Goal: Feedback & Contribution: Leave review/rating

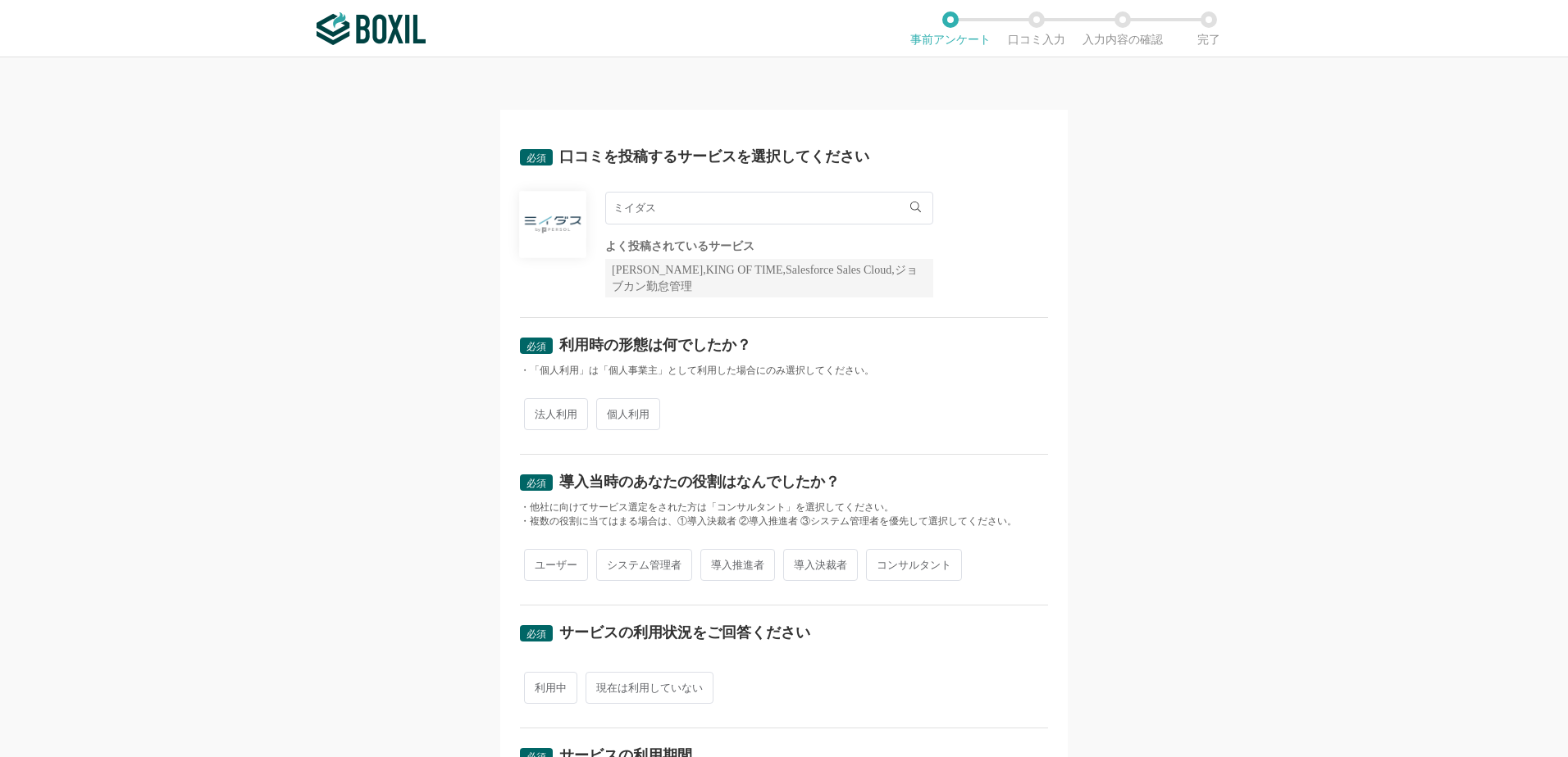
click at [564, 412] on span "法人利用" at bounding box center [556, 414] width 64 height 32
click at [539, 412] on input "法人利用" at bounding box center [533, 406] width 11 height 11
radio input "true"
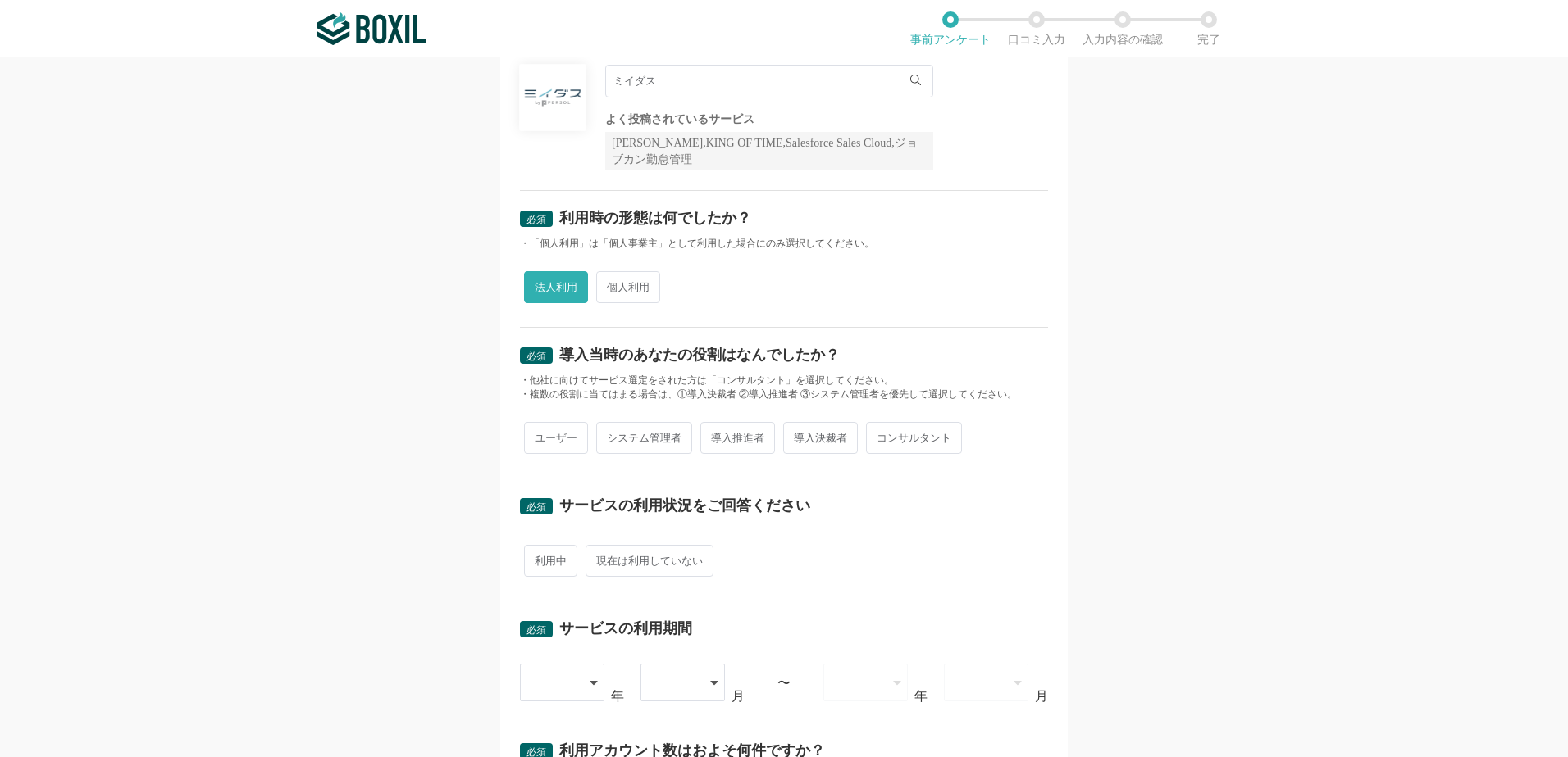
scroll to position [164, 0]
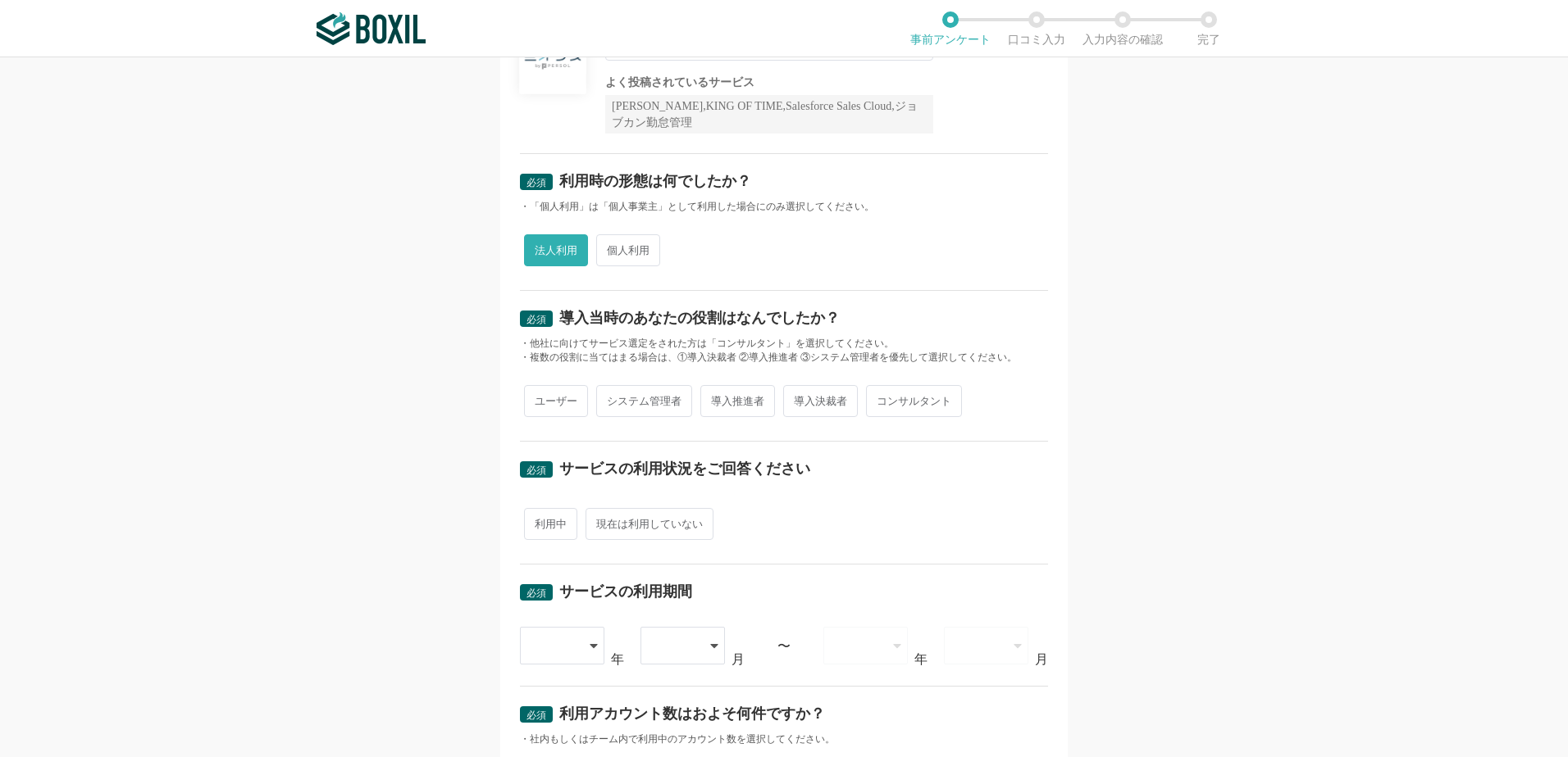
click at [649, 402] on span "システム管理者" at bounding box center [644, 401] width 96 height 32
click at [611, 399] on input "システム管理者" at bounding box center [606, 393] width 11 height 11
radio input "true"
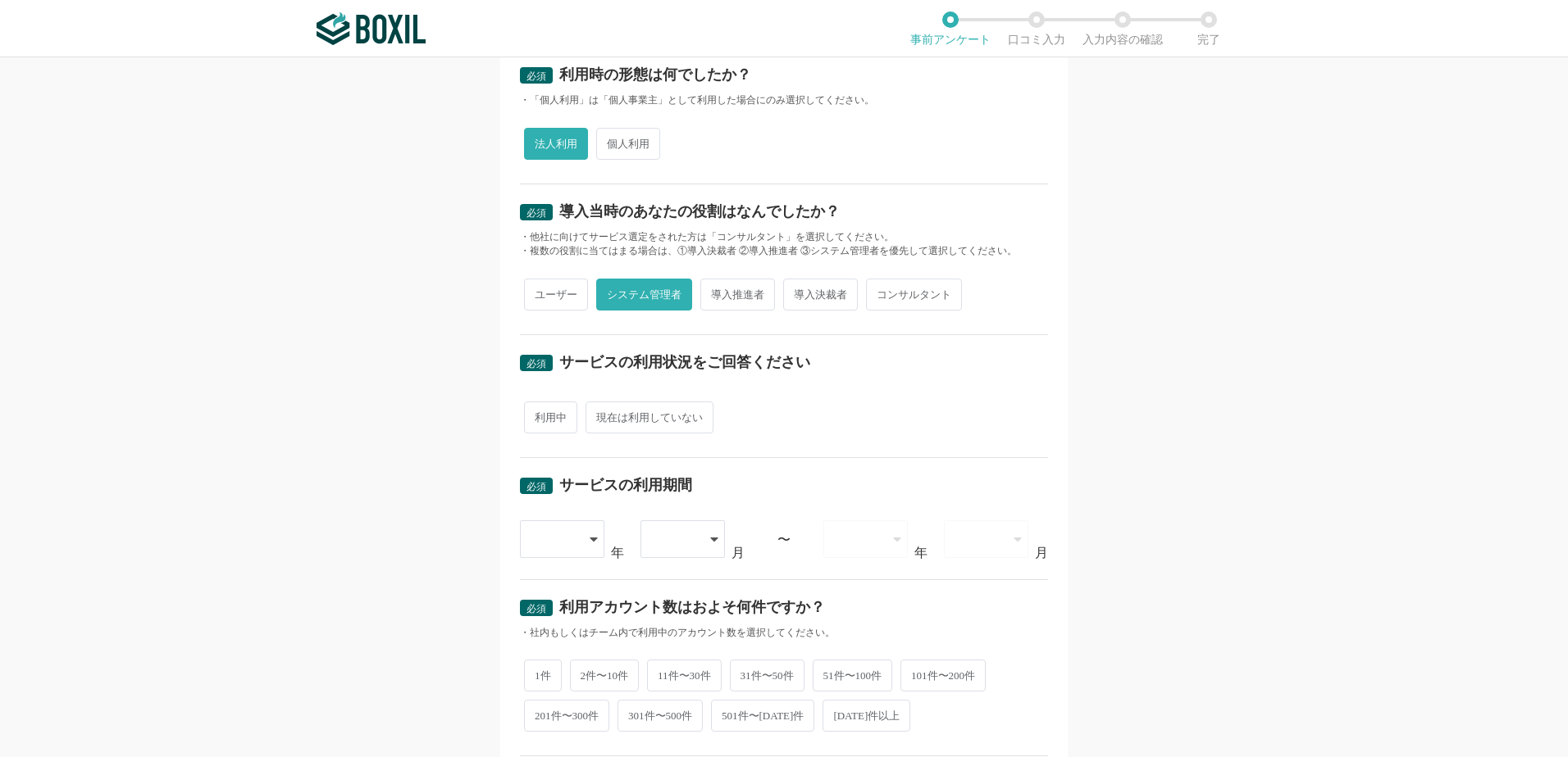
scroll to position [273, 0]
click at [552, 420] on span "利用中" at bounding box center [551, 414] width 53 height 32
click at [539, 413] on input "利用中" at bounding box center [533, 407] width 11 height 11
radio input "true"
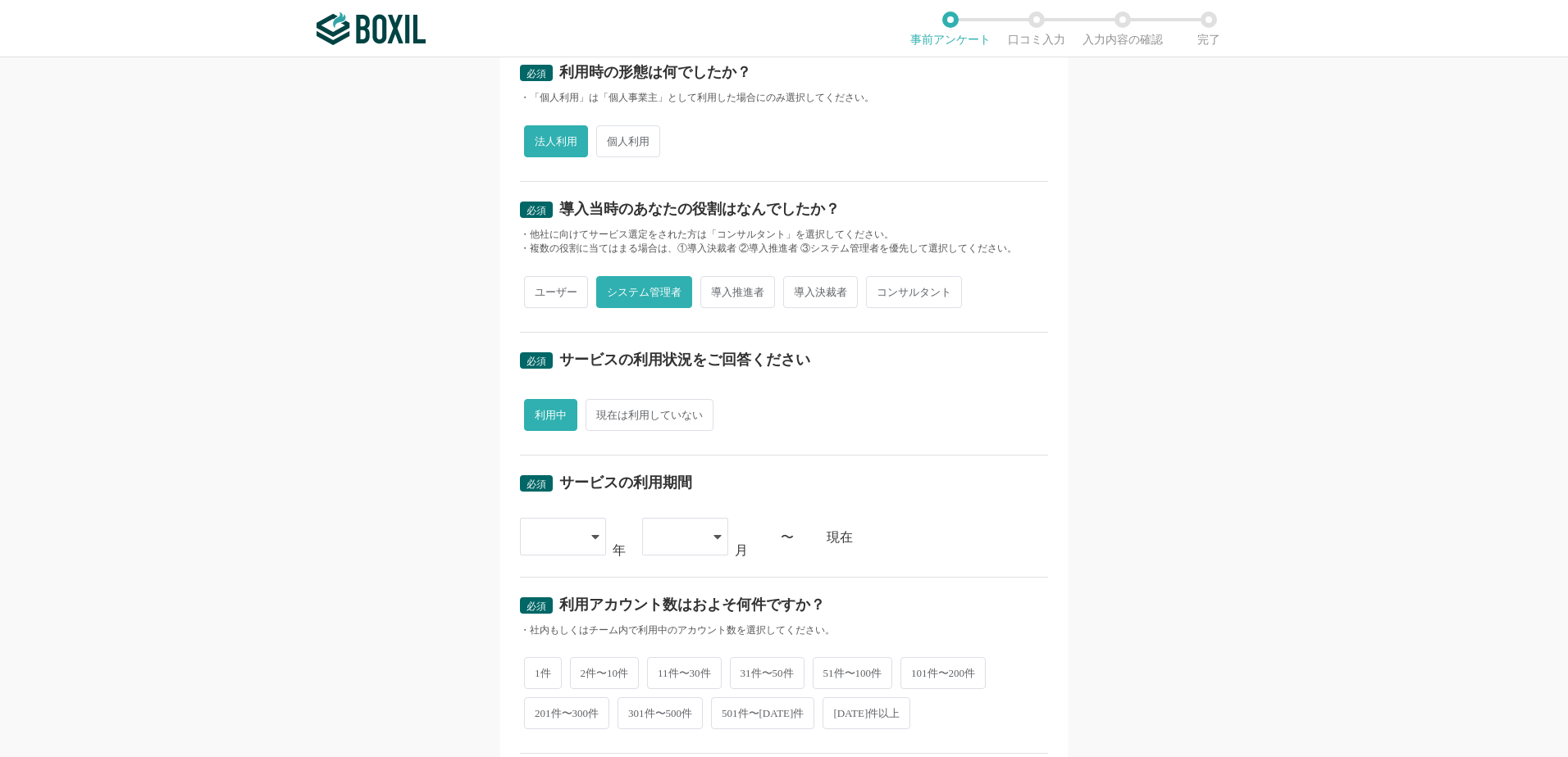
click at [567, 544] on div at bounding box center [555, 536] width 49 height 36
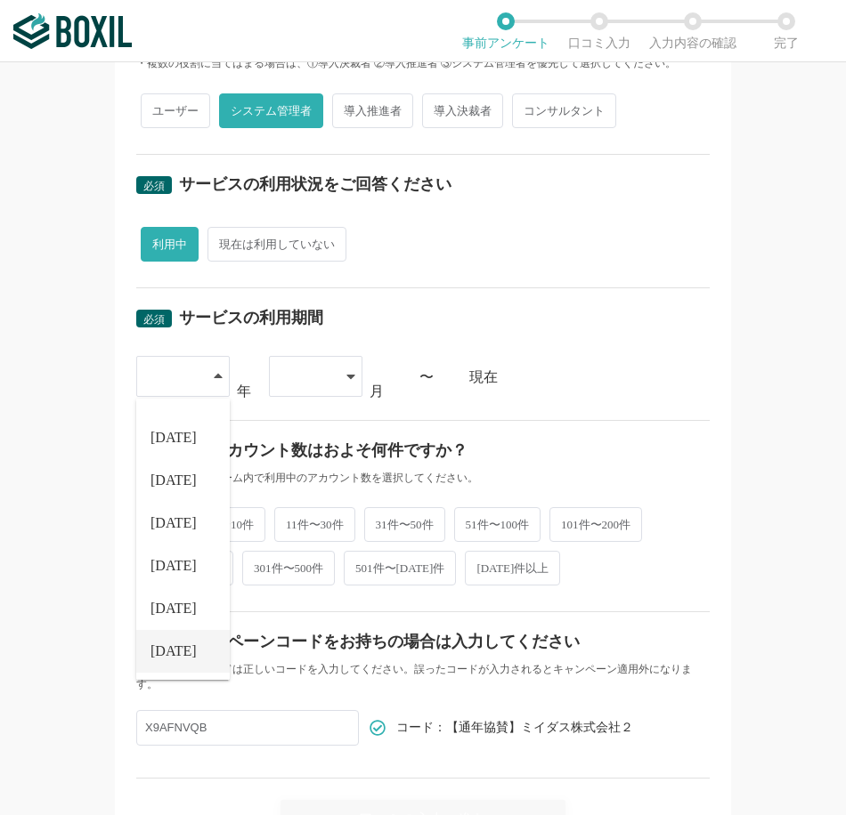
scroll to position [505, 0]
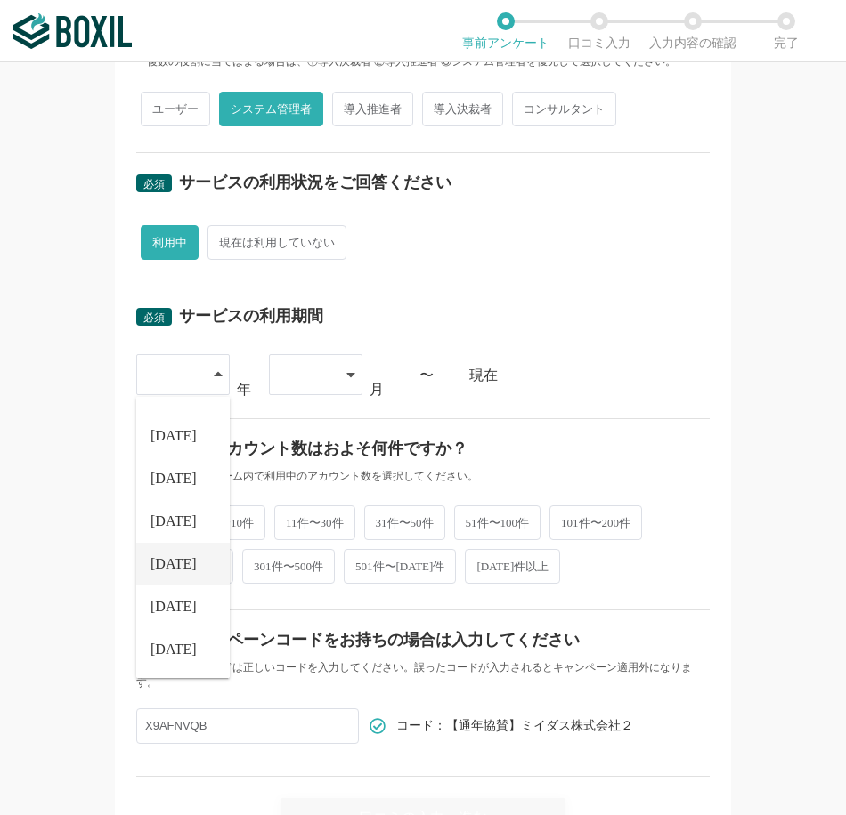
click at [170, 562] on span "[DATE]" at bounding box center [173, 564] width 46 height 14
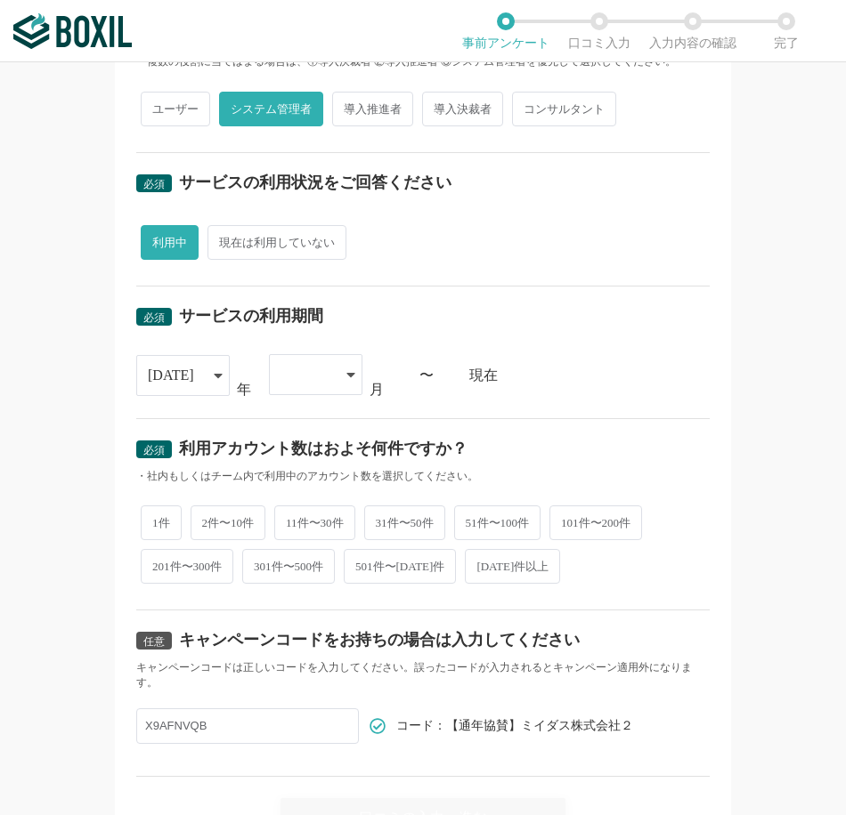
click at [321, 364] on div at bounding box center [306, 374] width 53 height 39
click at [291, 566] on span "10" at bounding box center [290, 572] width 14 height 14
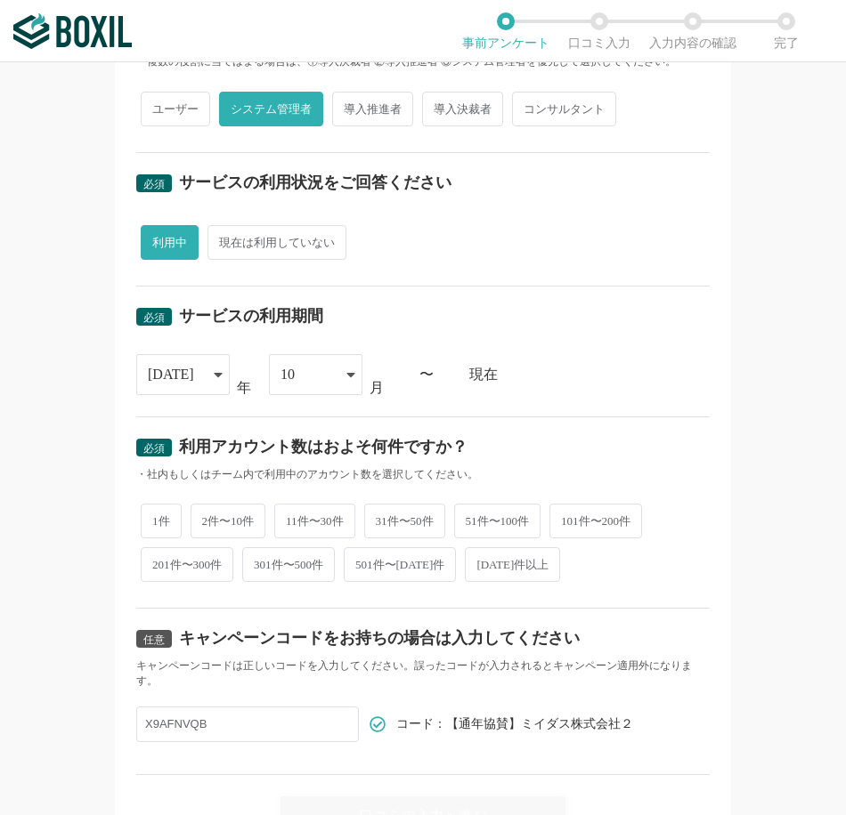
click at [590, 396] on div "必須 サービスの利用期間 [DATE] [DATE] [DATE] [DATE] [DATE] [DATE] [DATE] [DATE] [DATE] [DA…" at bounding box center [422, 352] width 573 height 131
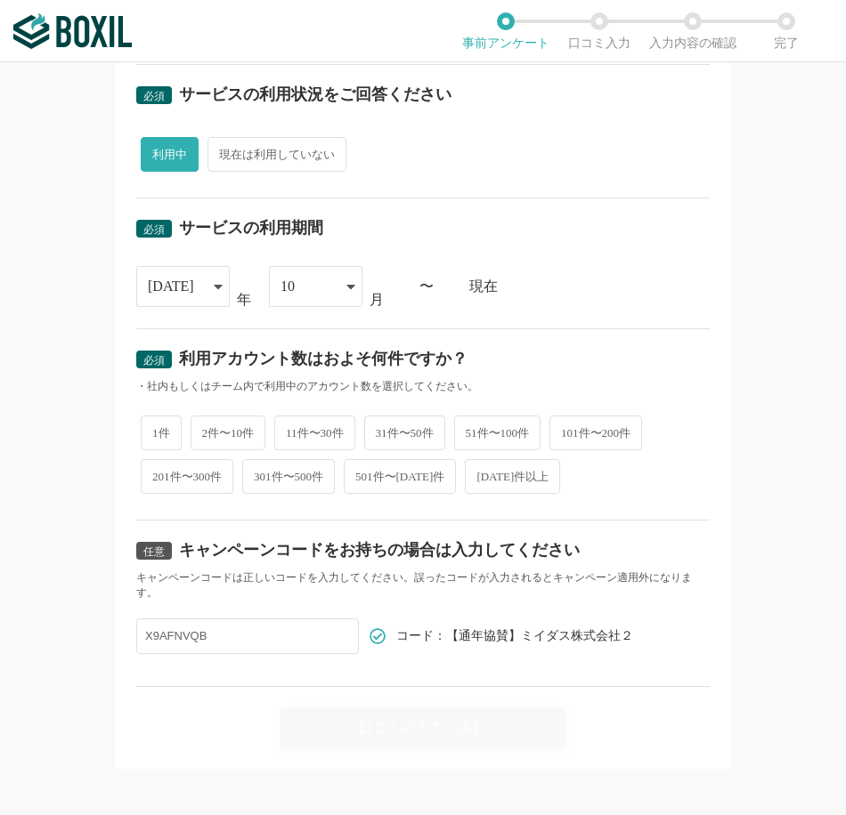
scroll to position [604, 0]
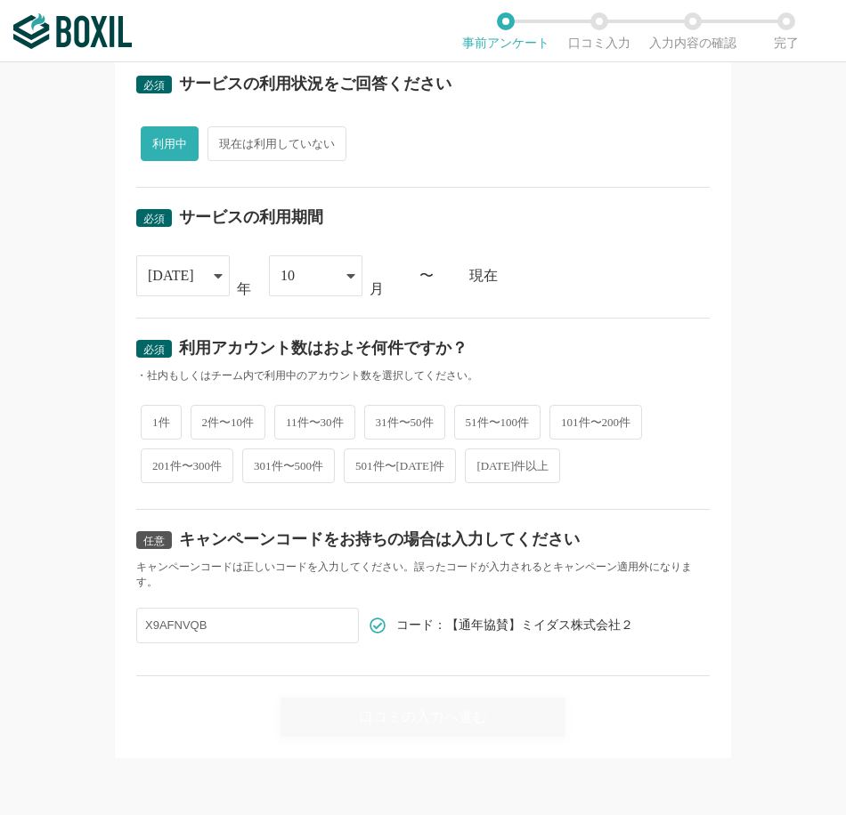
click at [232, 416] on span "2件〜10件" at bounding box center [228, 422] width 76 height 35
click at [207, 416] on input "2件〜10件" at bounding box center [201, 414] width 12 height 12
radio input "true"
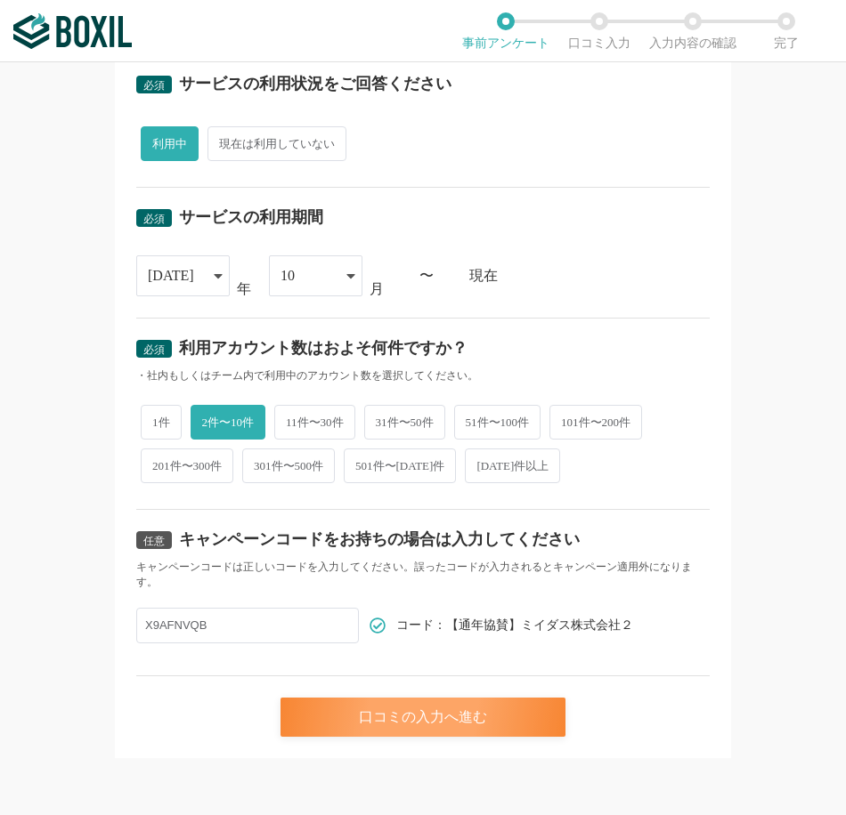
click at [457, 717] on div "口コミの入力へ進む" at bounding box center [422, 717] width 285 height 39
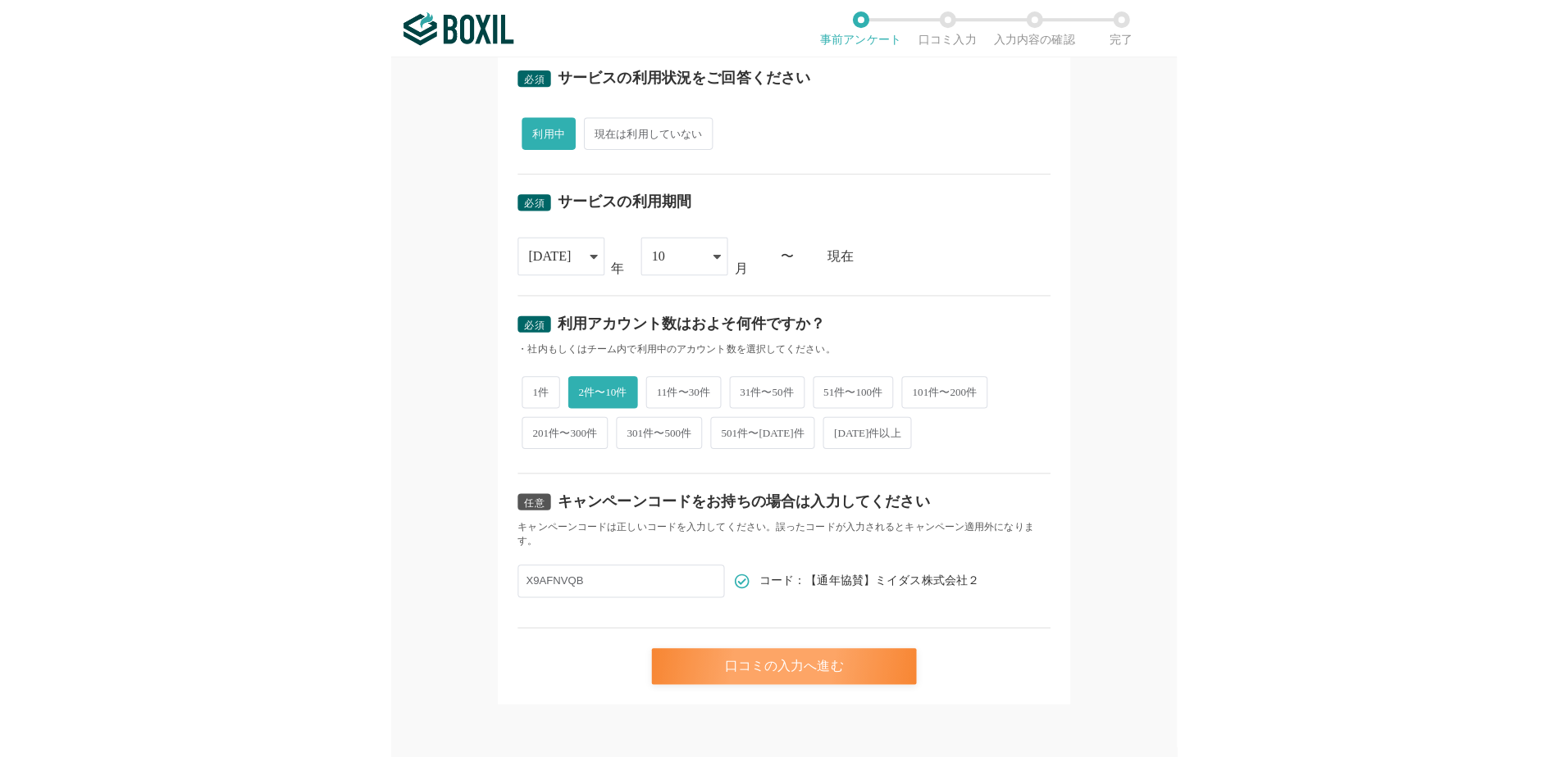
scroll to position [0, 0]
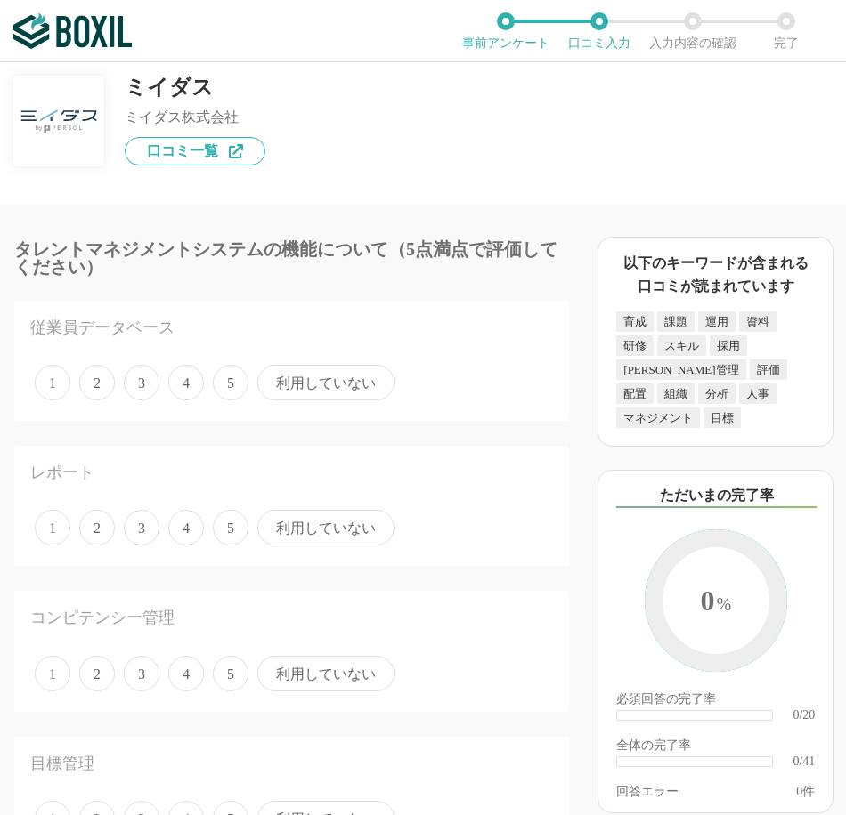
click at [346, 384] on span "利用していない" at bounding box center [325, 383] width 137 height 36
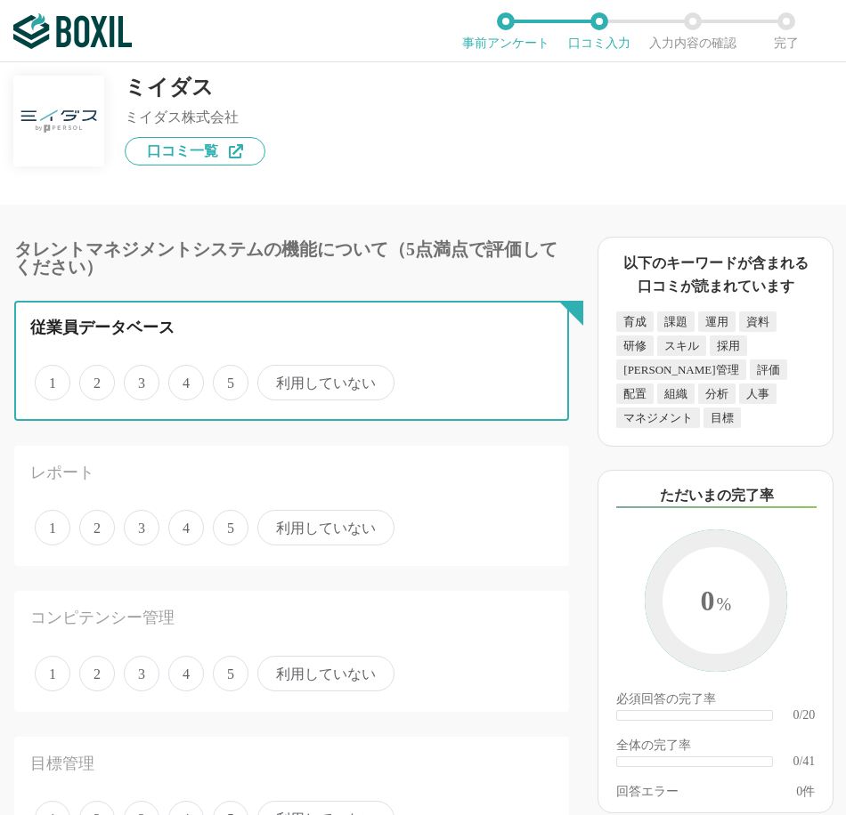
click at [273, 379] on input "利用していない" at bounding box center [268, 374] width 12 height 12
radio input "true"
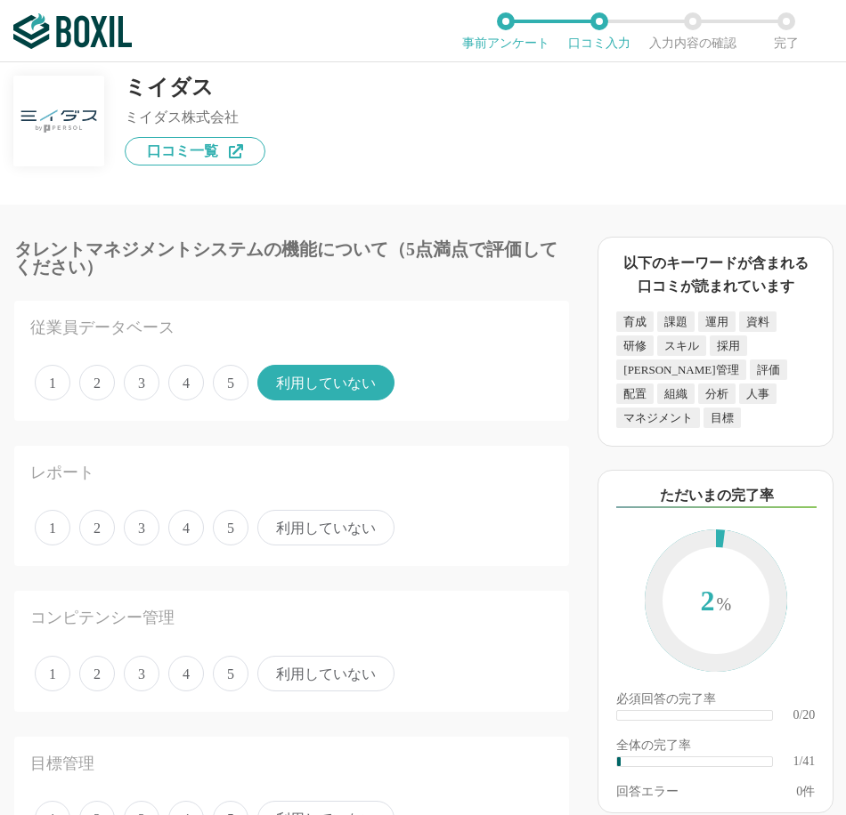
click at [320, 533] on span "利用していない" at bounding box center [325, 528] width 137 height 36
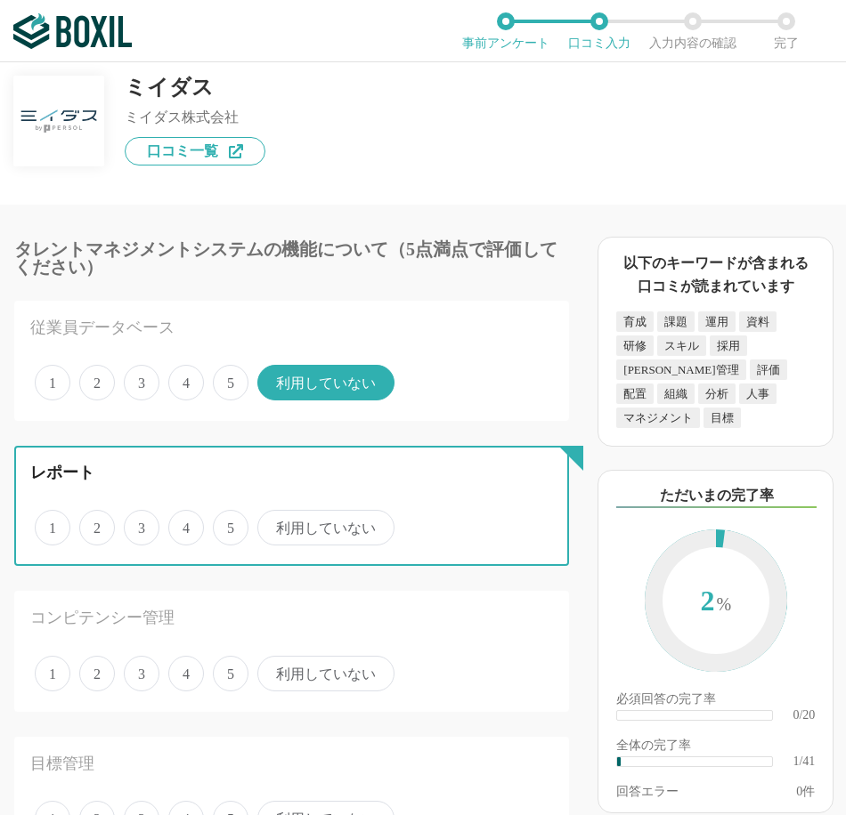
click at [273, 524] on input "利用していない" at bounding box center [268, 519] width 12 height 12
radio input "true"
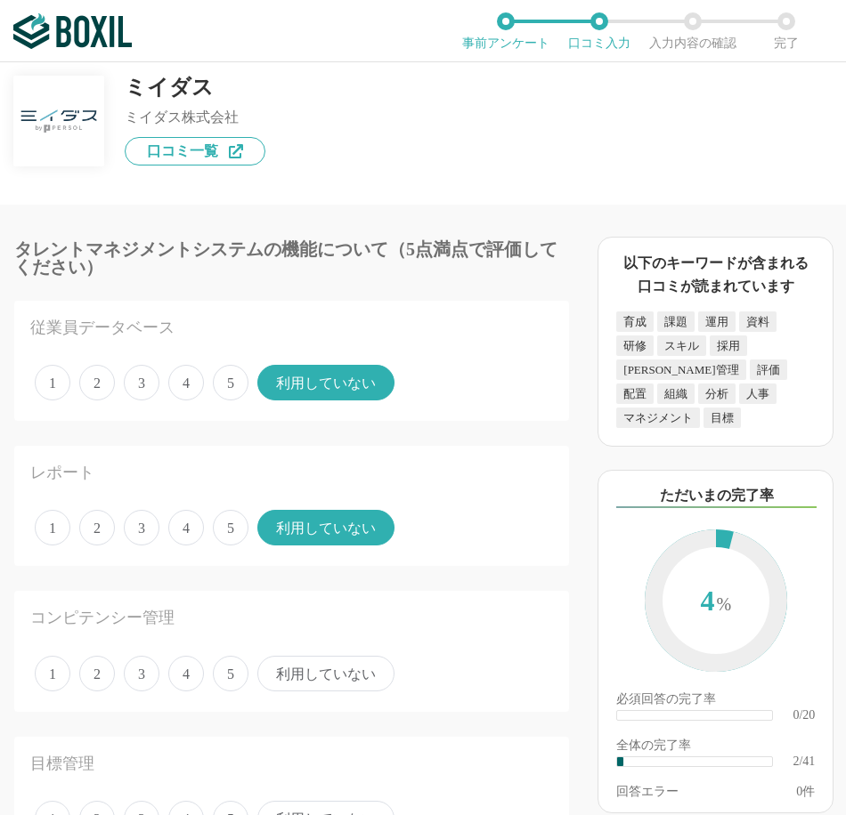
click at [312, 672] on span "利用していない" at bounding box center [325, 674] width 137 height 36
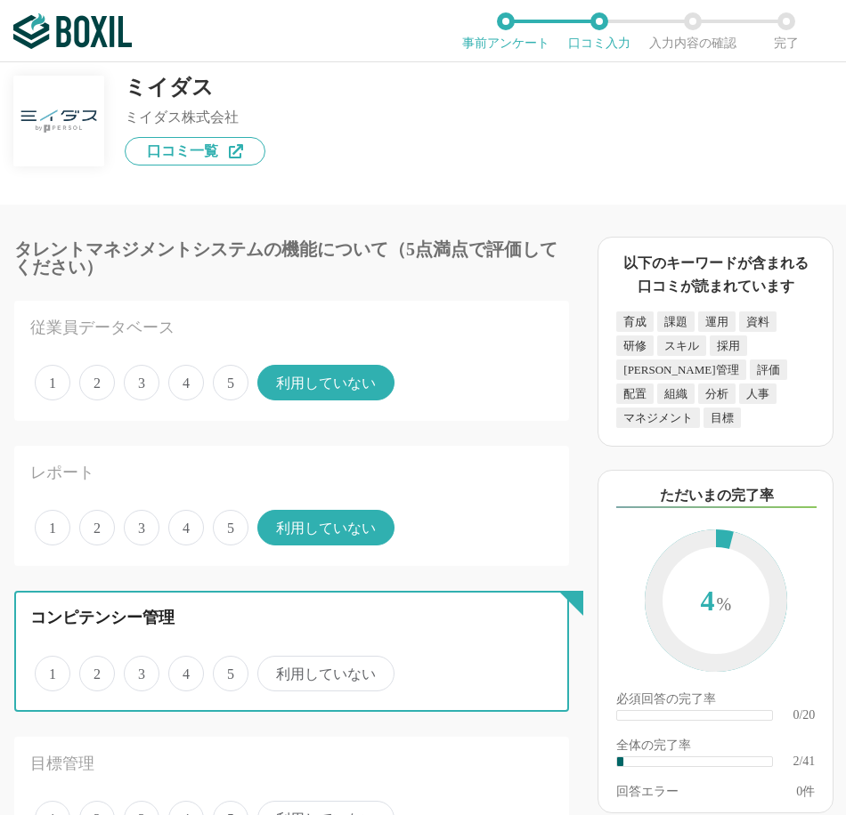
click at [273, 670] on input "利用していない" at bounding box center [268, 665] width 12 height 12
radio input "true"
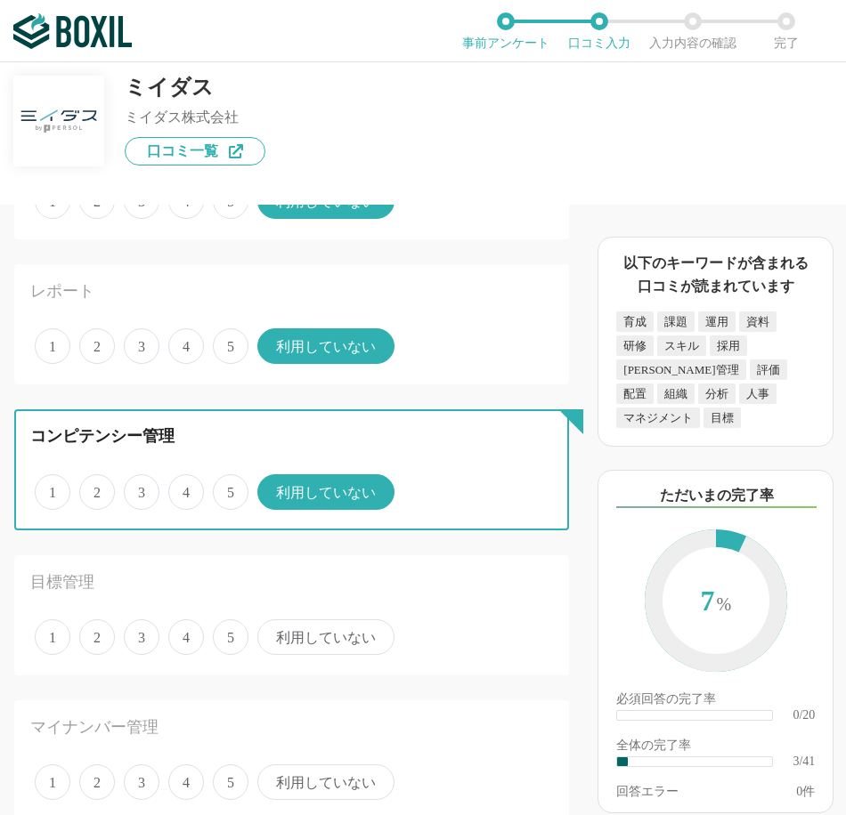
scroll to position [207, 0]
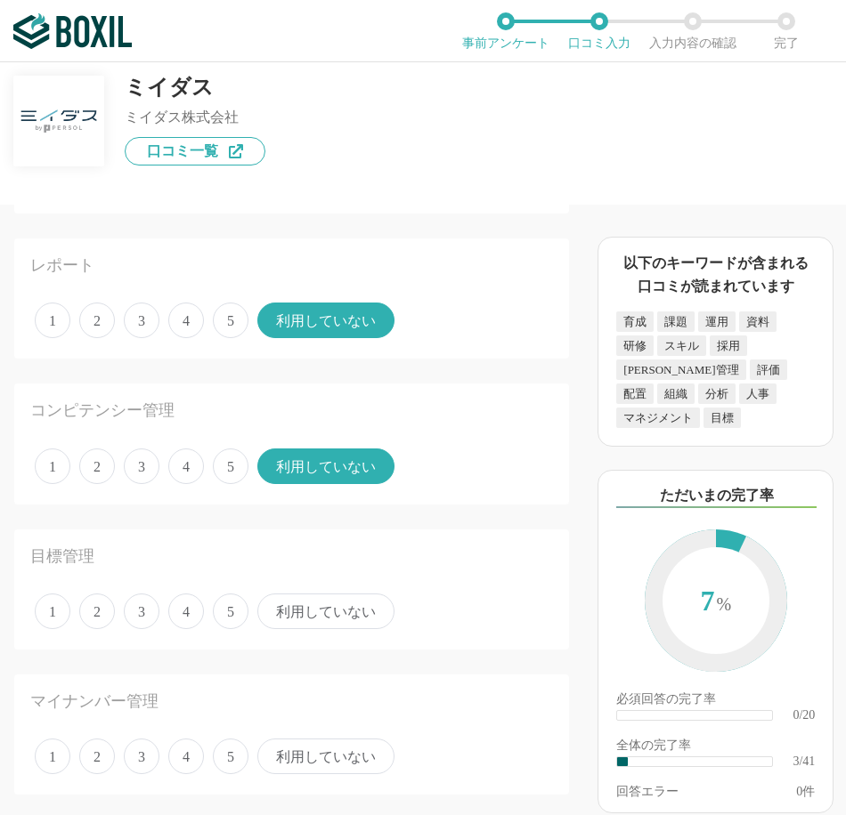
click at [320, 620] on span "利用していない" at bounding box center [325, 612] width 137 height 36
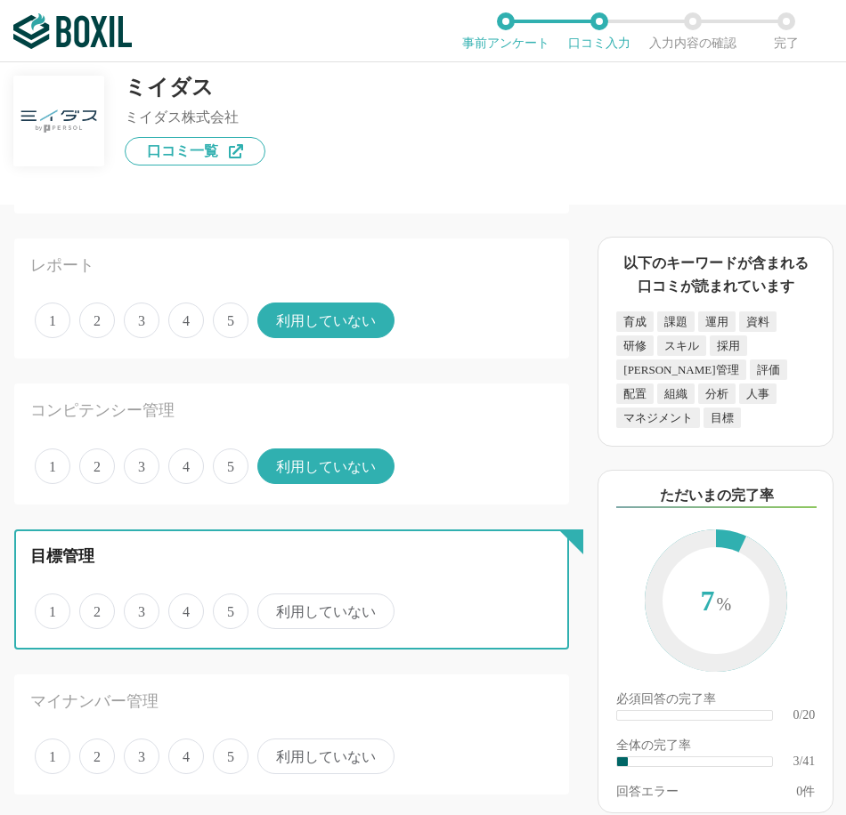
click at [273, 608] on input "利用していない" at bounding box center [268, 602] width 12 height 12
radio input "true"
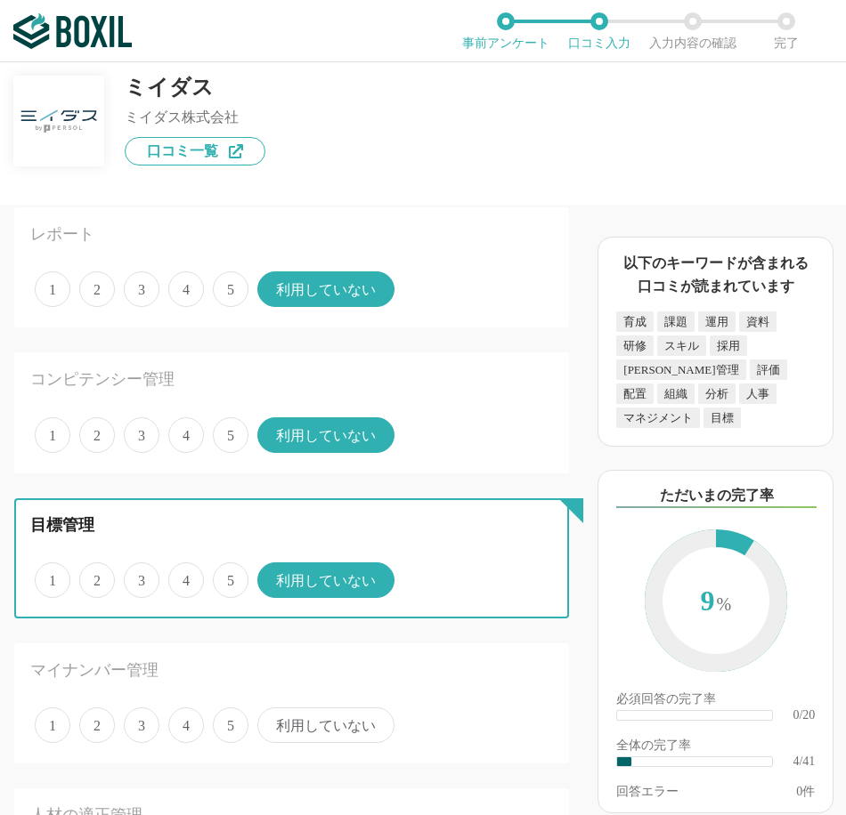
scroll to position [356, 0]
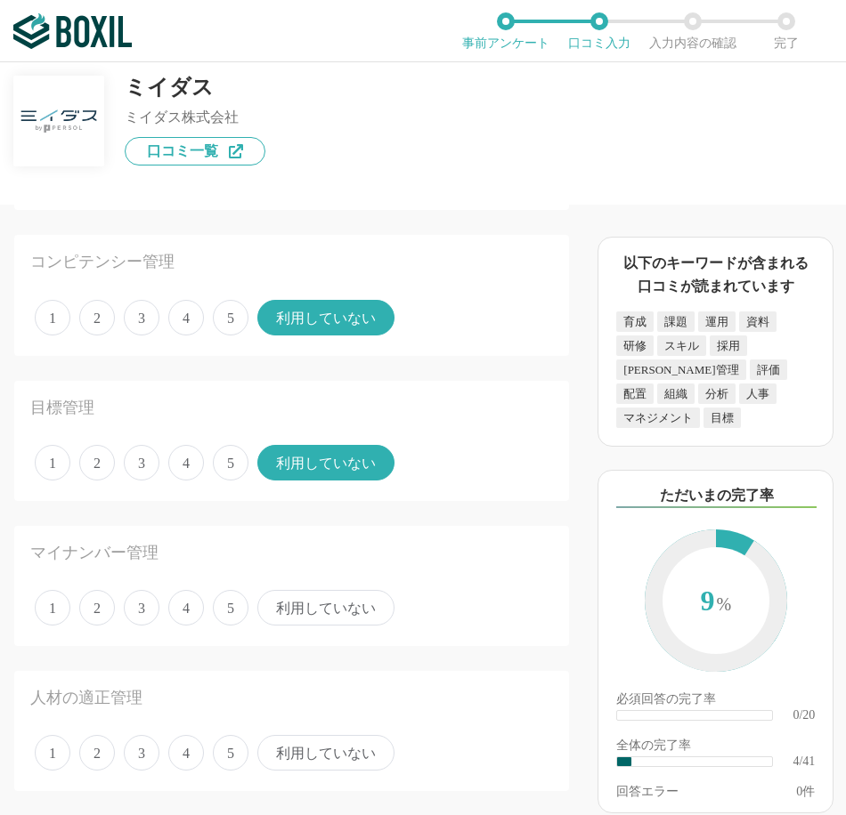
click at [321, 612] on span "利用していない" at bounding box center [325, 608] width 137 height 36
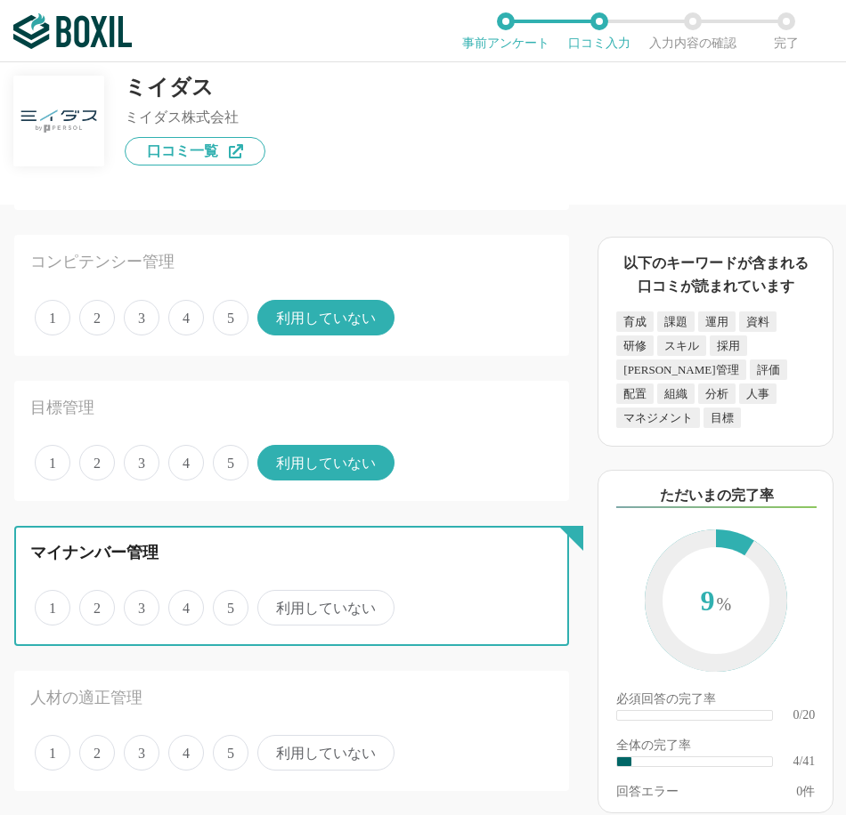
click at [273, 604] on input "利用していない" at bounding box center [268, 599] width 12 height 12
radio input "true"
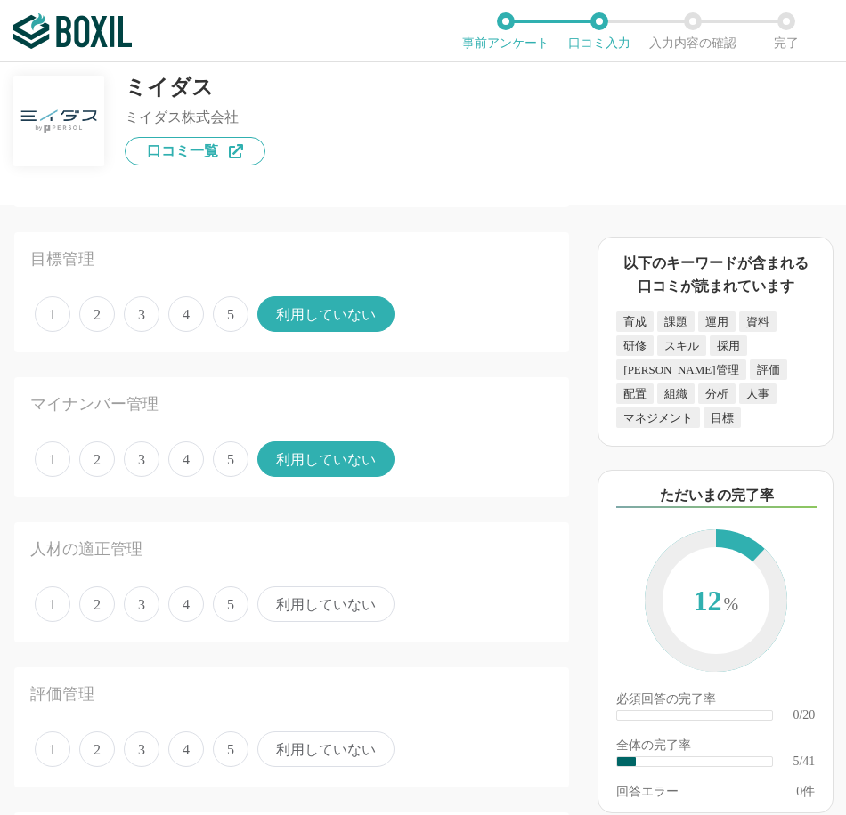
click at [313, 603] on span "利用していない" at bounding box center [325, 605] width 137 height 36
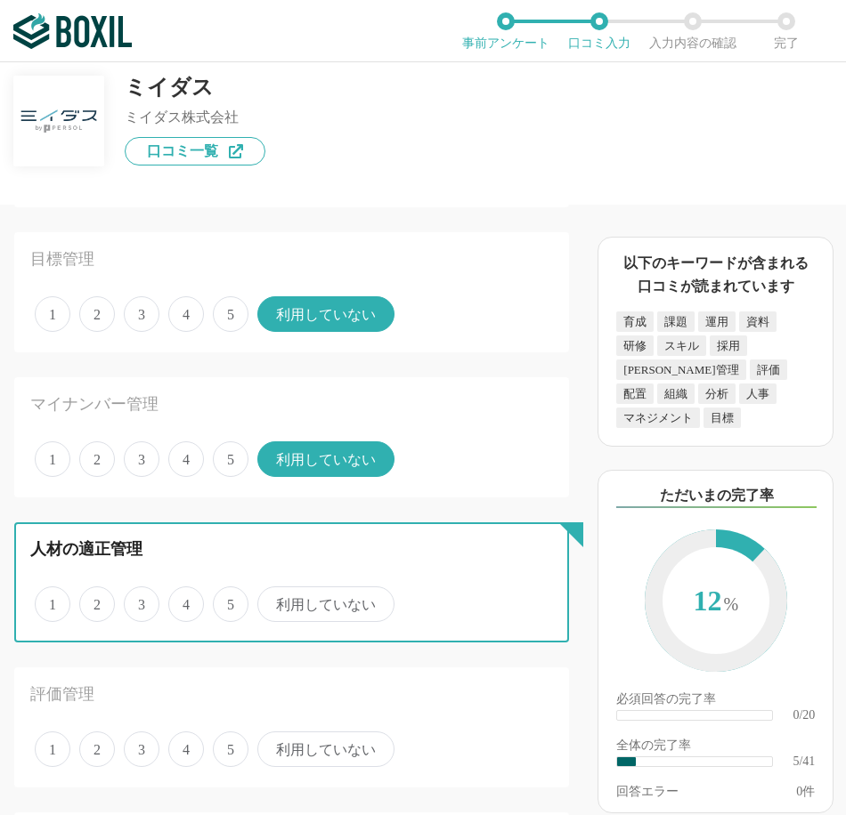
click at [273, 601] on input "利用していない" at bounding box center [268, 595] width 12 height 12
radio input "true"
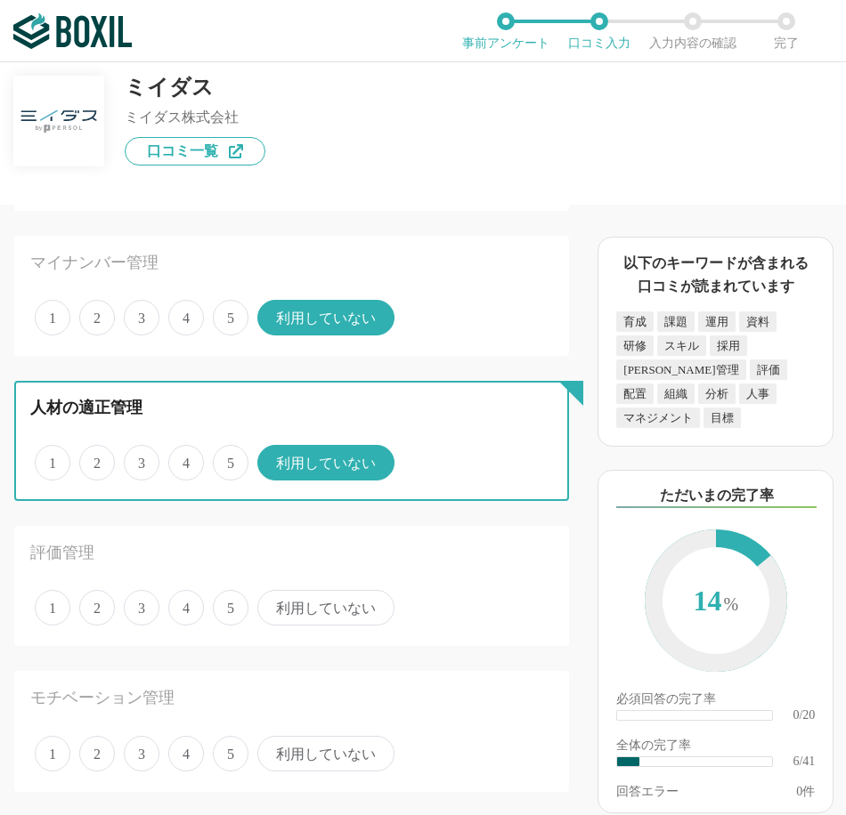
scroll to position [652, 0]
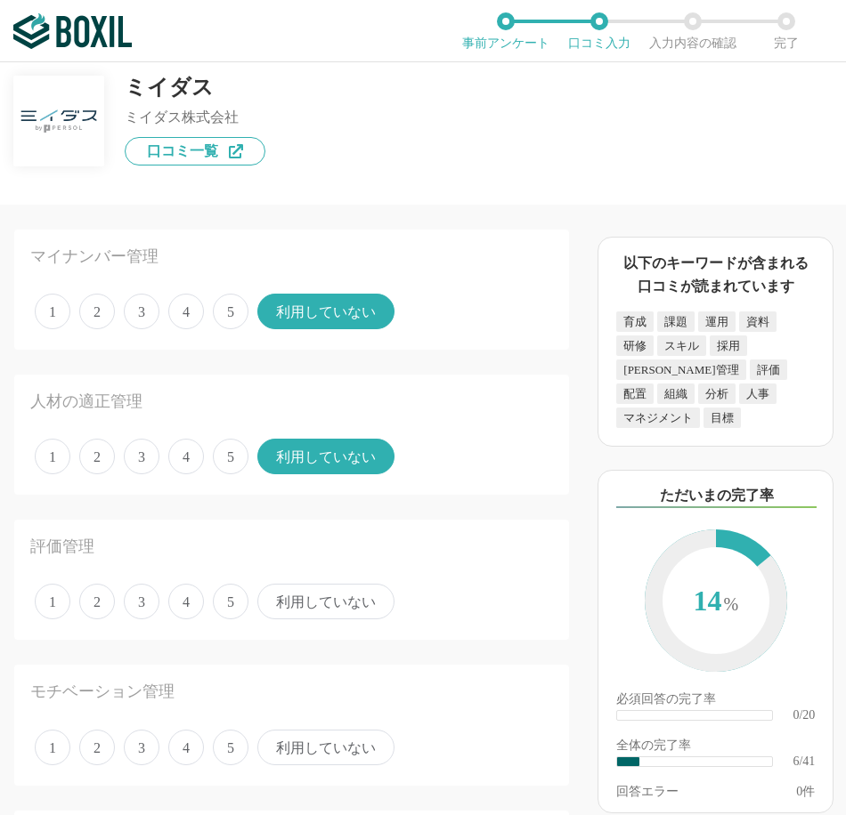
click at [319, 608] on span "利用していない" at bounding box center [325, 602] width 137 height 36
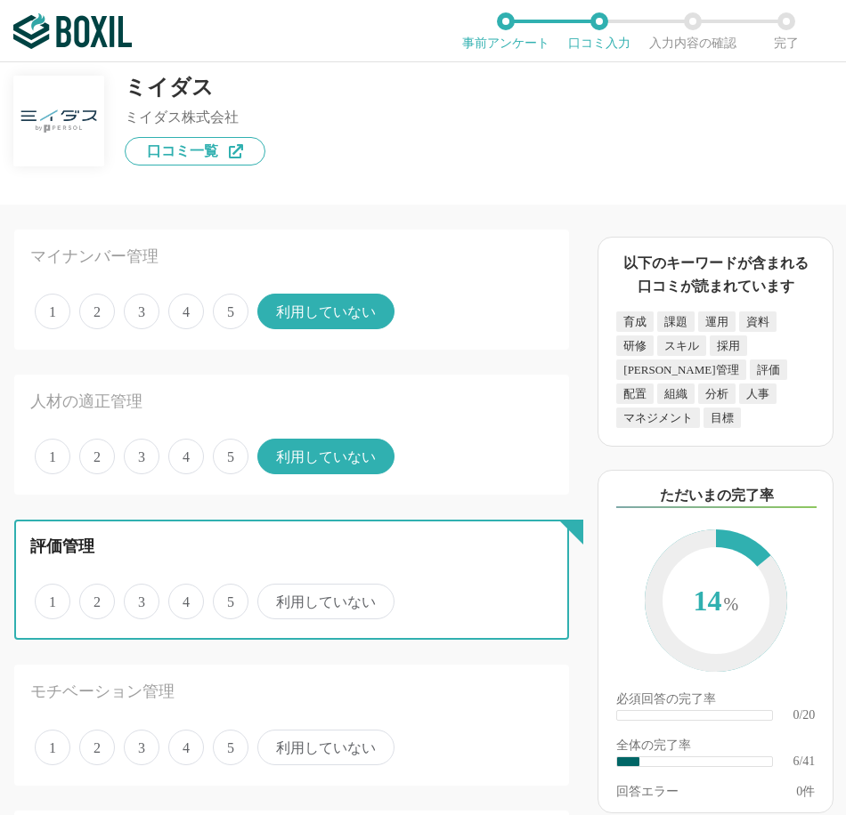
click at [273, 598] on input "利用していない" at bounding box center [268, 593] width 12 height 12
radio input "true"
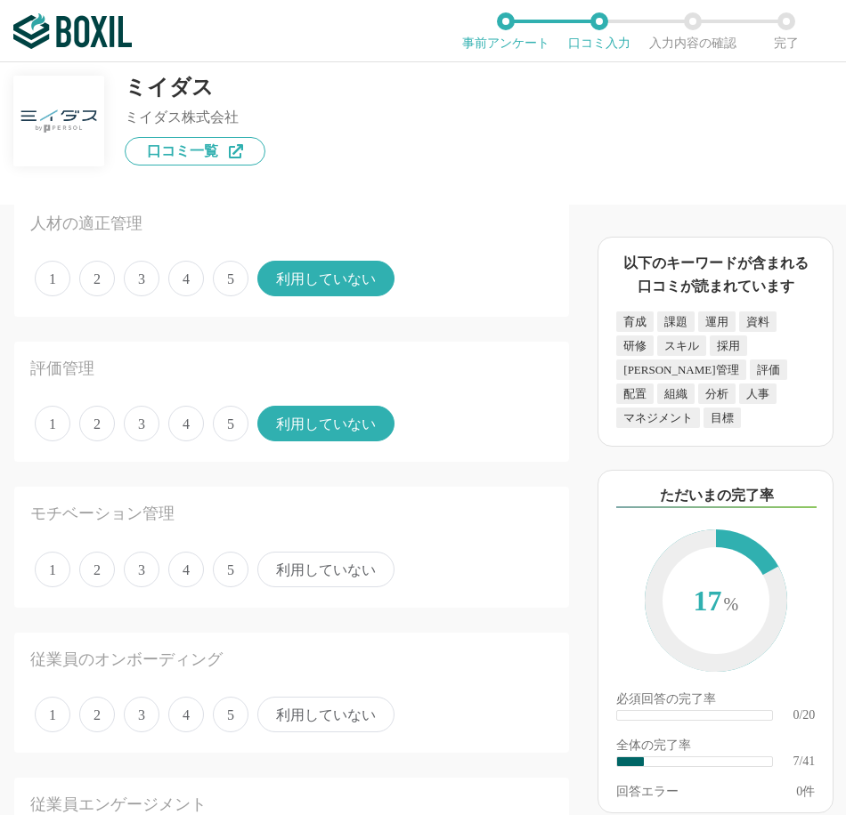
click at [323, 558] on span "利用していない" at bounding box center [325, 570] width 137 height 36
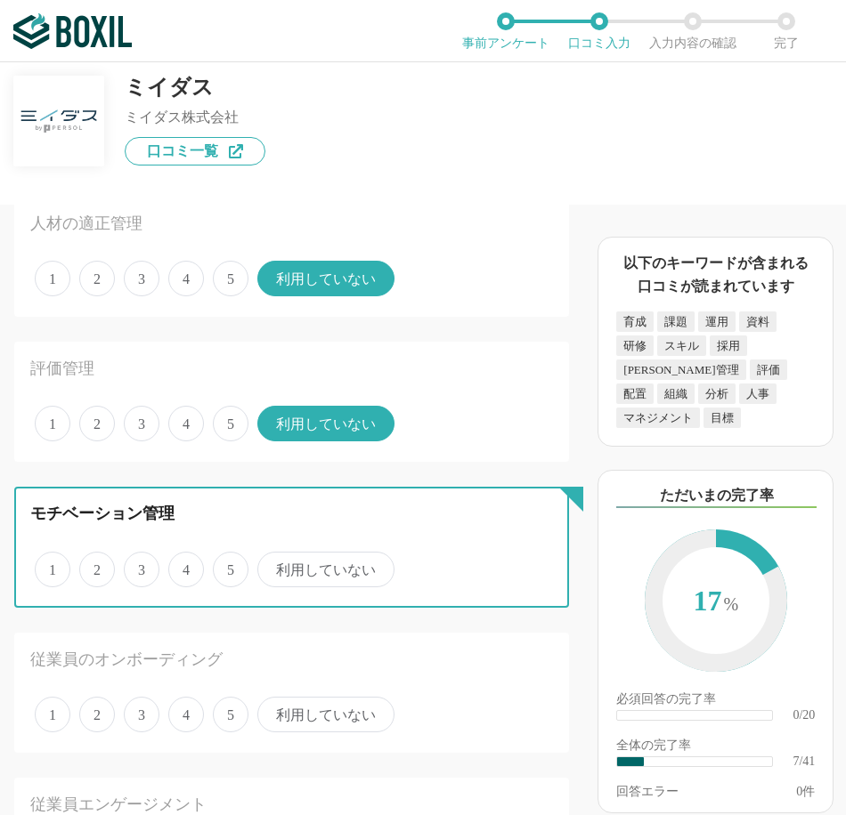
click at [273, 558] on input "利用していない" at bounding box center [268, 561] width 12 height 12
radio input "true"
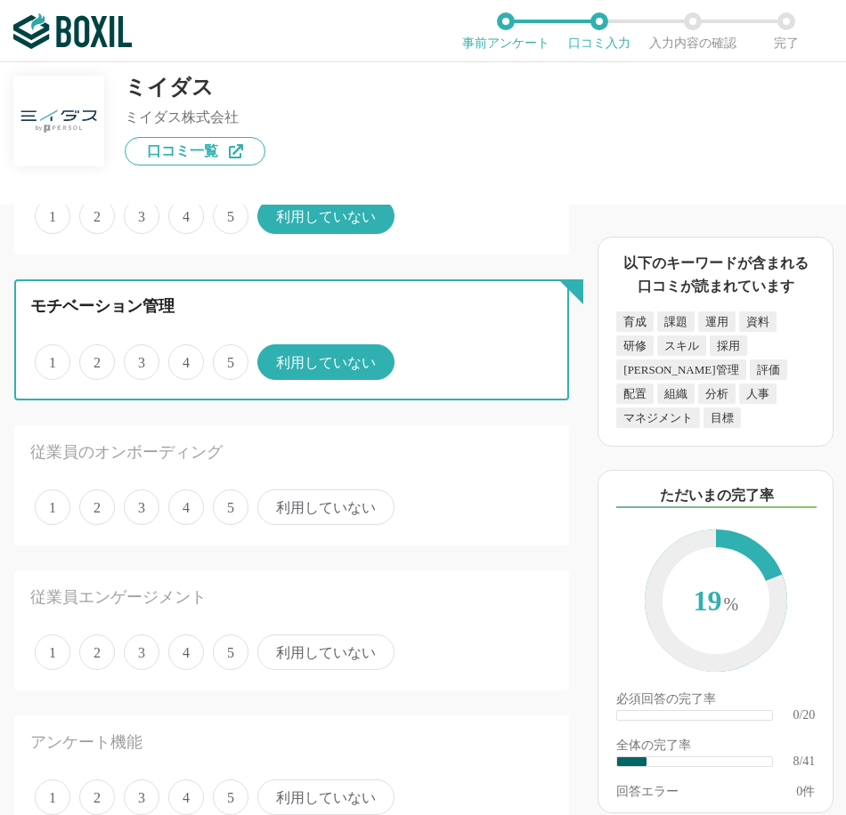
scroll to position [1039, 0]
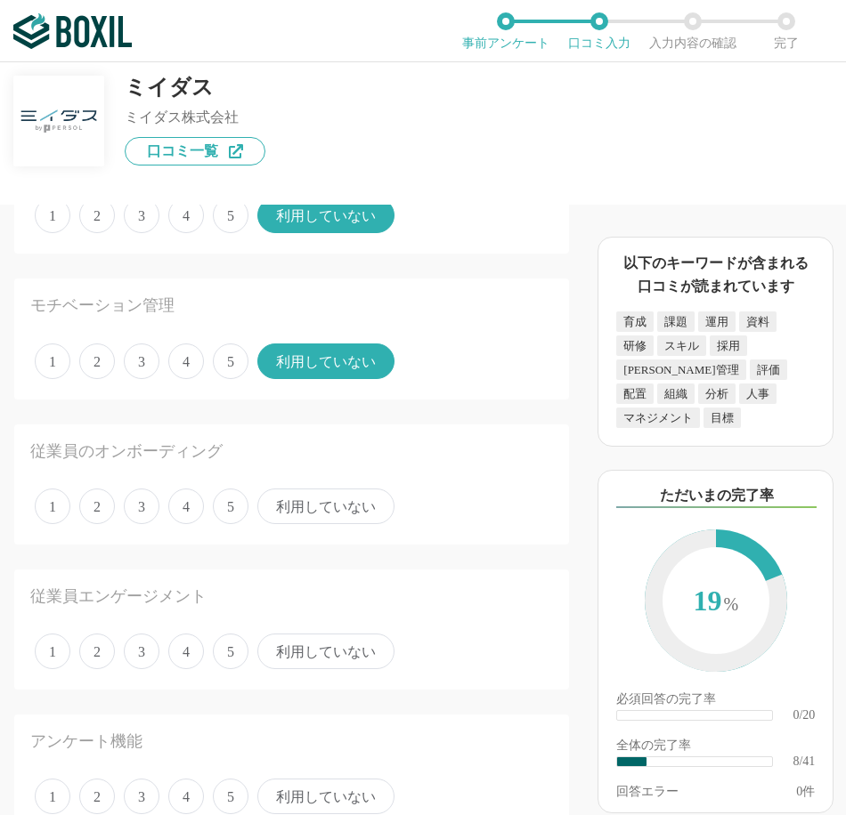
click at [332, 514] on span "利用していない" at bounding box center [325, 507] width 137 height 36
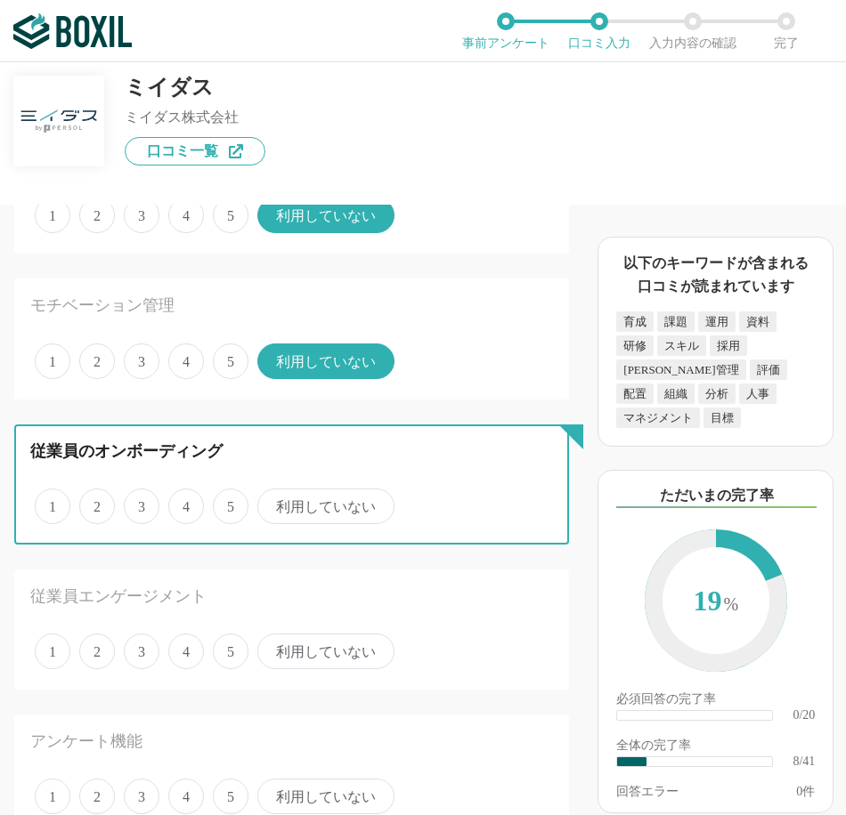
click at [273, 503] on input "利用していない" at bounding box center [268, 497] width 12 height 12
radio input "true"
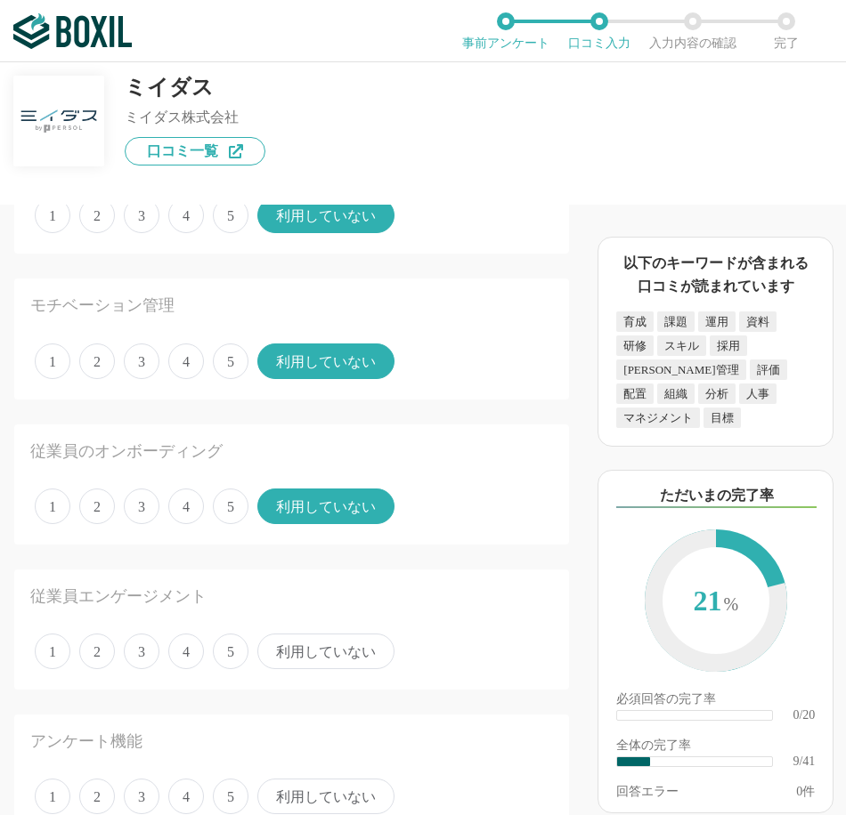
click at [318, 653] on span "利用していない" at bounding box center [325, 652] width 137 height 36
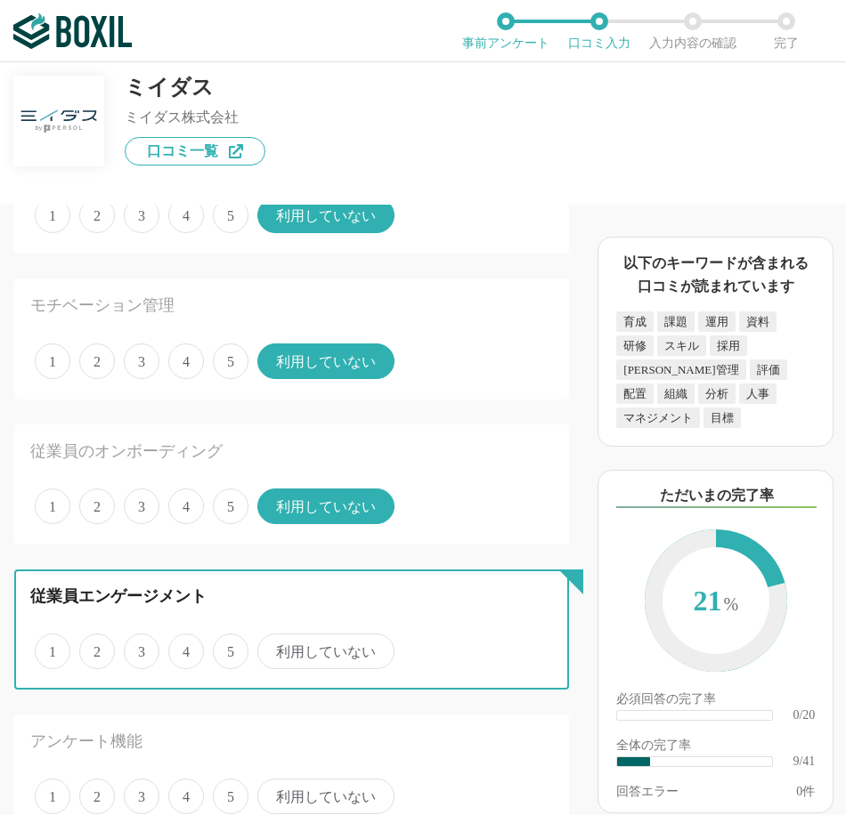
click at [273, 648] on input "利用していない" at bounding box center [268, 642] width 12 height 12
radio input "true"
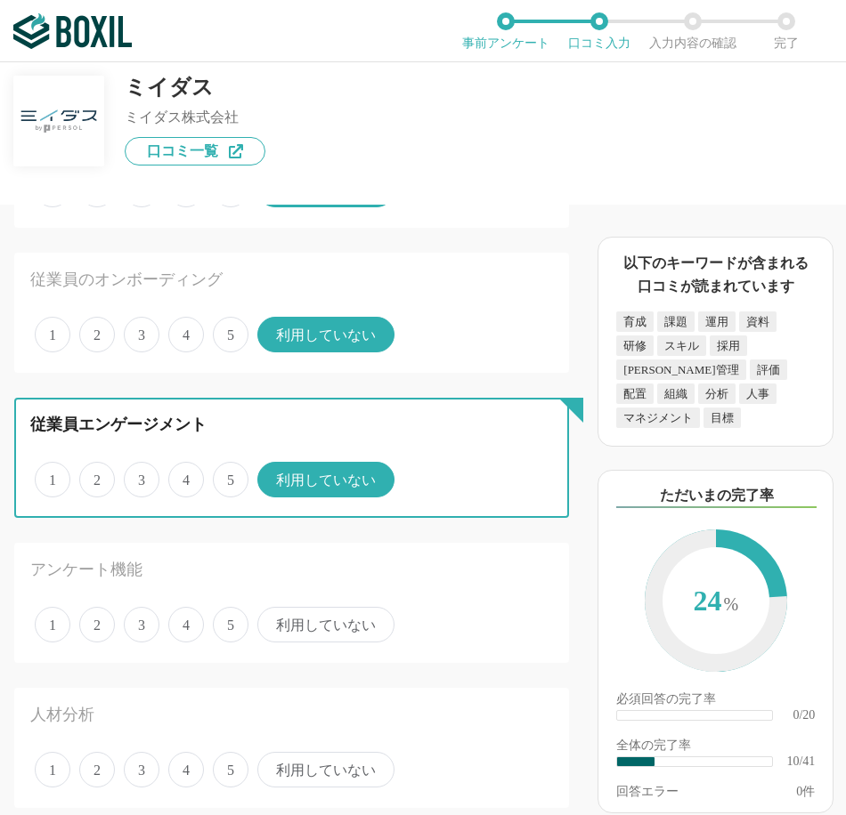
scroll to position [1217, 0]
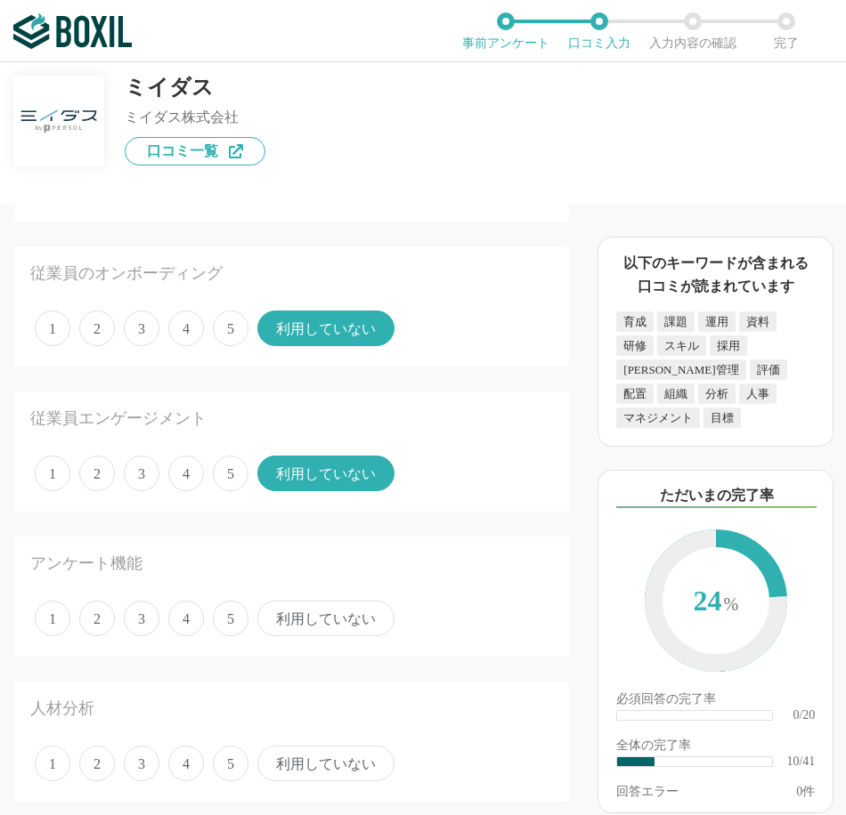
click at [158, 623] on span "3" at bounding box center [142, 619] width 36 height 36
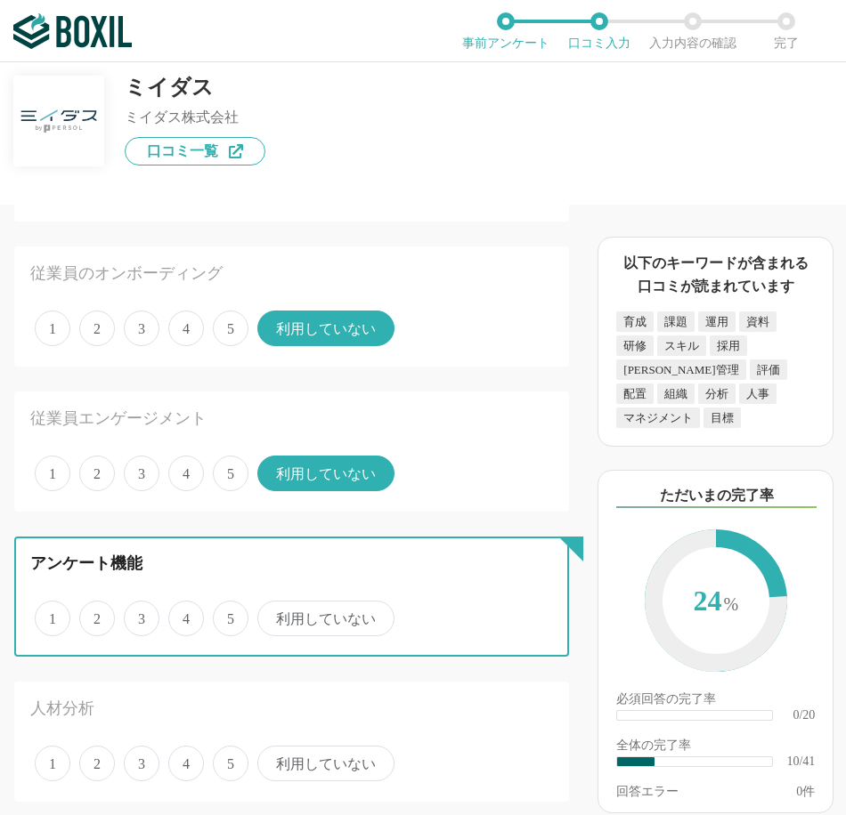
click at [140, 615] on input "3" at bounding box center [134, 610] width 12 height 12
radio input "true"
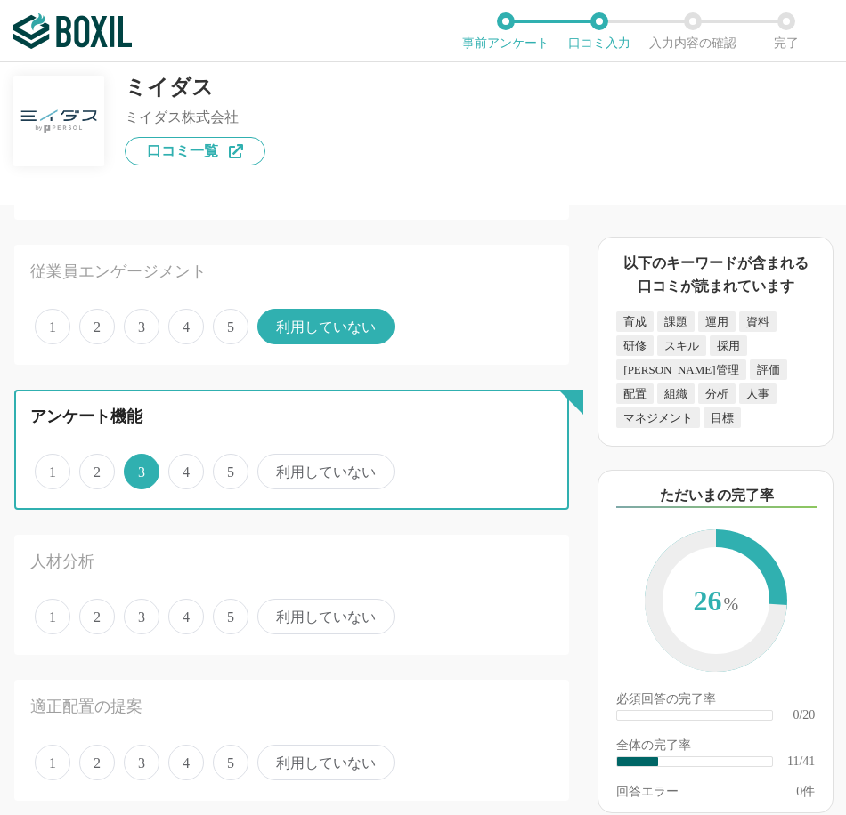
scroll to position [1365, 0]
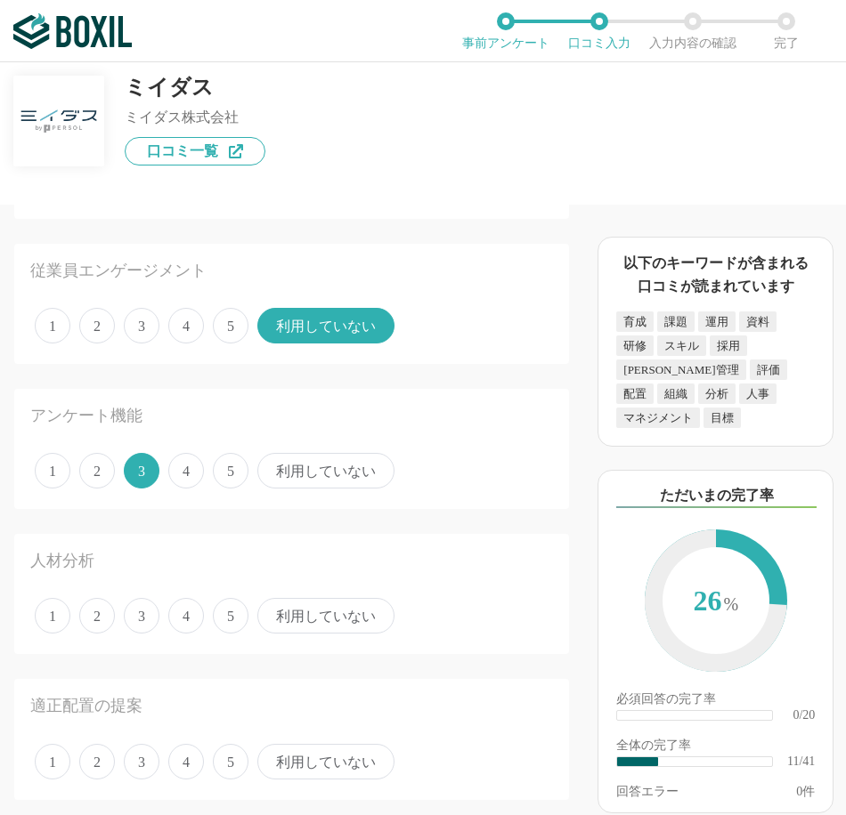
click at [323, 609] on span "利用していない" at bounding box center [325, 616] width 137 height 36
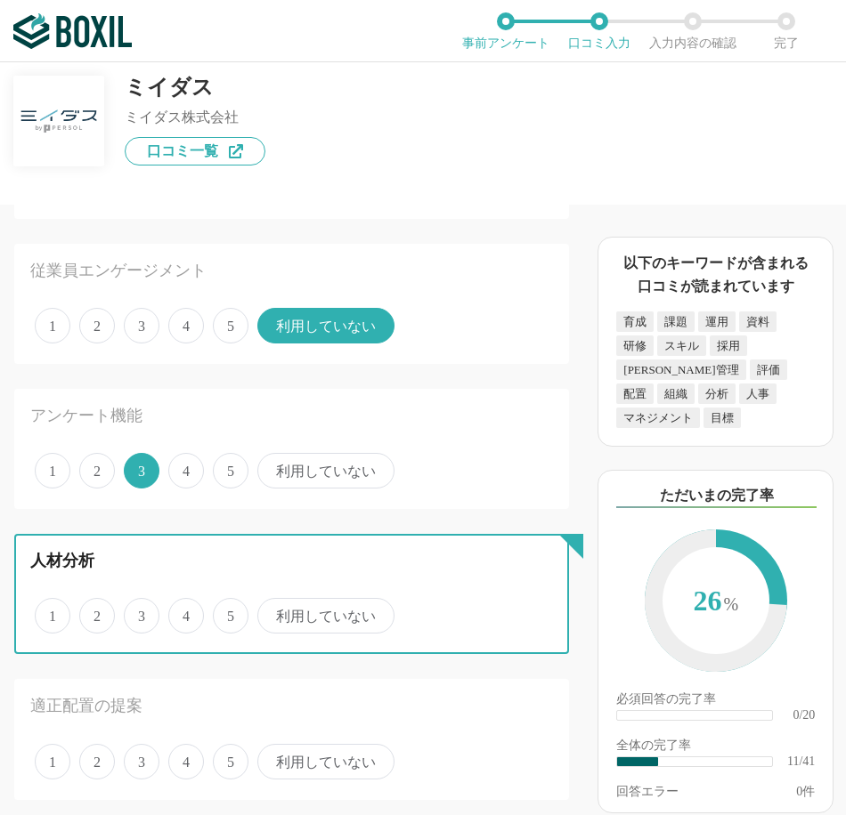
click at [273, 609] on input "利用していない" at bounding box center [268, 607] width 12 height 12
radio input "true"
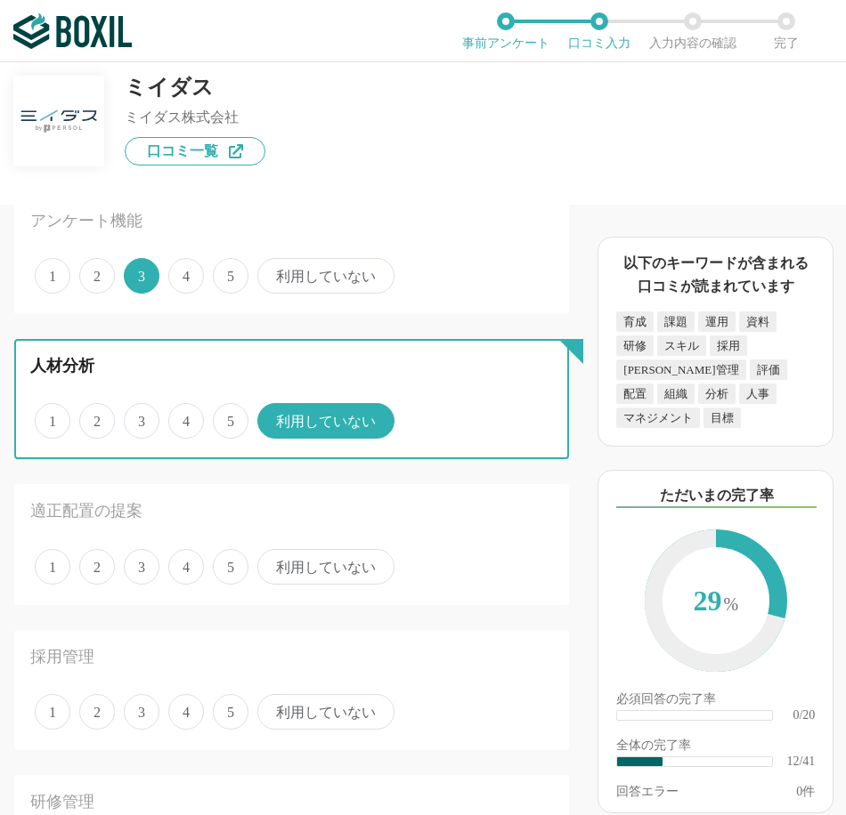
scroll to position [1632, 0]
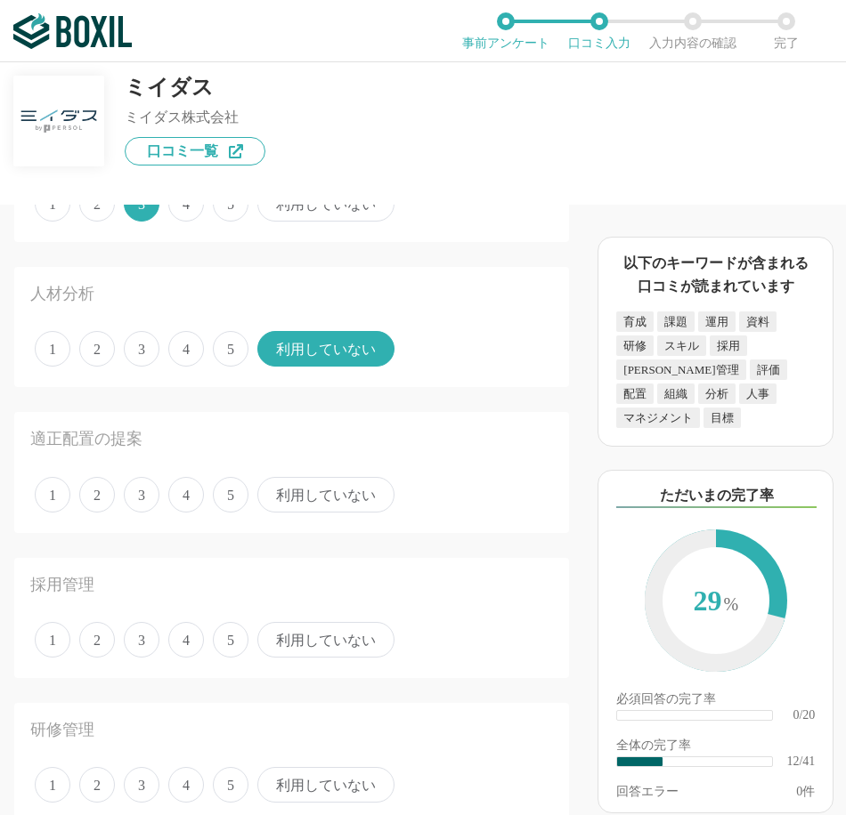
click at [320, 502] on span "利用していない" at bounding box center [325, 495] width 137 height 36
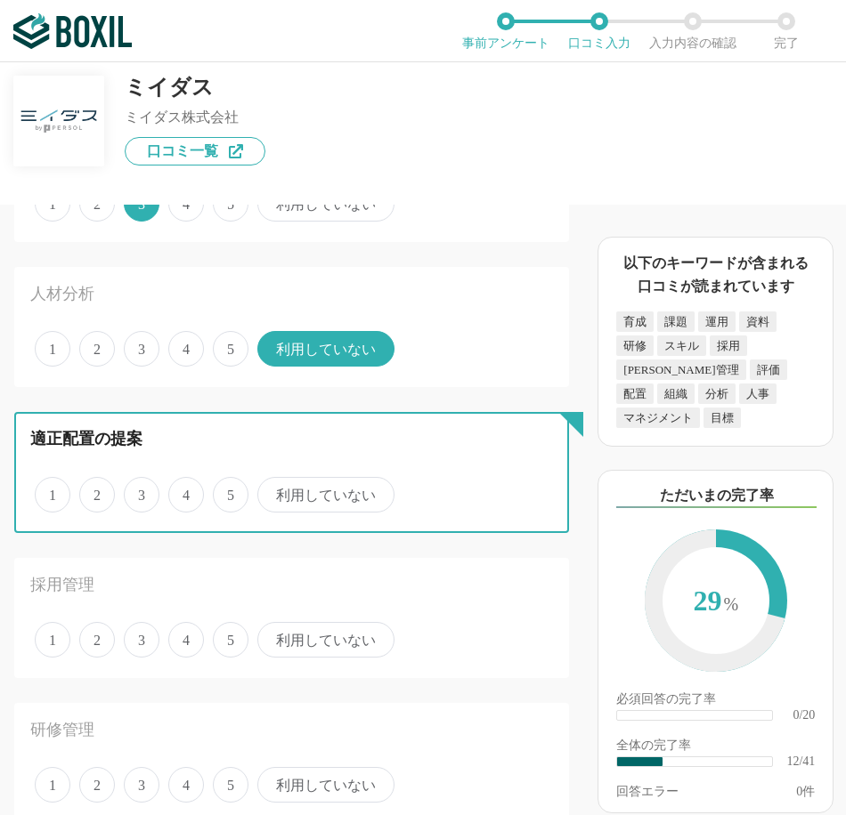
click at [273, 491] on input "利用していない" at bounding box center [268, 486] width 12 height 12
radio input "true"
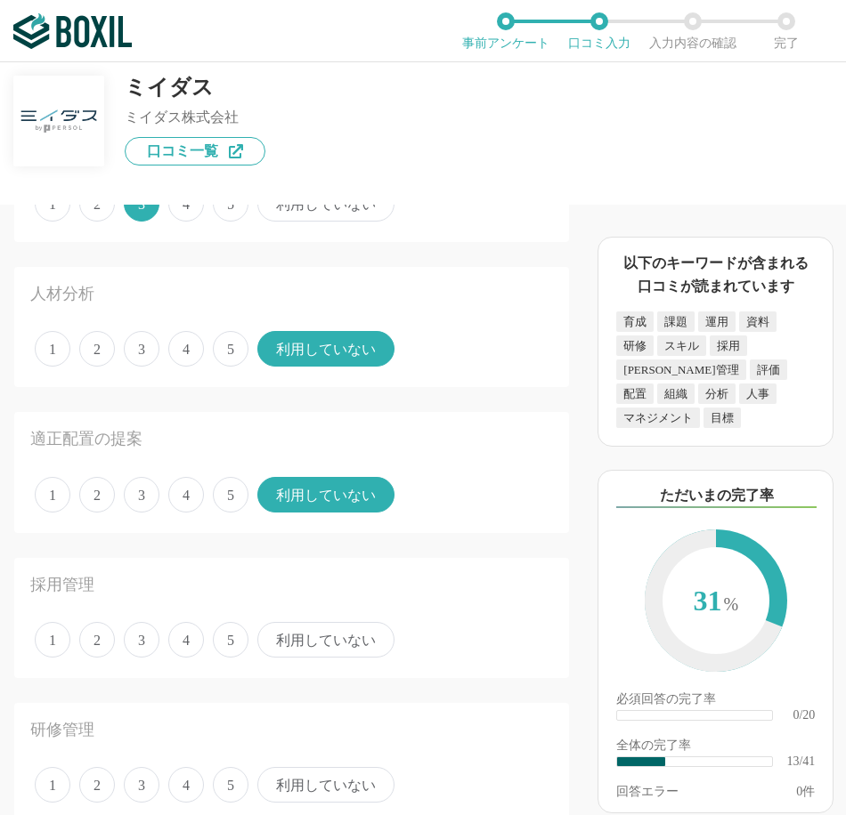
click at [334, 633] on span "利用していない" at bounding box center [325, 640] width 137 height 36
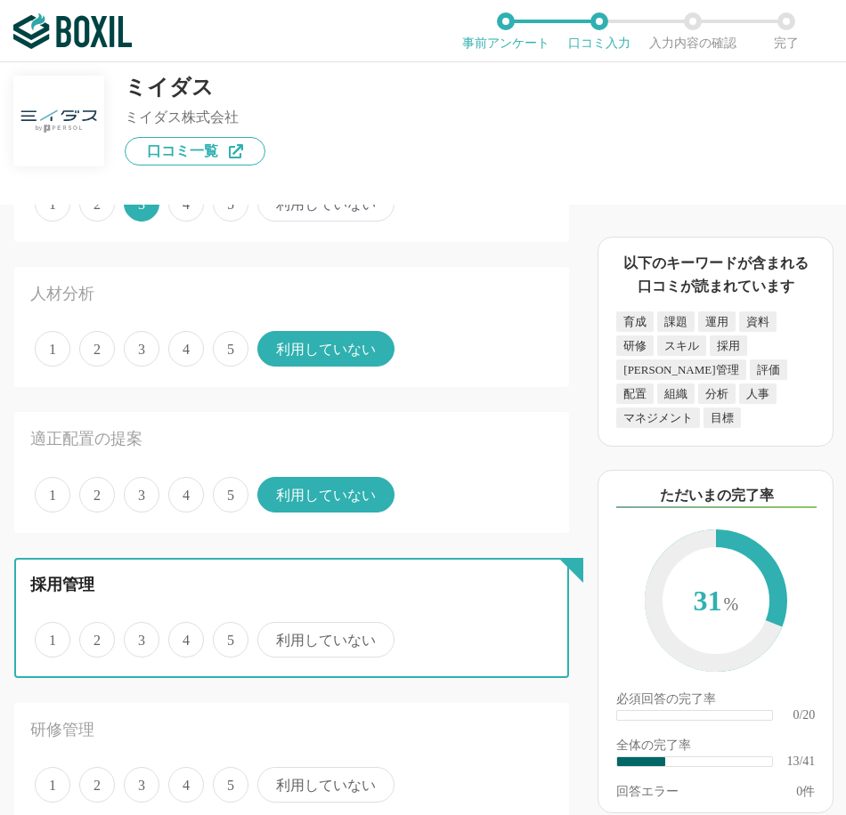
click at [273, 633] on input "利用していない" at bounding box center [268, 631] width 12 height 12
radio input "true"
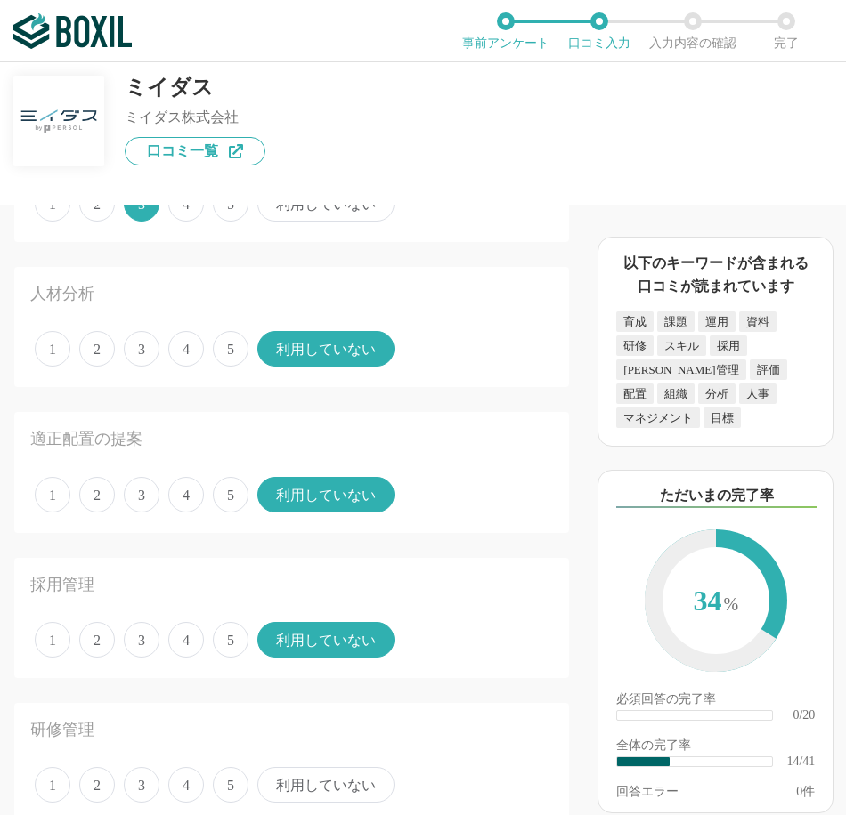
click at [354, 681] on div "採用管理 1 2 3 4 5 利用していない" at bounding box center [291, 625] width 555 height 134
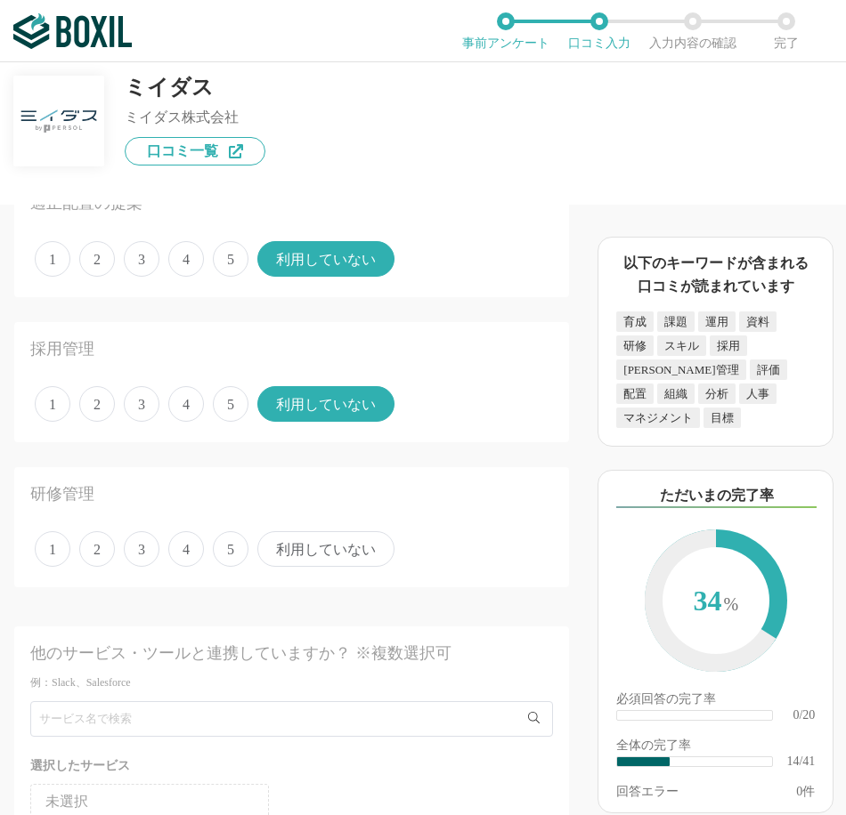
scroll to position [1869, 0]
click at [344, 535] on span "利用していない" at bounding box center [325, 548] width 137 height 36
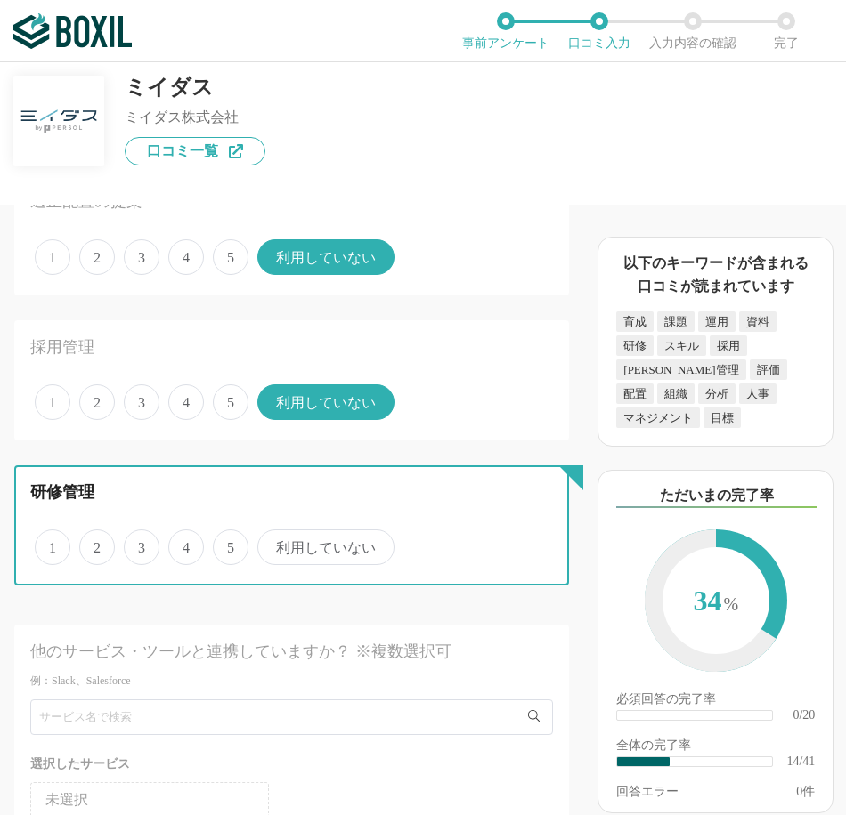
click at [273, 535] on input "利用していない" at bounding box center [268, 538] width 12 height 12
radio input "true"
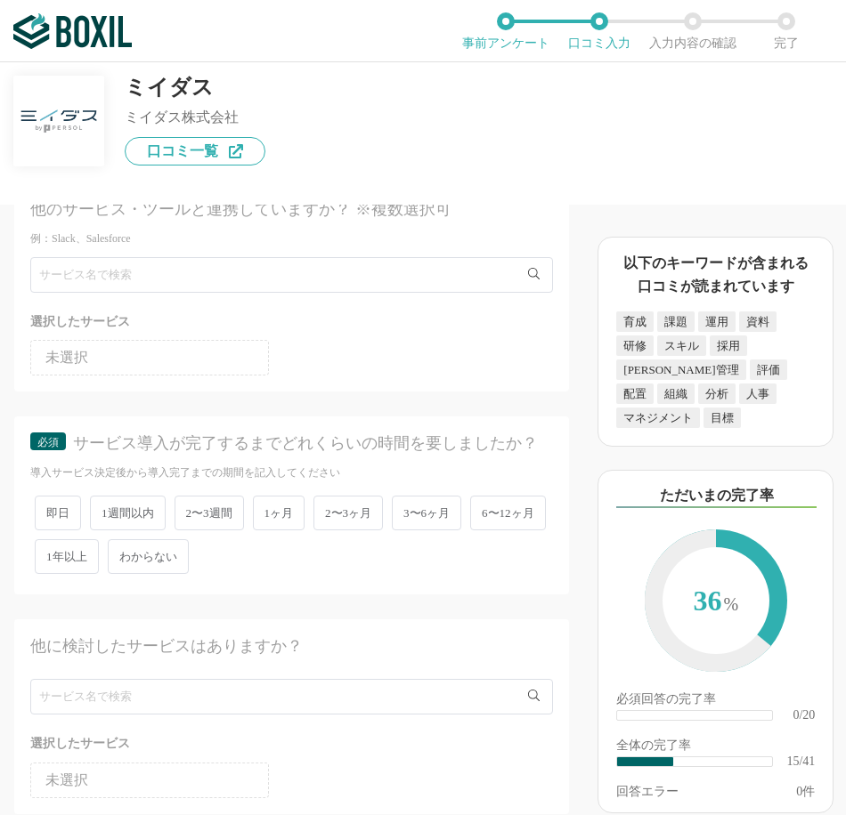
scroll to position [2314, 0]
click at [284, 528] on span "1ヶ月" at bounding box center [279, 510] width 53 height 35
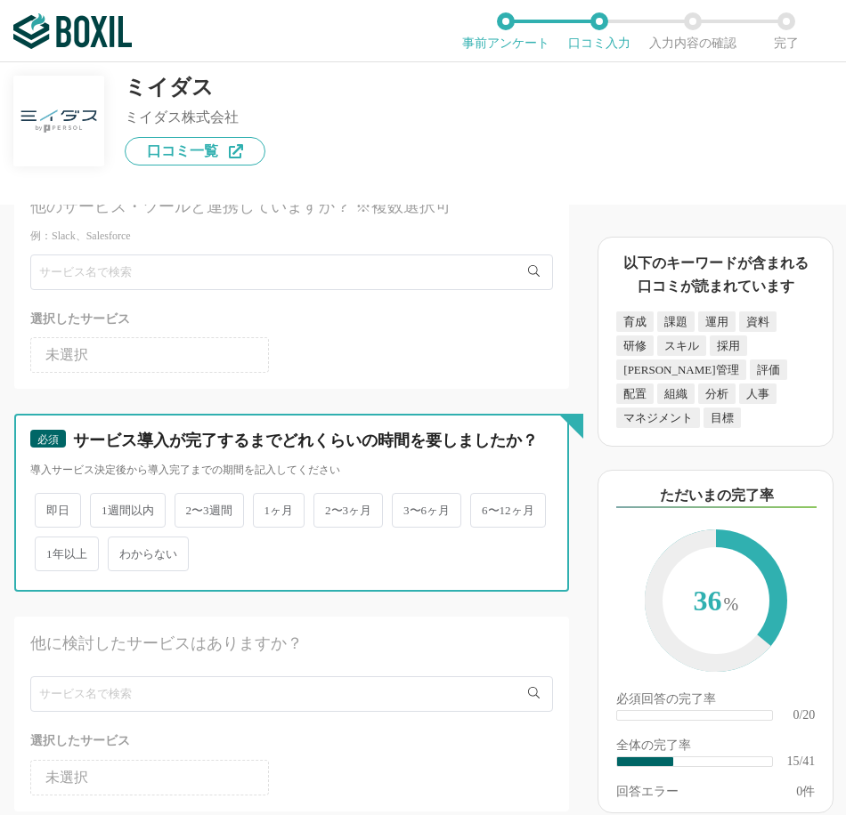
click at [269, 507] on input "1ヶ月" at bounding box center [263, 502] width 12 height 12
radio input "true"
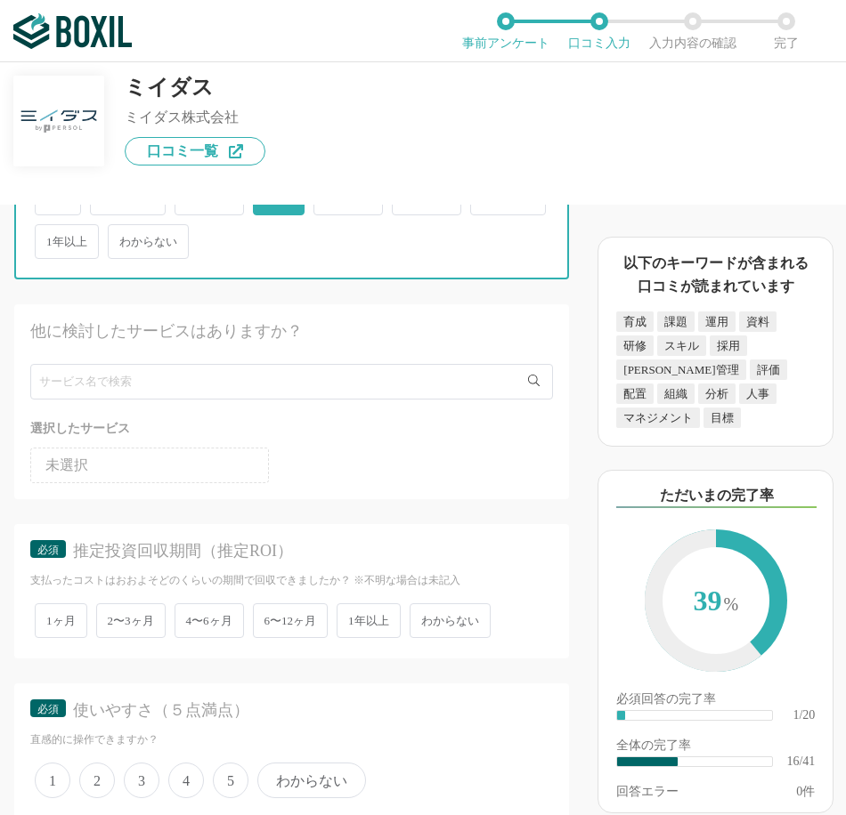
scroll to position [2670, 0]
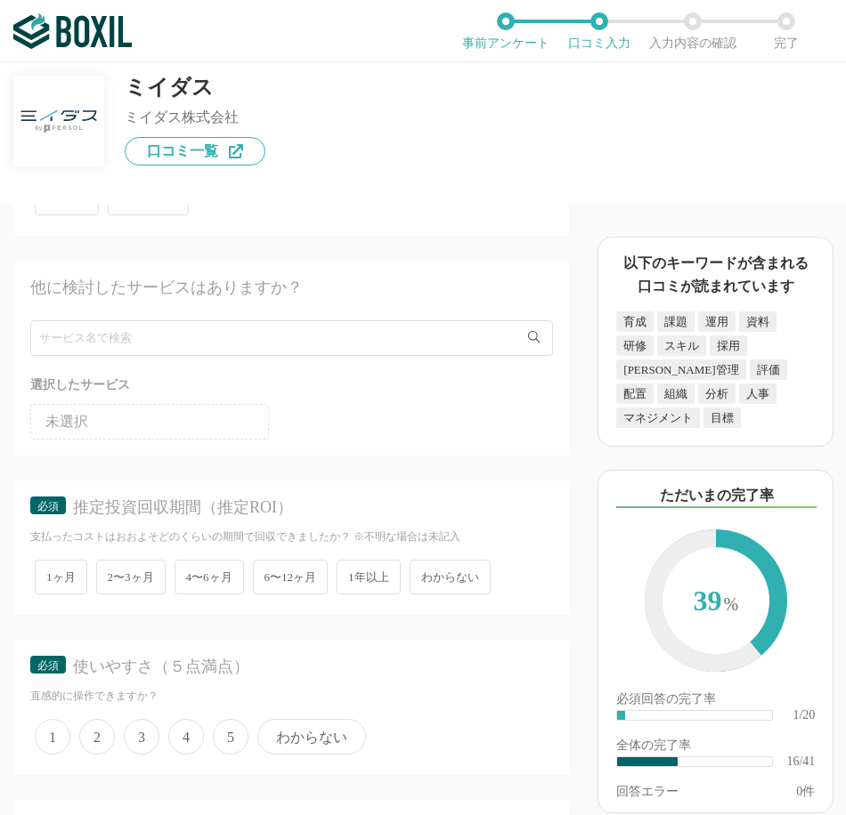
click at [247, 545] on div "支払ったコストはおおよそどのくらいの期間で回収できましたか？ ※不明な場合は未記入" at bounding box center [291, 537] width 523 height 15
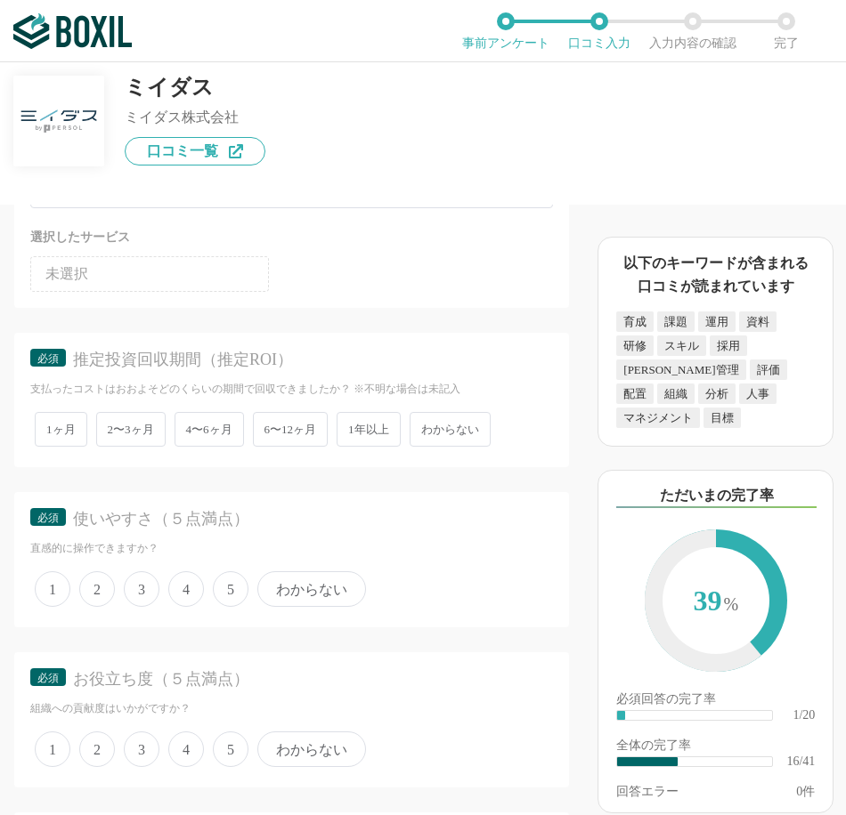
scroll to position [2819, 0]
click at [219, 439] on span "4〜6ヶ月" at bounding box center [208, 428] width 69 height 35
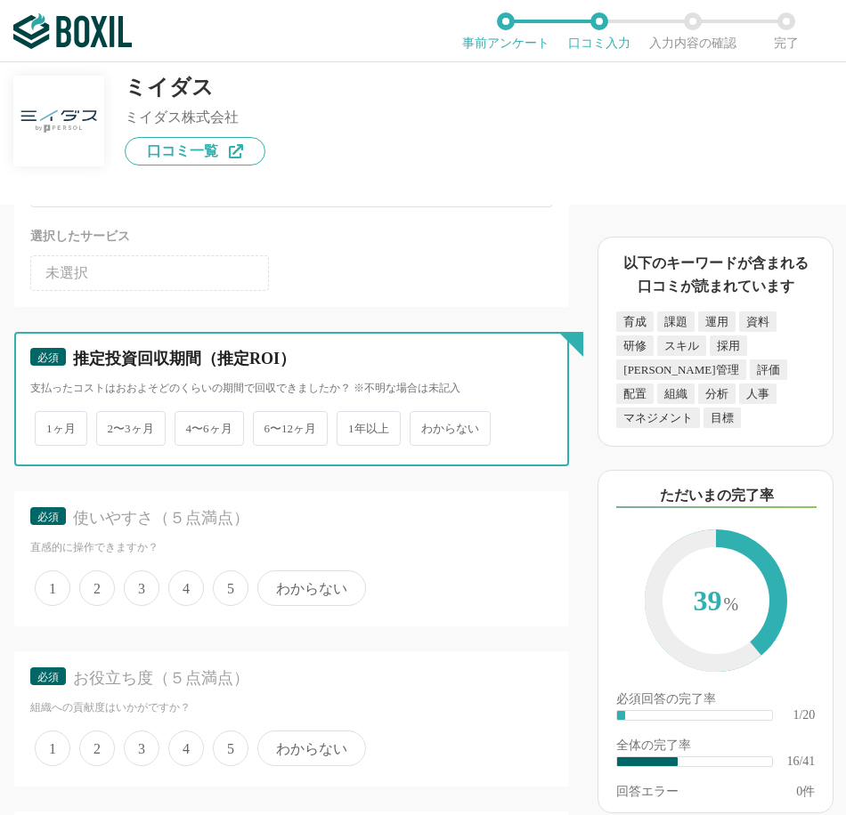
click at [190, 425] on input "4〜6ヶ月" at bounding box center [185, 420] width 12 height 12
radio input "true"
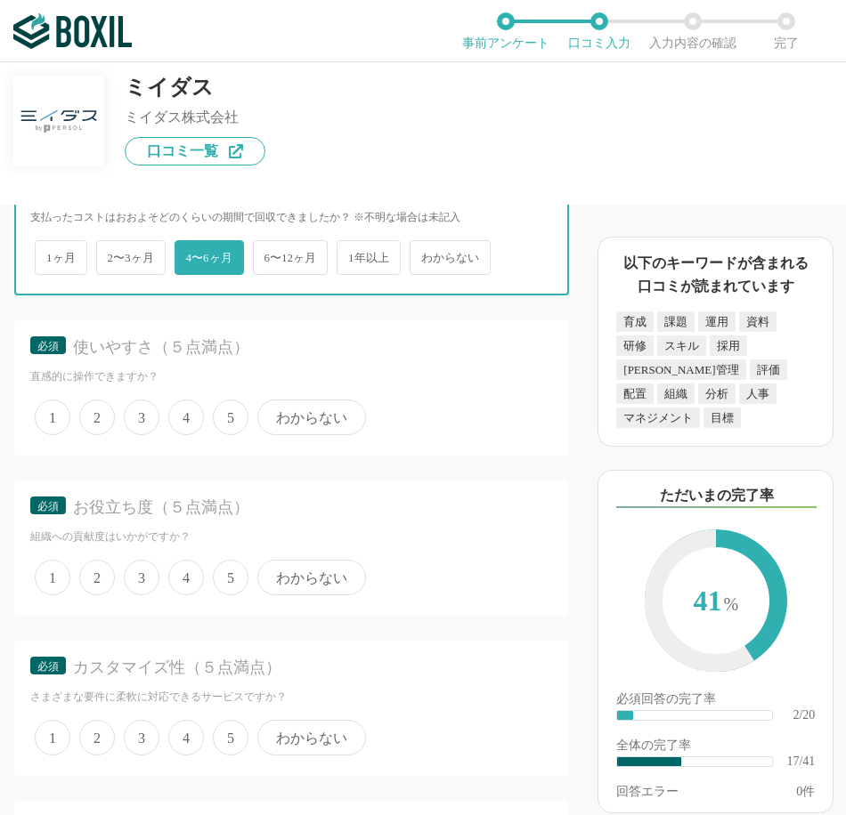
scroll to position [2997, 0]
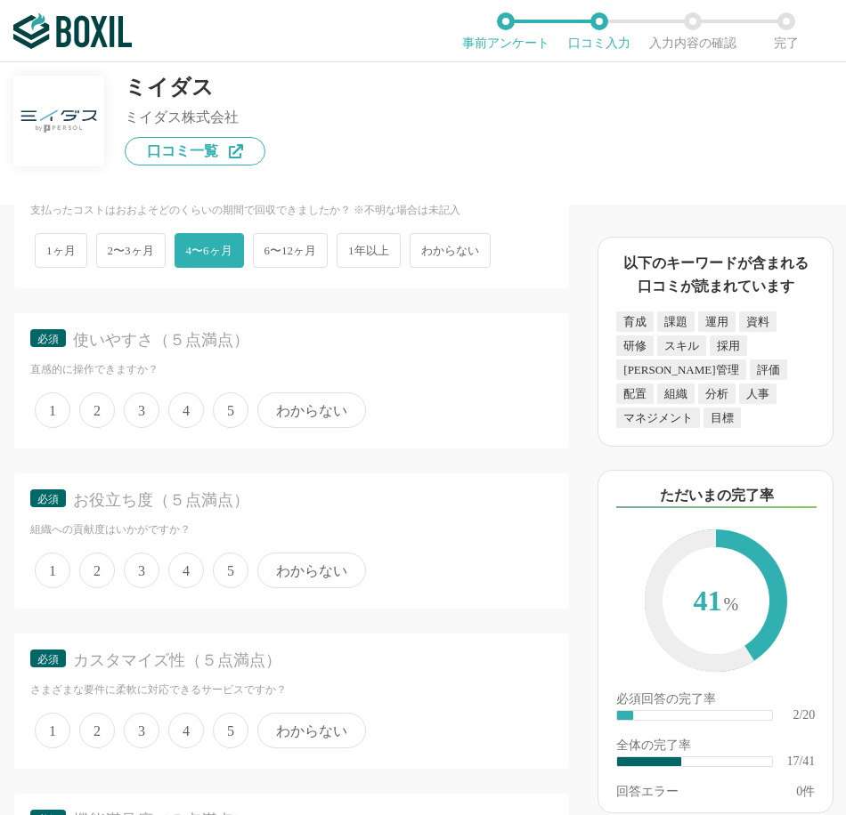
click at [153, 423] on span "3" at bounding box center [142, 411] width 36 height 36
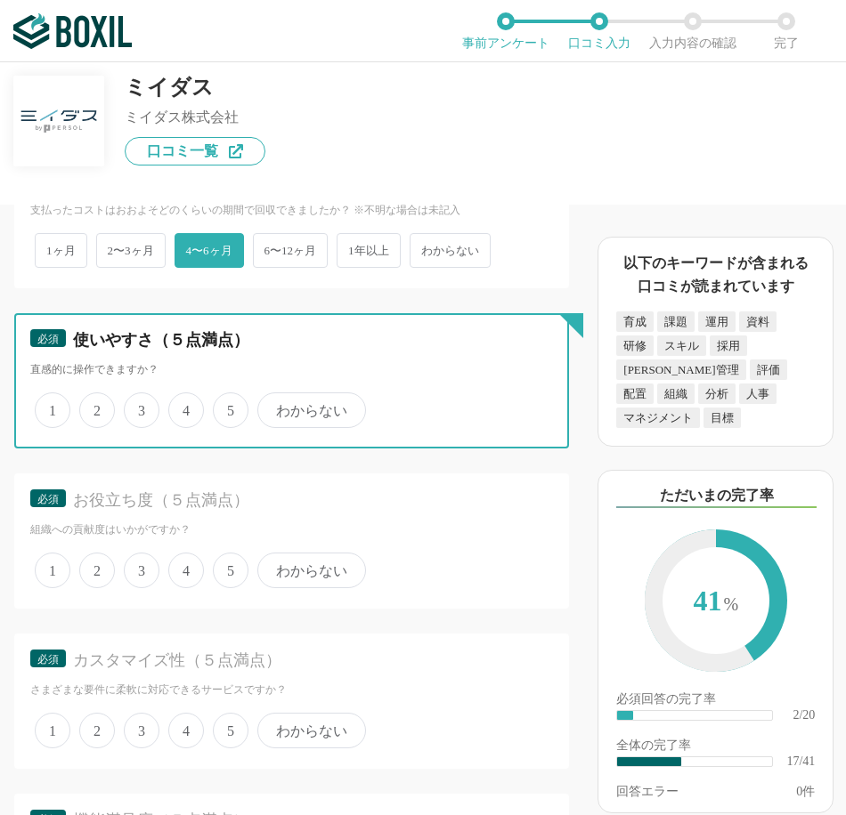
click at [140, 407] on input "3" at bounding box center [134, 401] width 12 height 12
radio input "true"
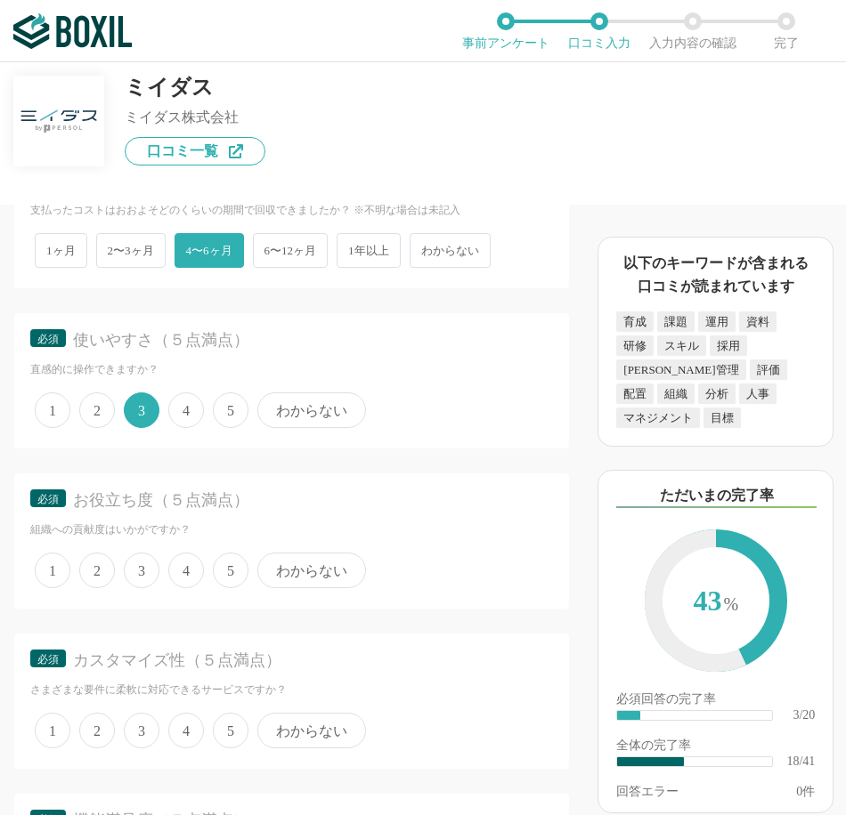
click at [137, 587] on span "3" at bounding box center [142, 571] width 36 height 36
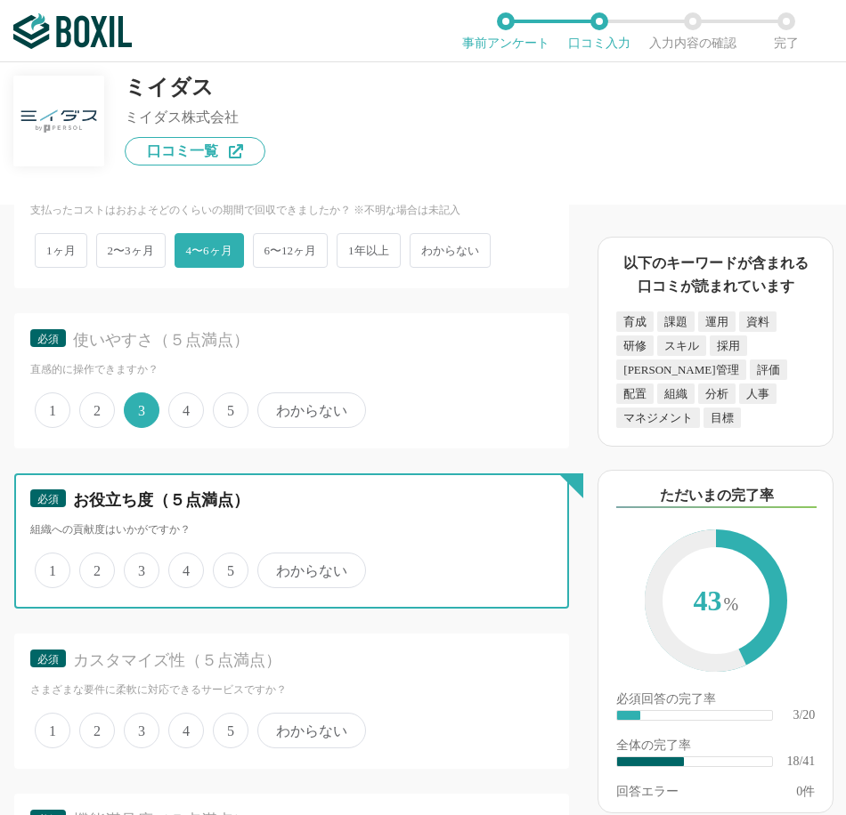
click at [137, 567] on input "3" at bounding box center [134, 561] width 12 height 12
radio input "true"
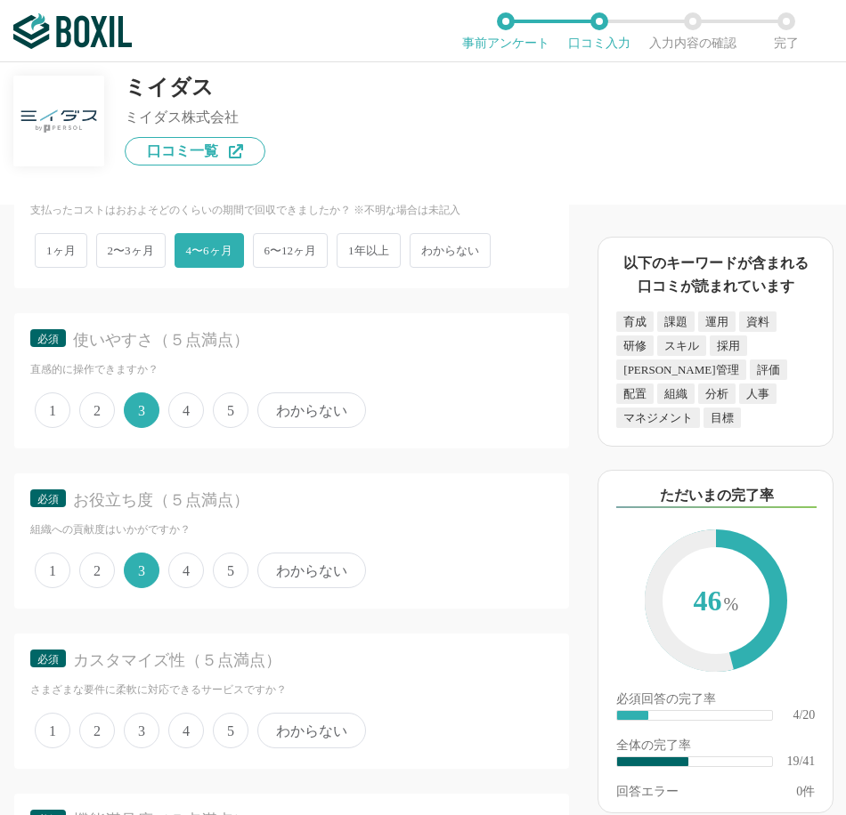
click at [130, 741] on span "3" at bounding box center [142, 731] width 36 height 36
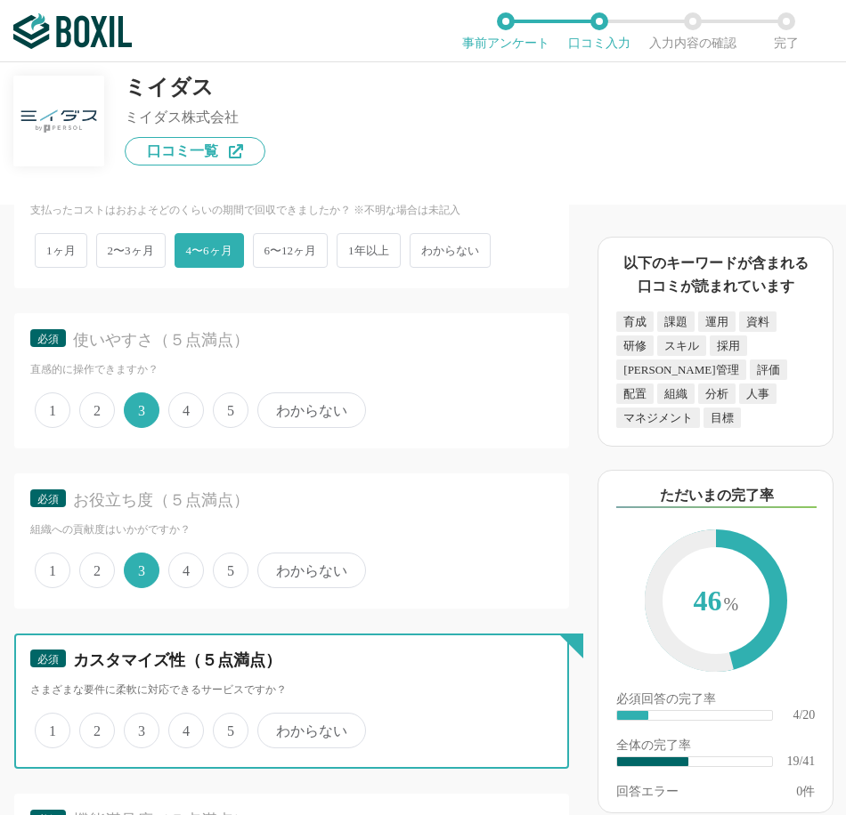
click at [130, 727] on input "3" at bounding box center [134, 722] width 12 height 12
radio input "true"
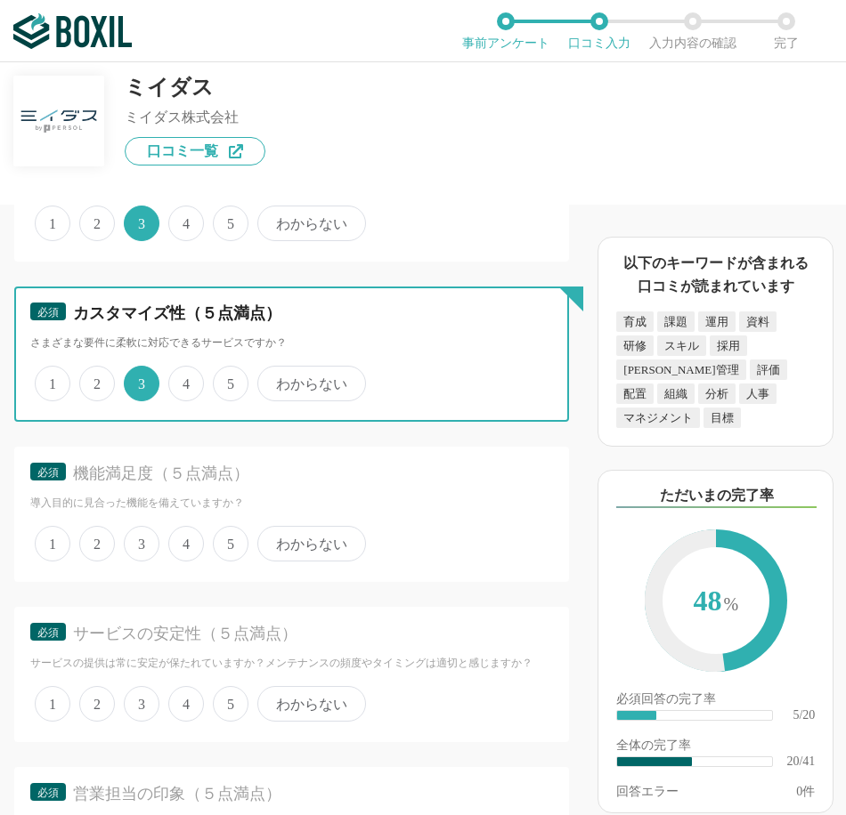
scroll to position [3353, 0]
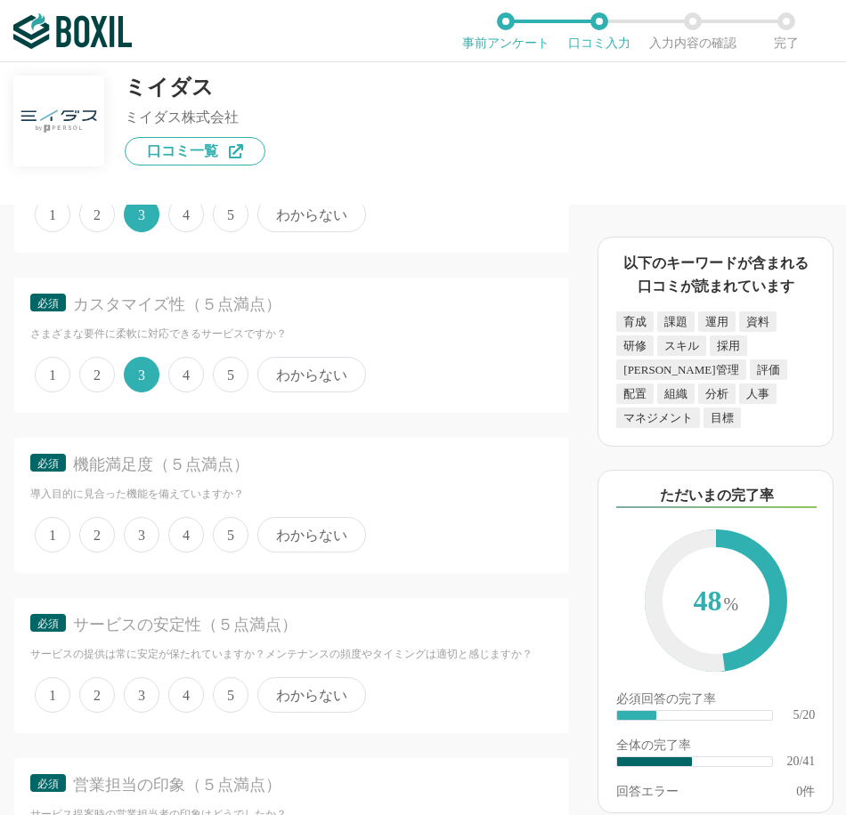
click at [149, 553] on span "3" at bounding box center [142, 535] width 36 height 36
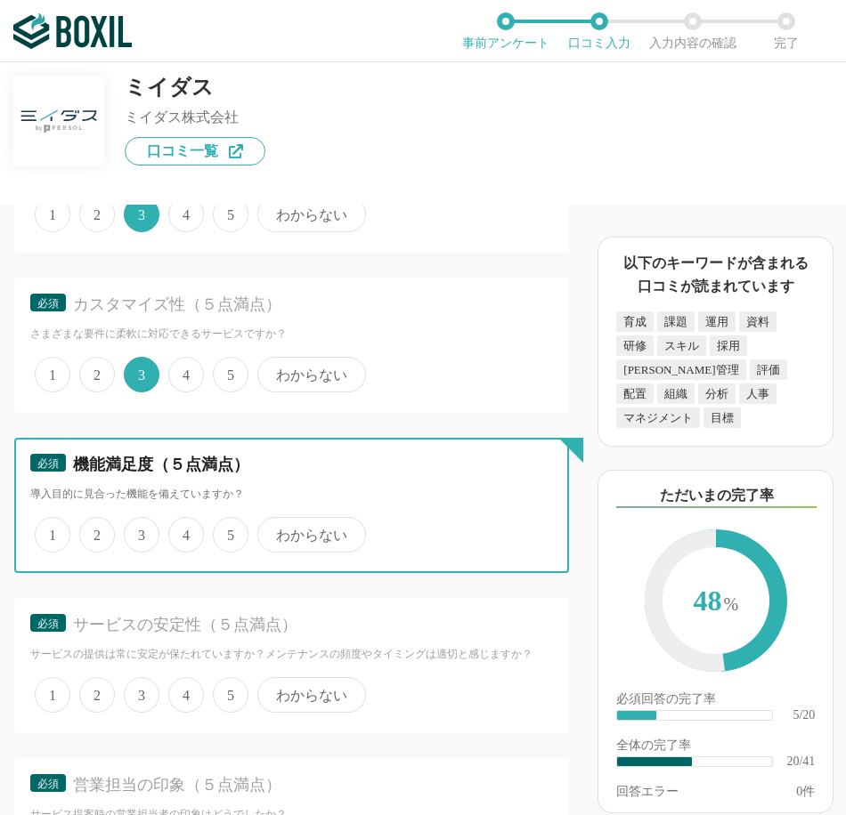
click at [140, 531] on input "3" at bounding box center [134, 526] width 12 height 12
radio input "true"
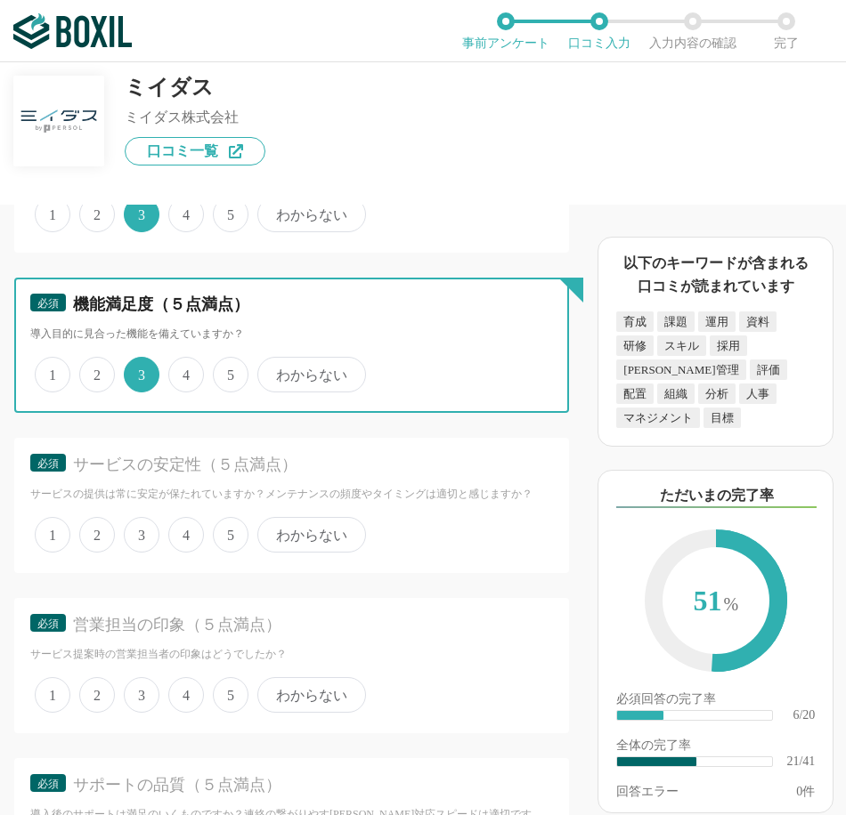
scroll to position [3531, 0]
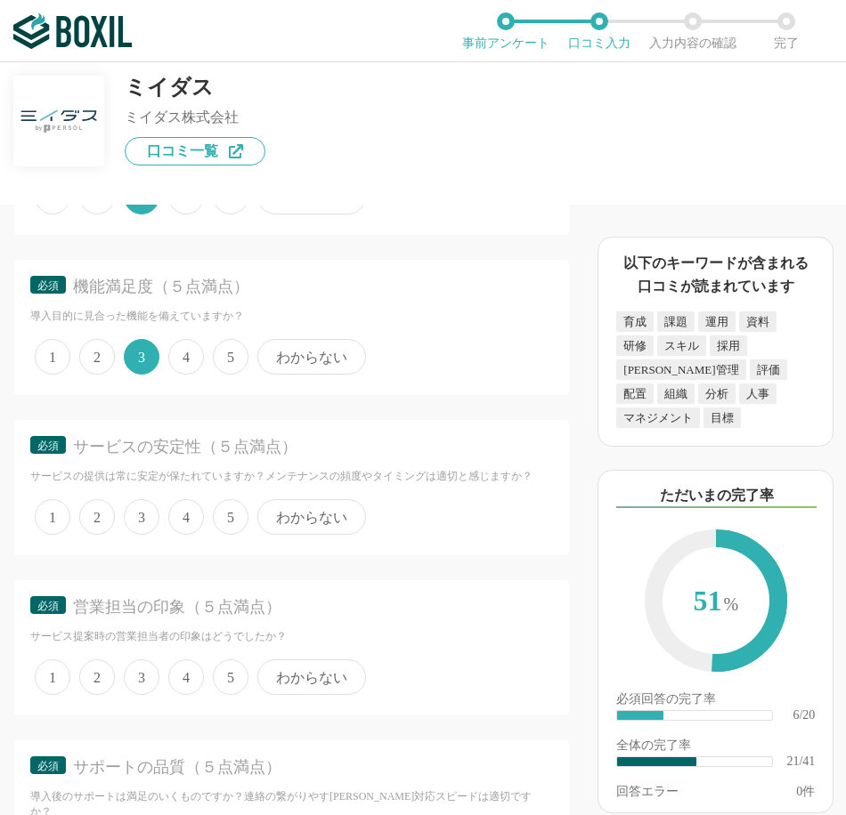
click at [147, 535] on span "3" at bounding box center [142, 517] width 36 height 36
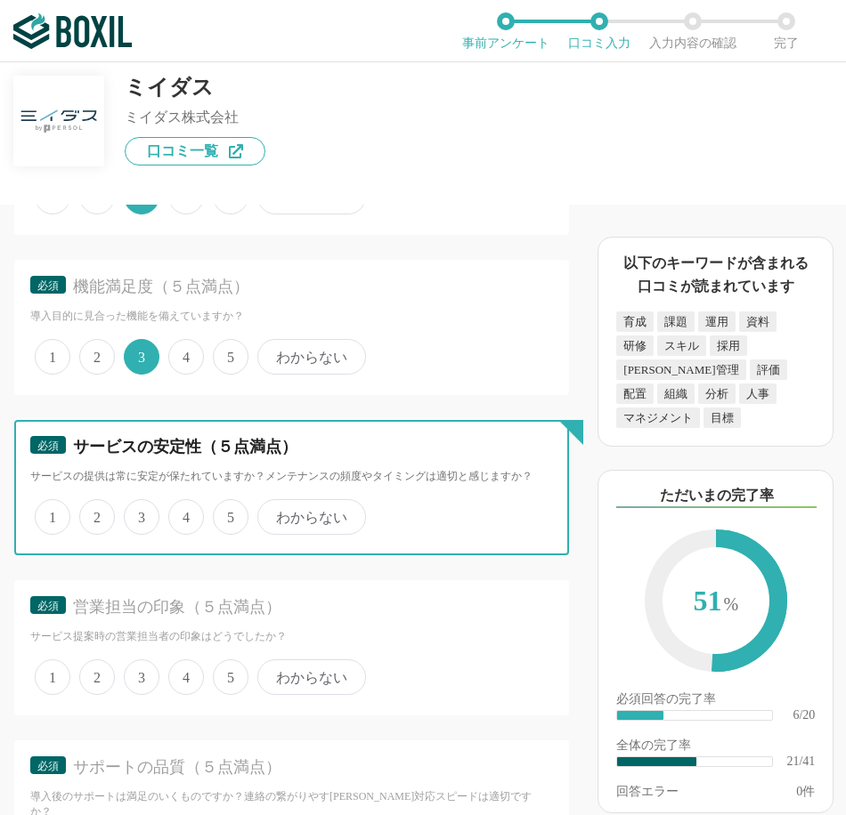
click at [140, 514] on input "3" at bounding box center [134, 508] width 12 height 12
radio input "true"
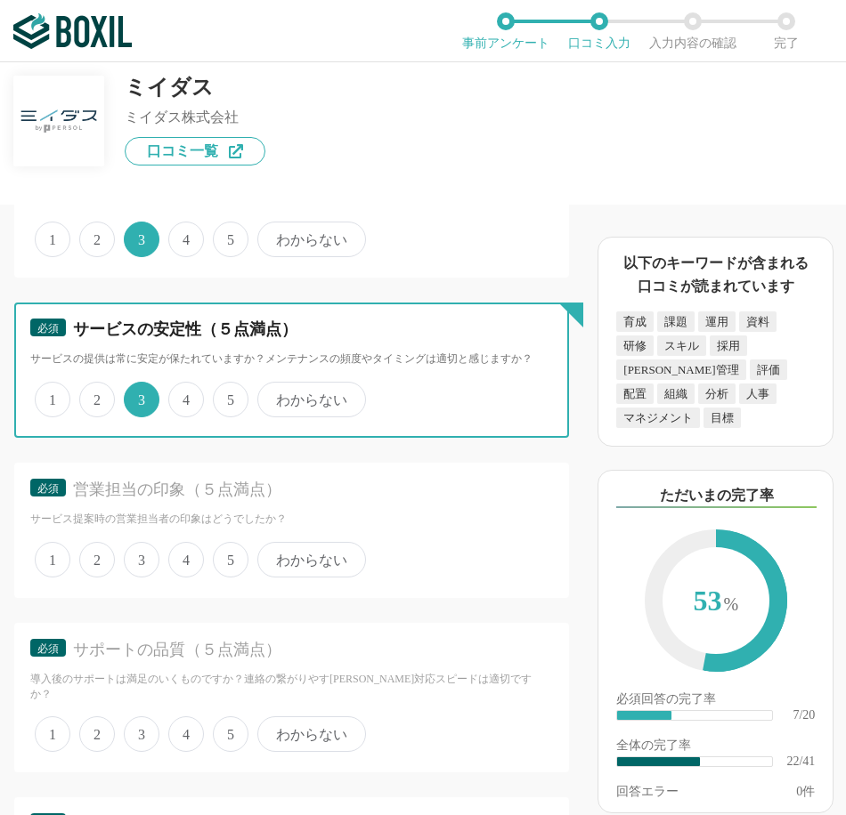
scroll to position [3650, 0]
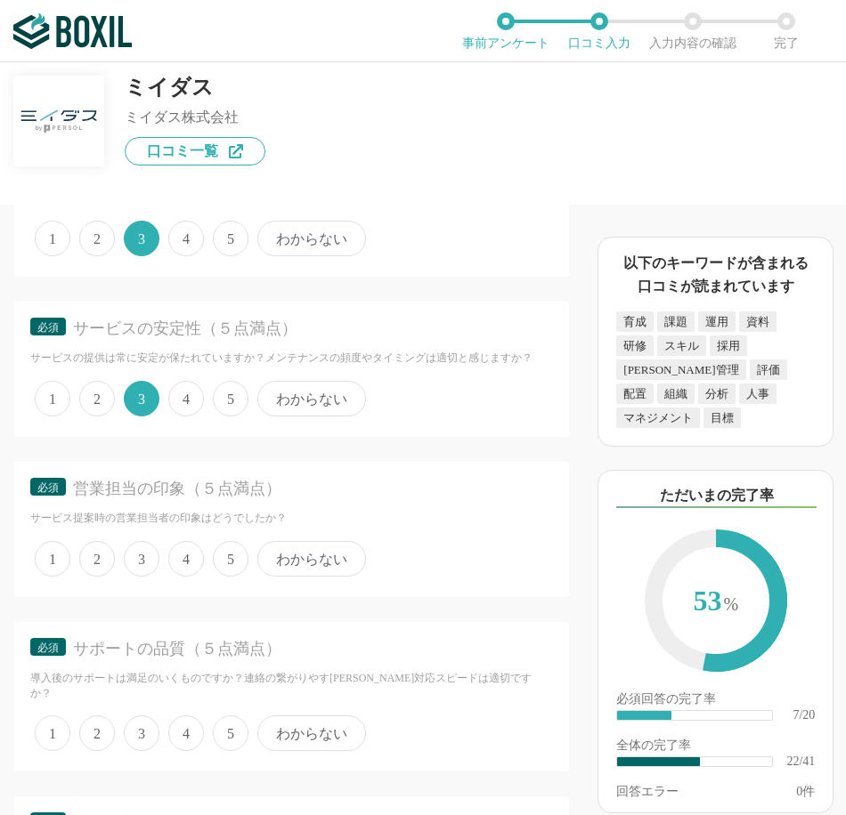
click at [192, 577] on span "4" at bounding box center [186, 559] width 36 height 36
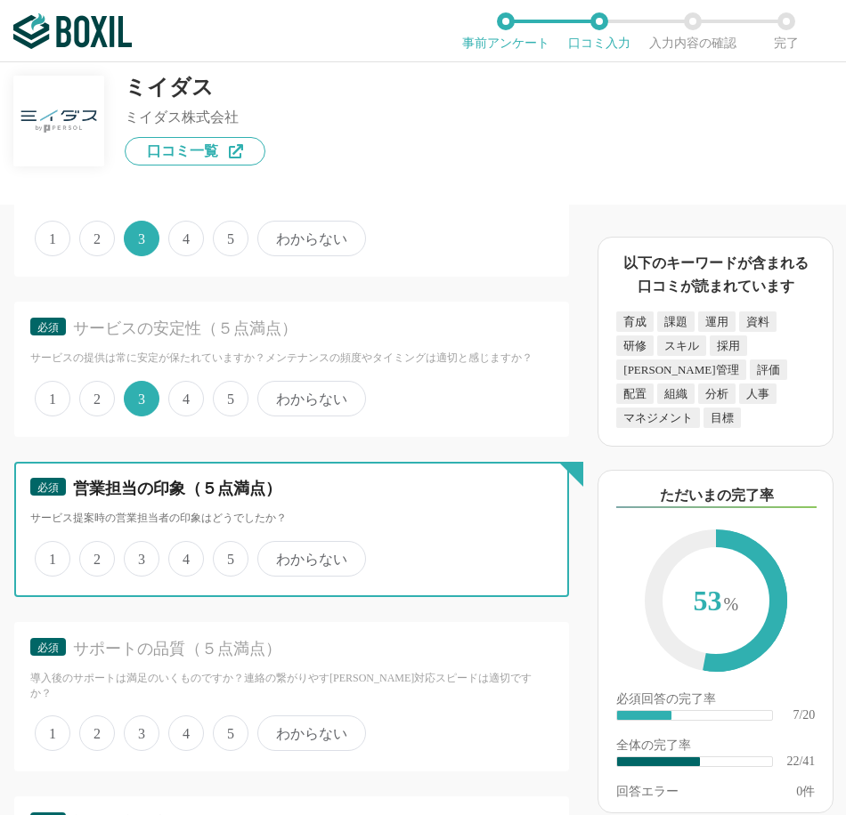
click at [184, 555] on input "4" at bounding box center [179, 550] width 12 height 12
radio input "true"
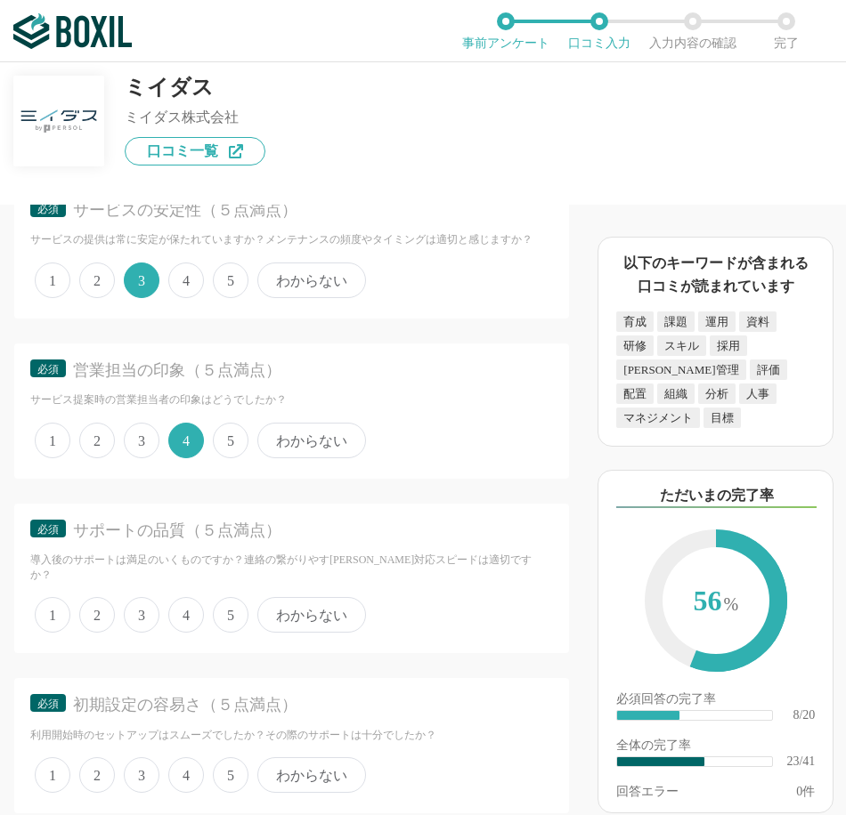
click at [186, 630] on span "4" at bounding box center [186, 615] width 36 height 36
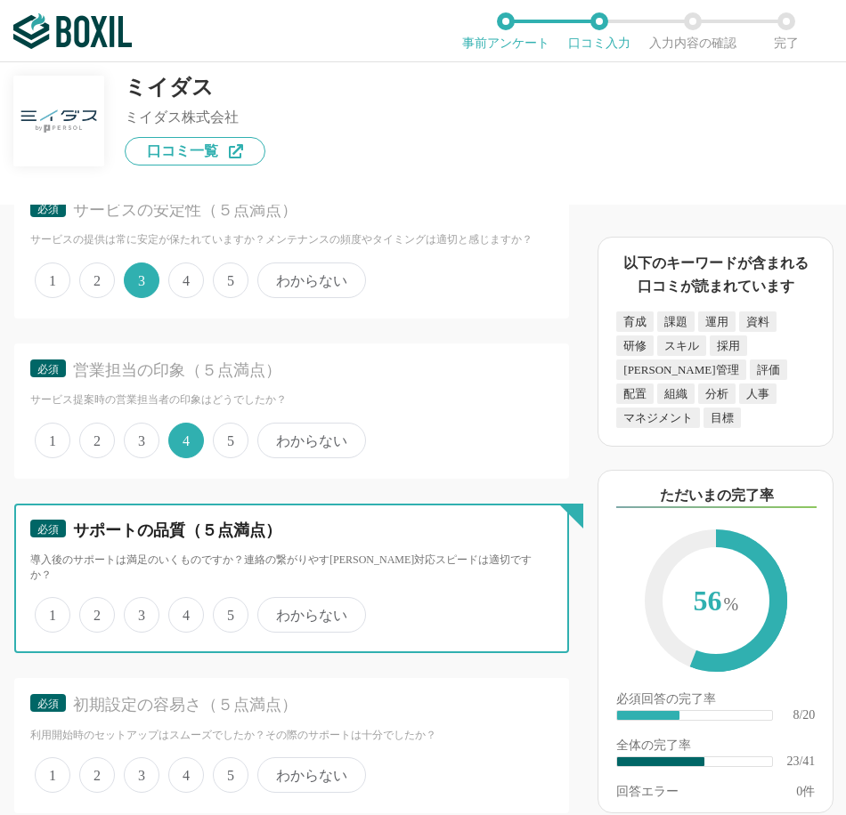
click at [184, 612] on input "4" at bounding box center [179, 606] width 12 height 12
radio input "true"
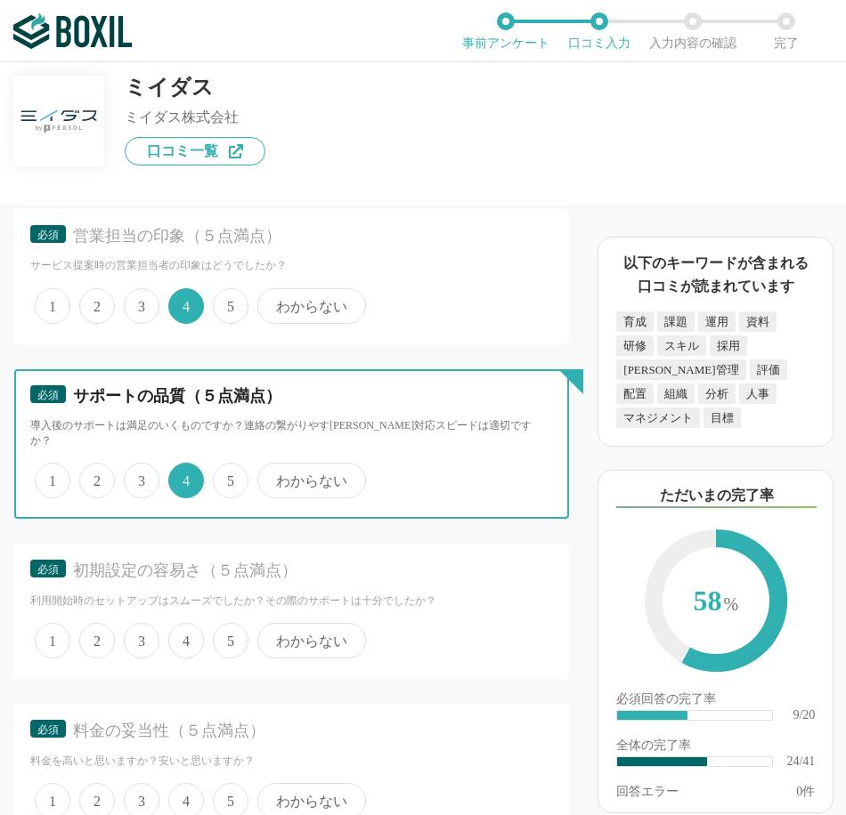
scroll to position [3917, 0]
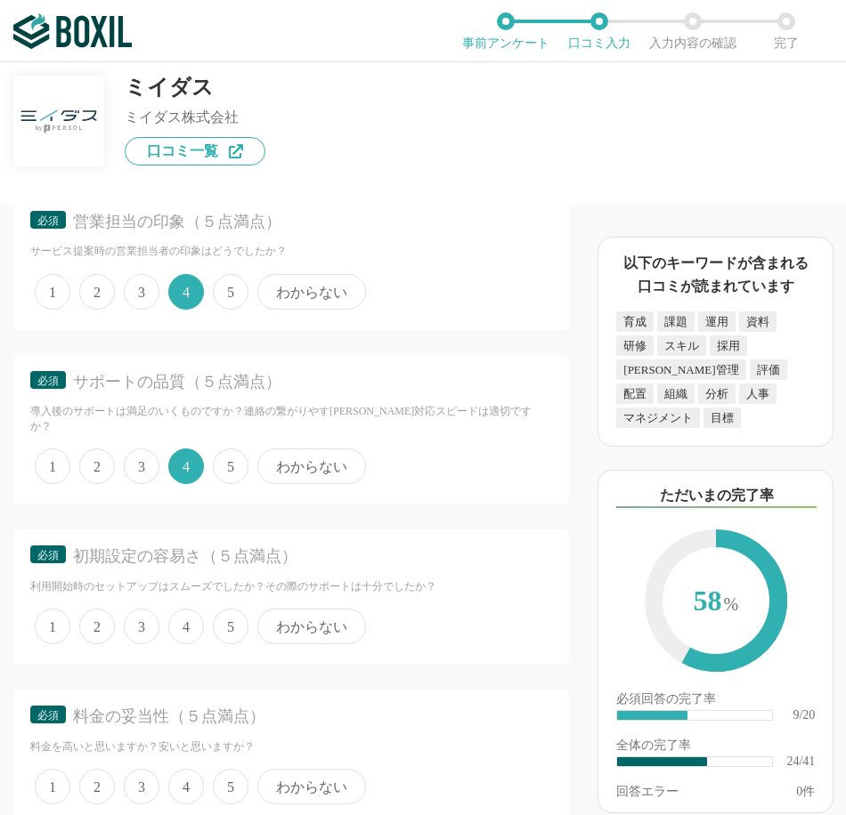
click at [189, 629] on span "4" at bounding box center [186, 627] width 36 height 36
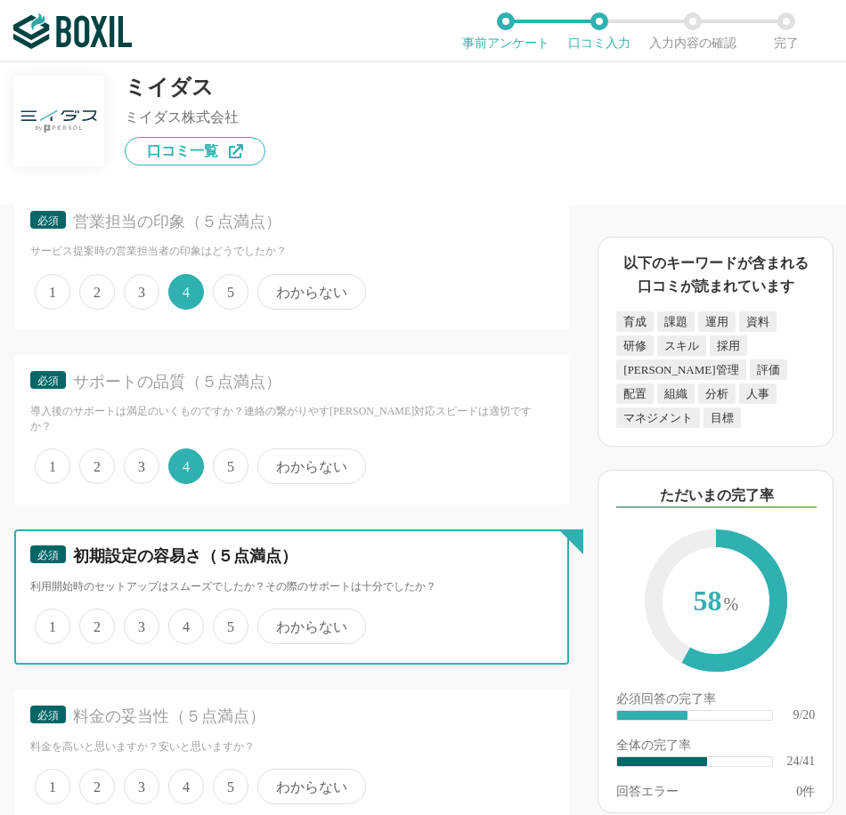
click at [184, 623] on input "4" at bounding box center [179, 618] width 12 height 12
radio input "true"
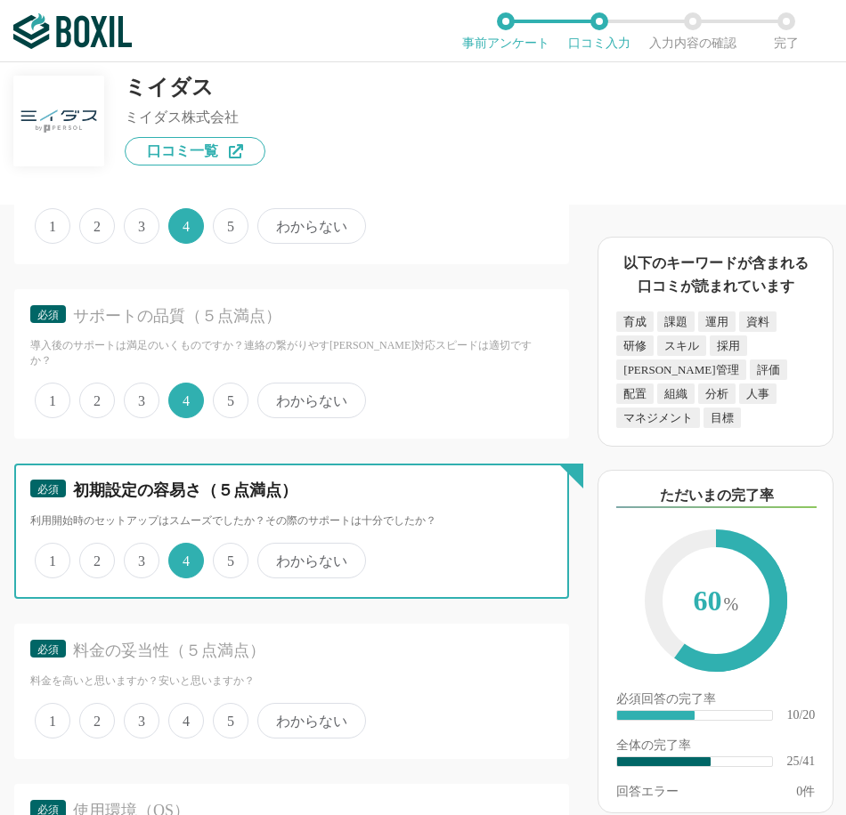
scroll to position [4095, 0]
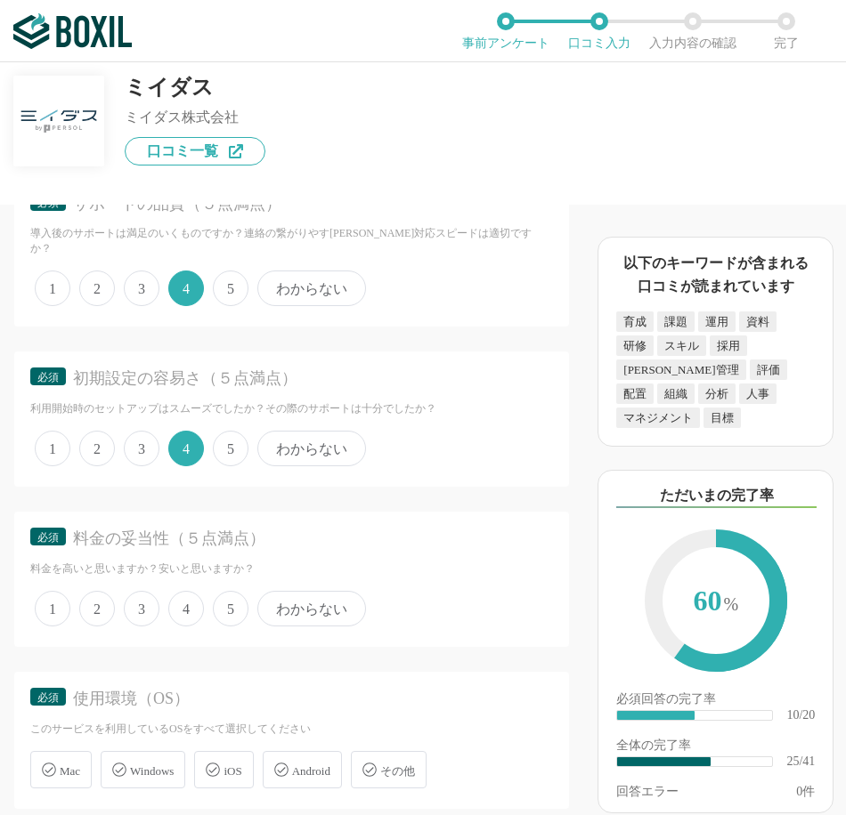
click at [188, 610] on span "4" at bounding box center [186, 609] width 36 height 36
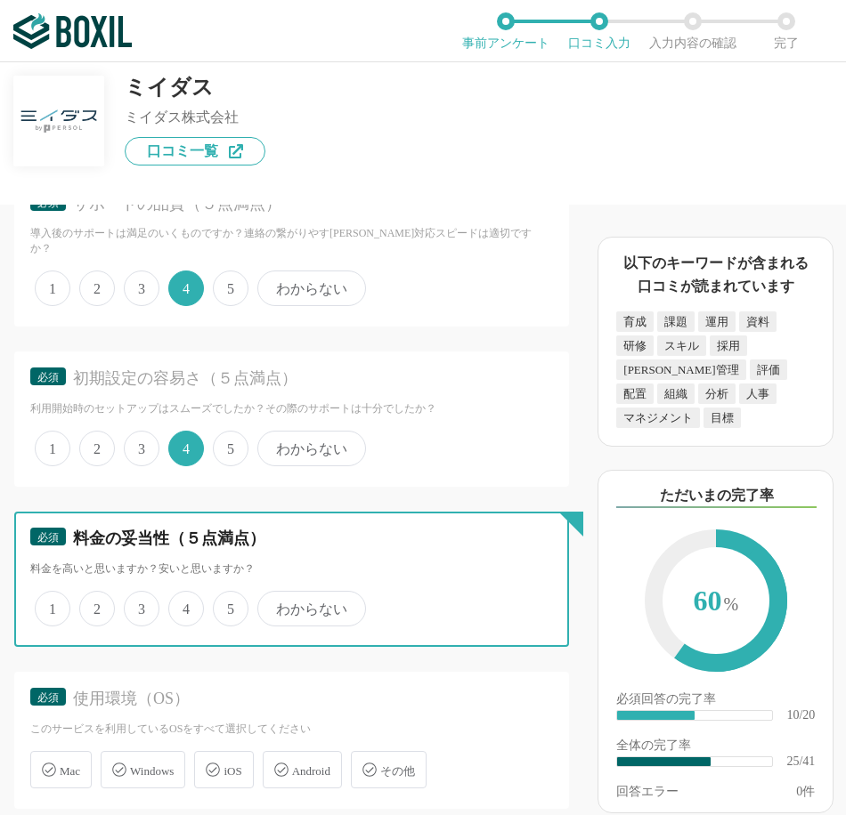
click at [184, 605] on input "4" at bounding box center [179, 600] width 12 height 12
radio input "true"
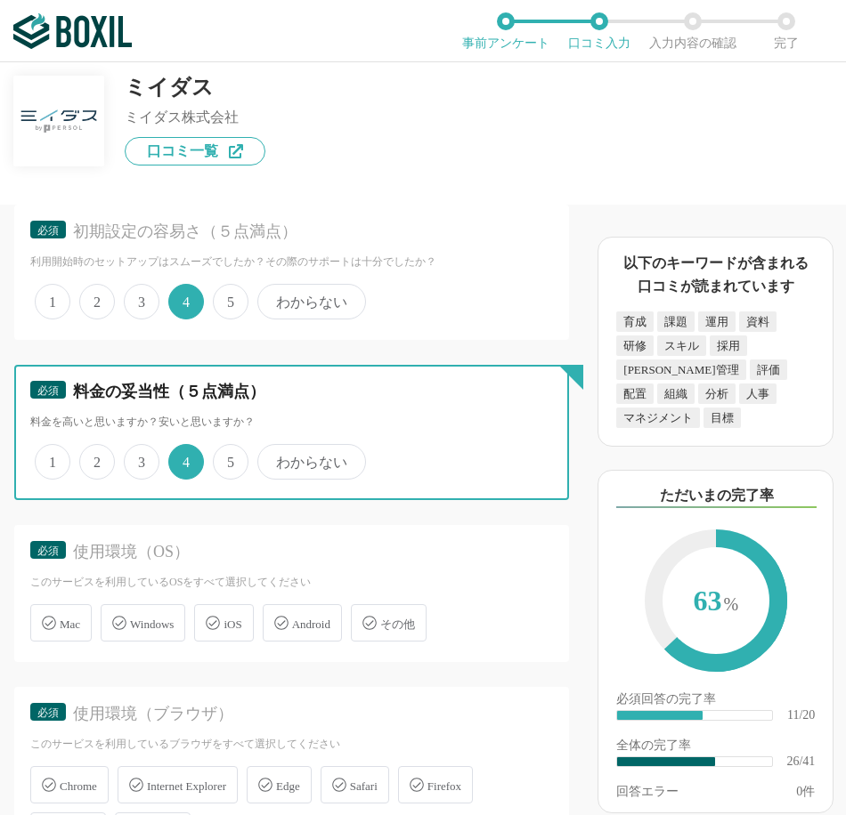
scroll to position [4273, 0]
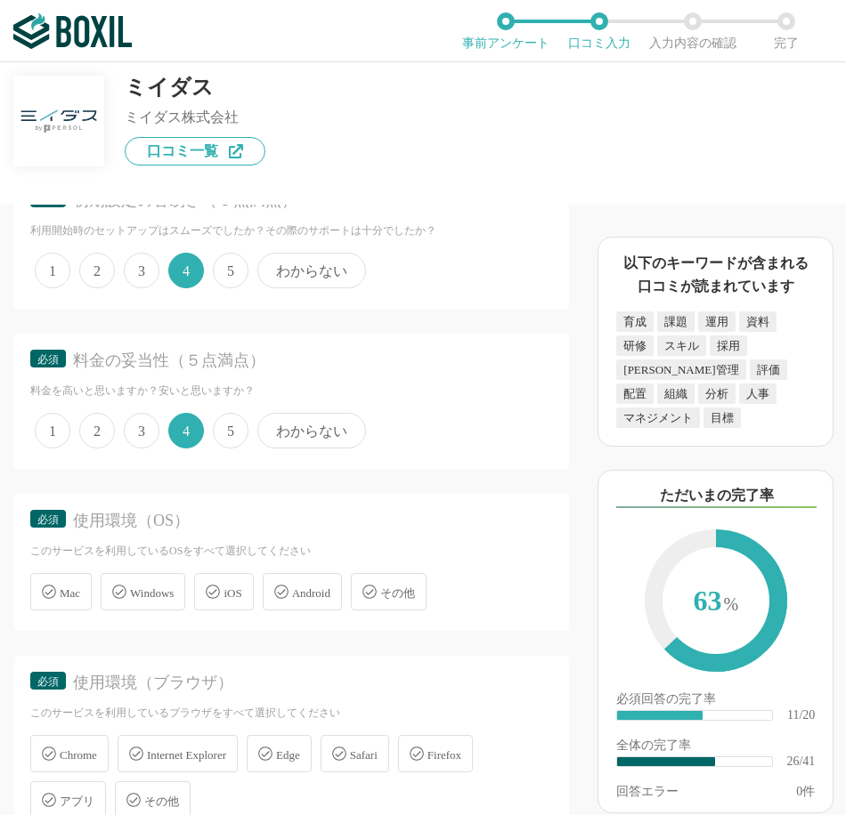
click at [155, 600] on span "Windows" at bounding box center [152, 593] width 44 height 13
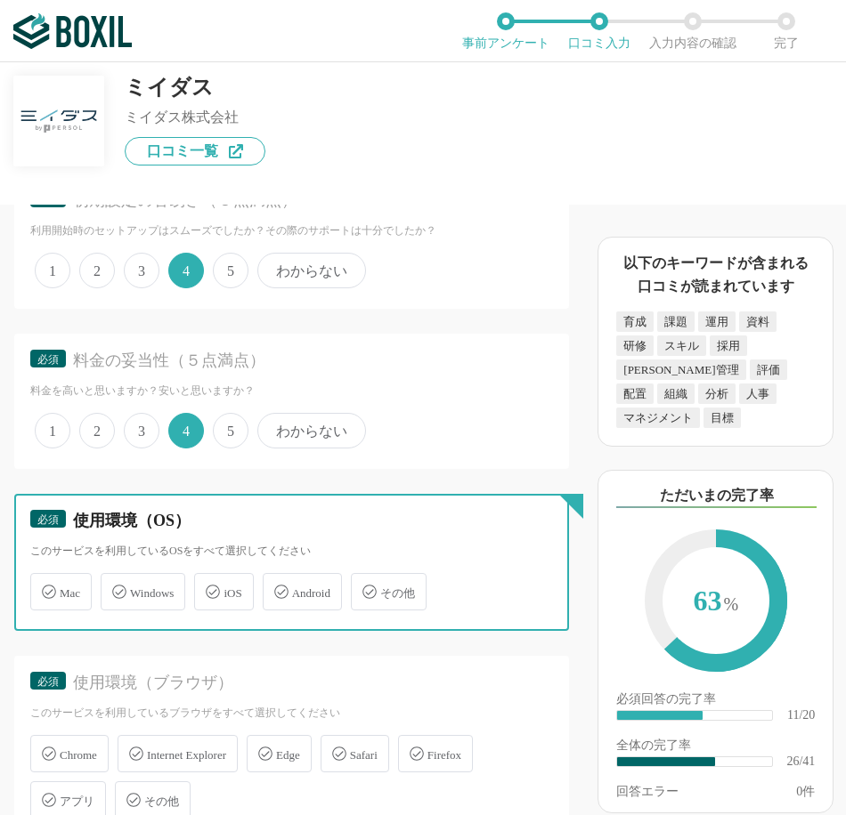
click at [116, 587] on input "Windows" at bounding box center [110, 582] width 12 height 12
checkbox input "true"
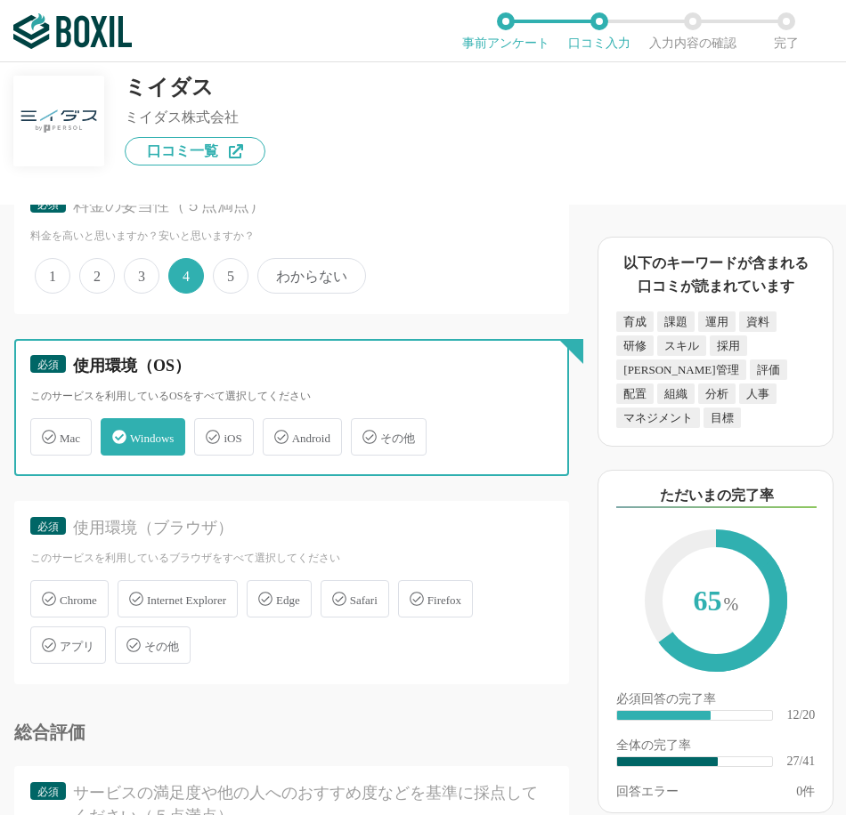
scroll to position [4451, 0]
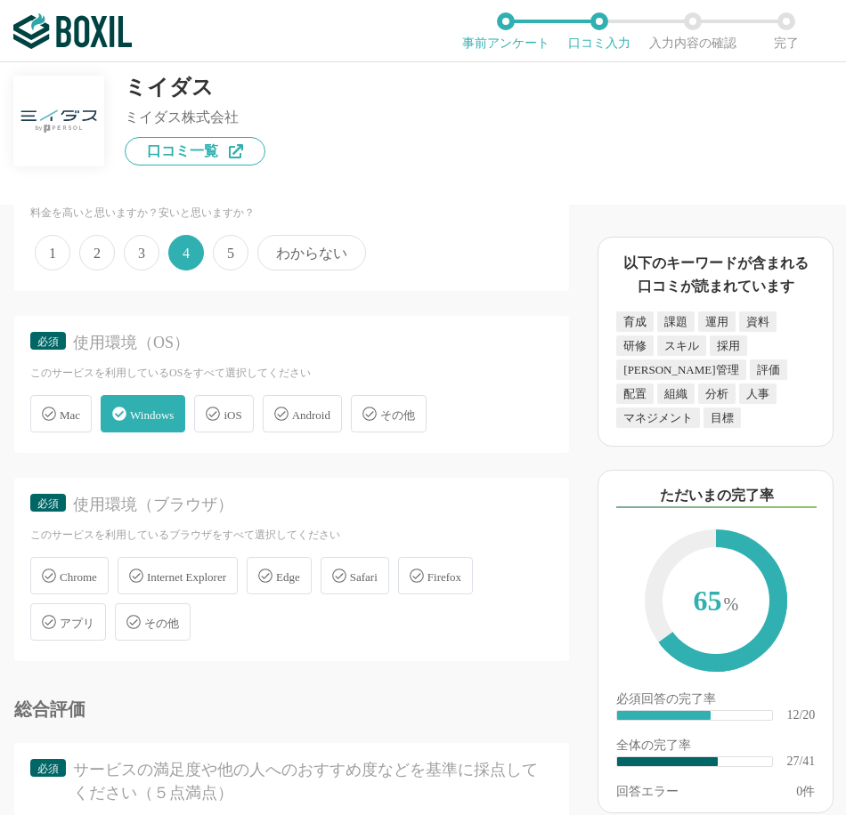
click at [295, 584] on span "Edge" at bounding box center [288, 577] width 24 height 13
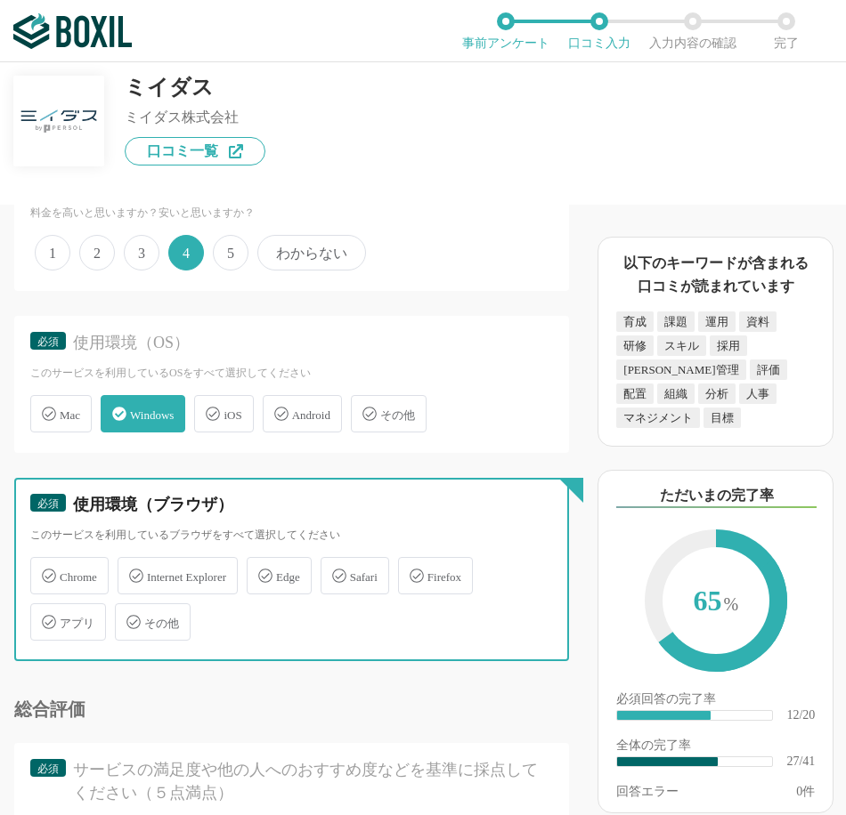
click at [262, 571] on input "Edge" at bounding box center [256, 566] width 12 height 12
checkbox input "true"
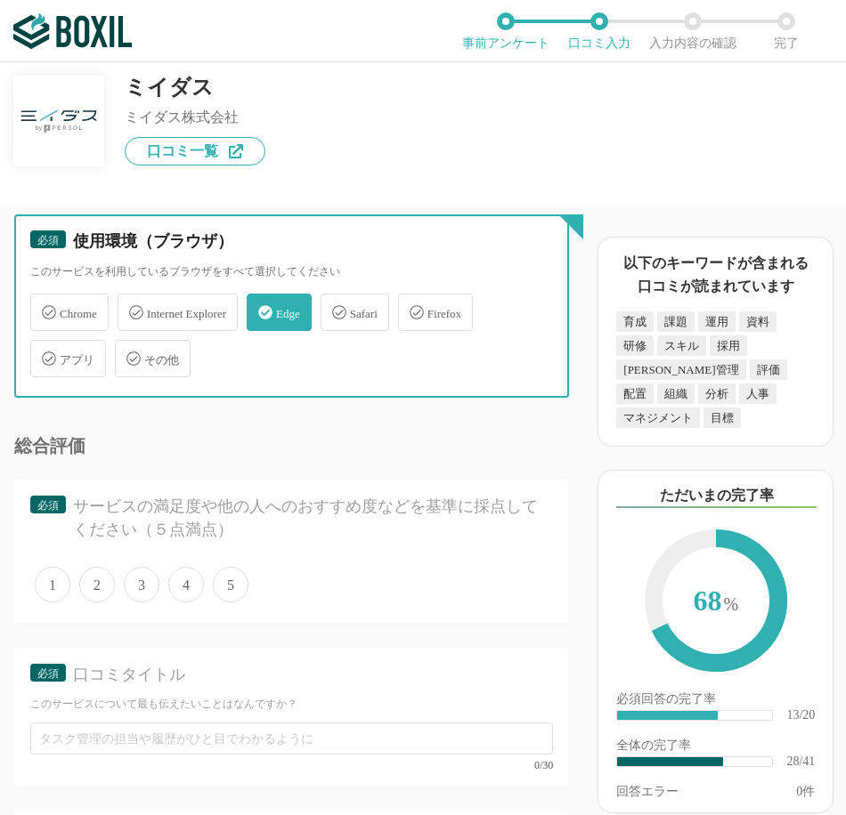
scroll to position [4718, 0]
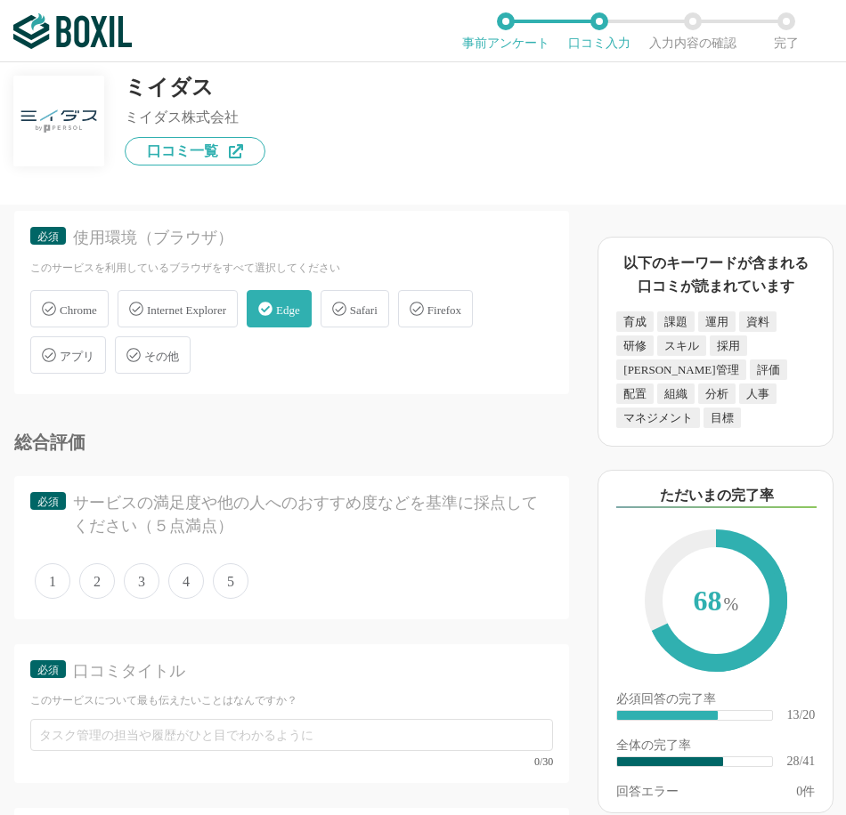
click at [138, 599] on span "3" at bounding box center [142, 581] width 36 height 36
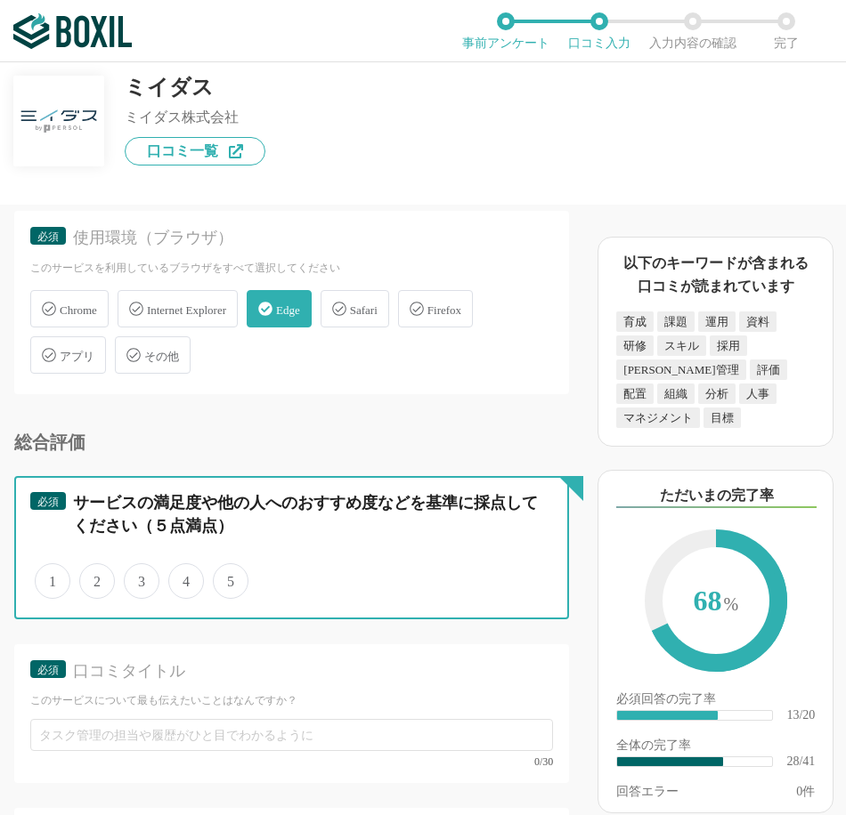
click at [138, 578] on input "3" at bounding box center [134, 572] width 12 height 12
radio input "true"
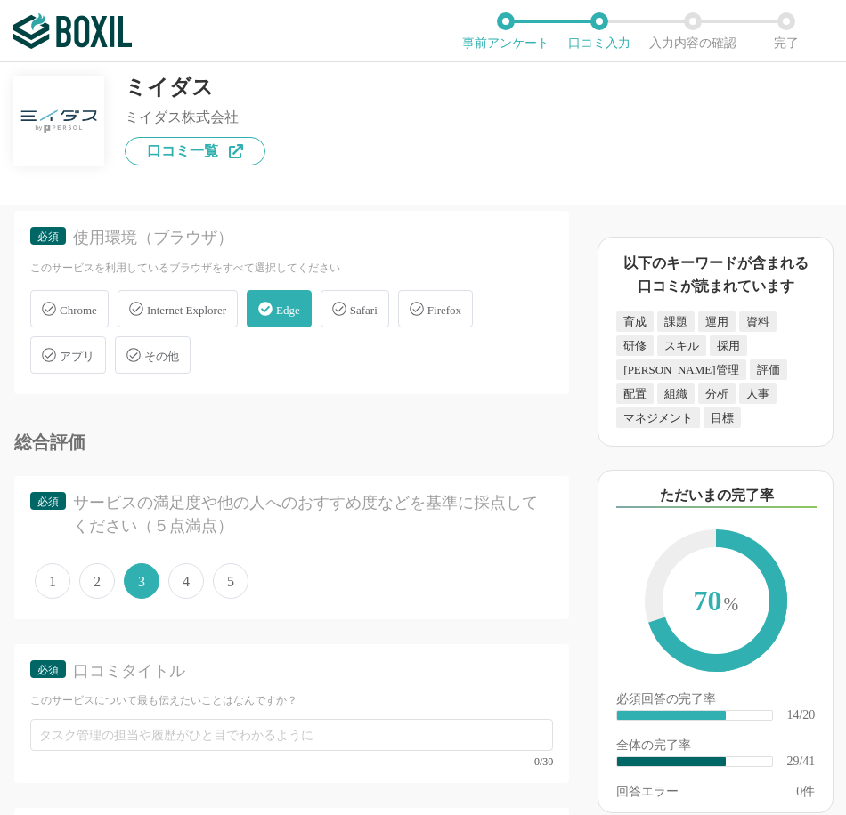
click at [305, 655] on div "必須 口コミタイトル このサービスについて最も伝えたいことはなんですか？ 0/30" at bounding box center [291, 713] width 555 height 139
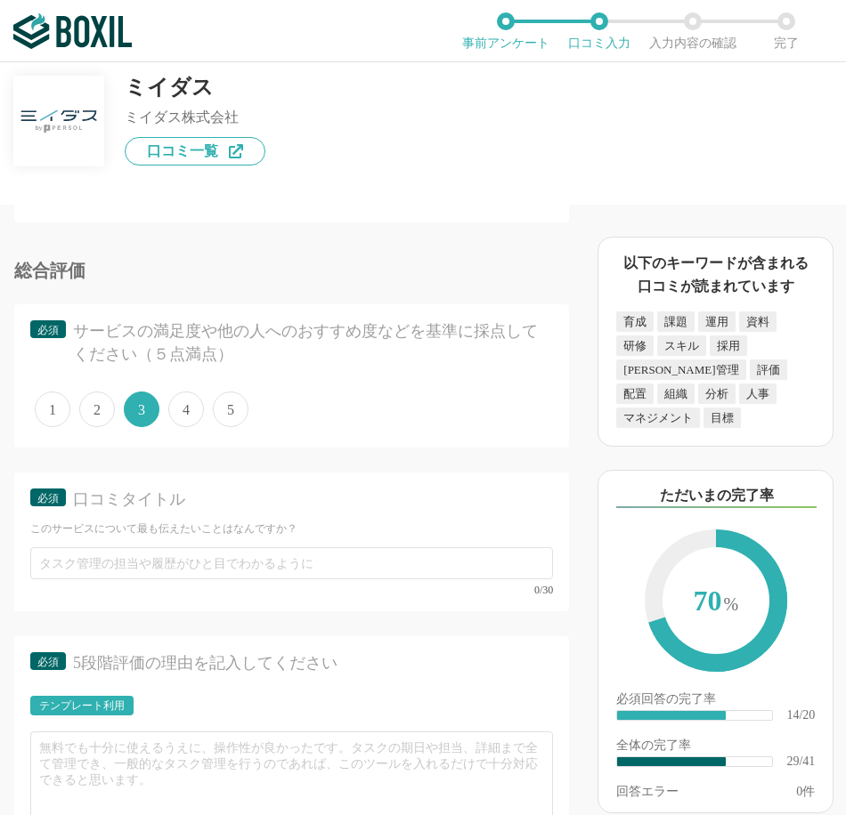
scroll to position [4896, 0]
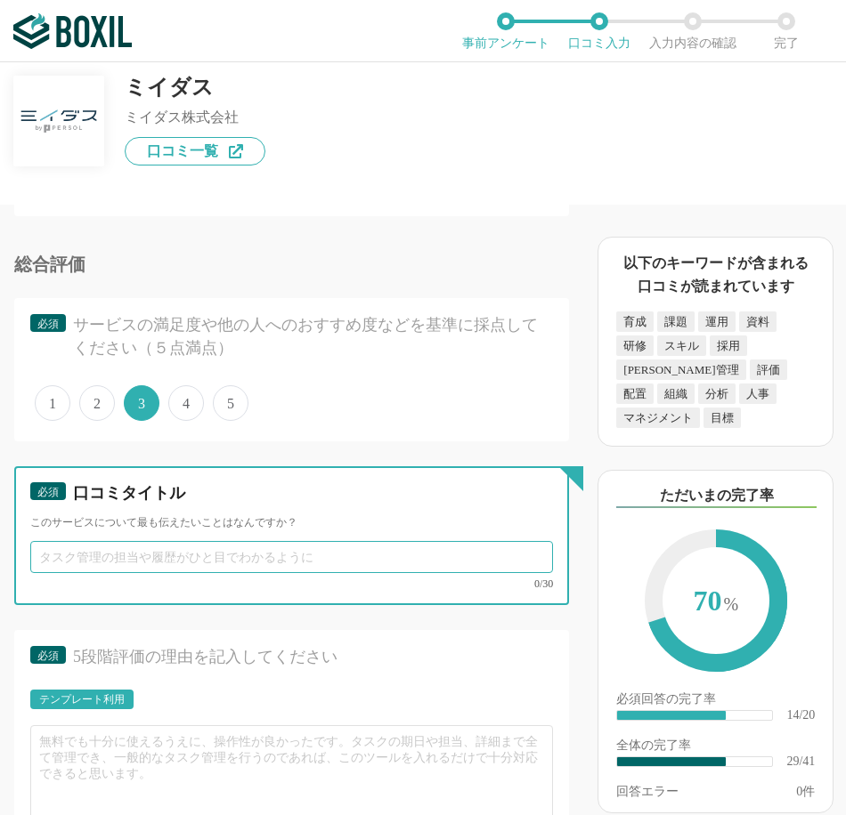
click at [270, 568] on input "text" at bounding box center [291, 557] width 523 height 32
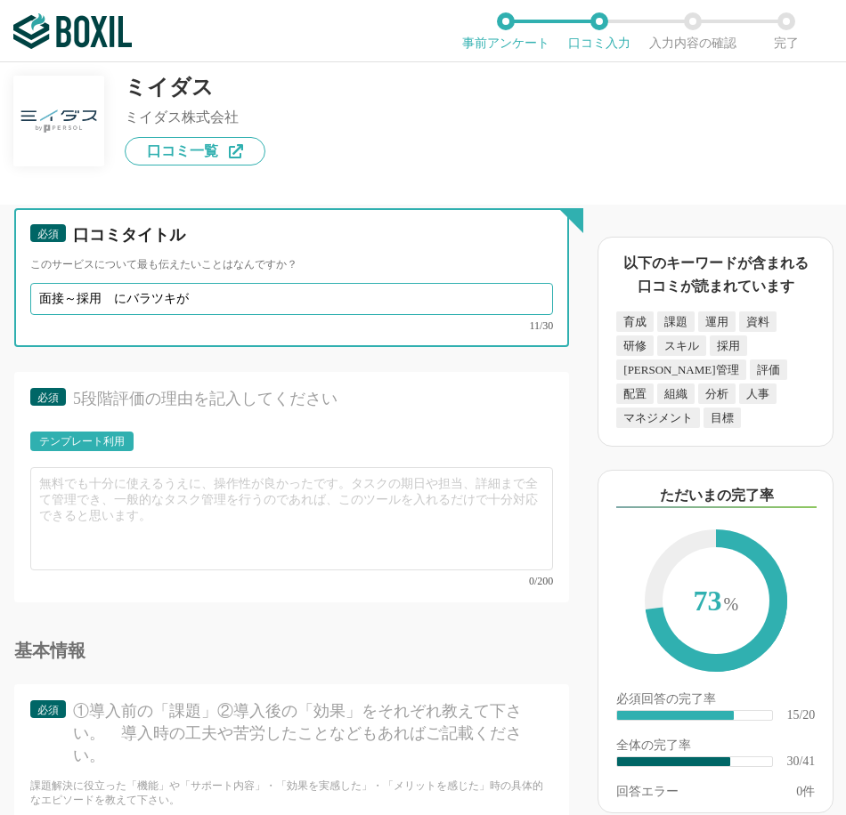
scroll to position [5163, 0]
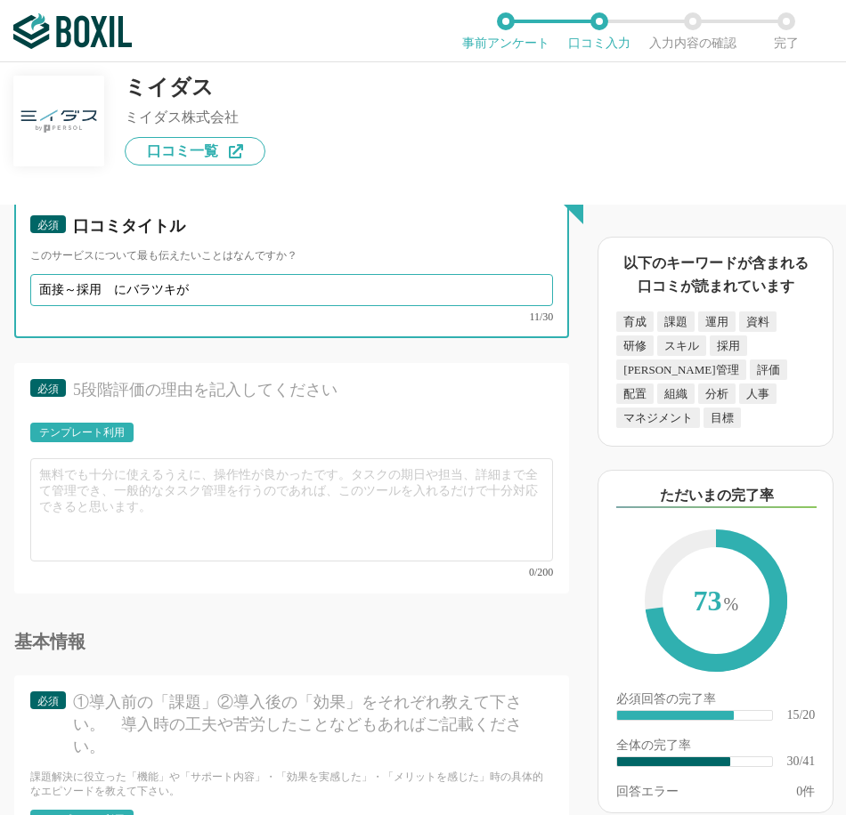
type input "面接～採用　にバラツキが"
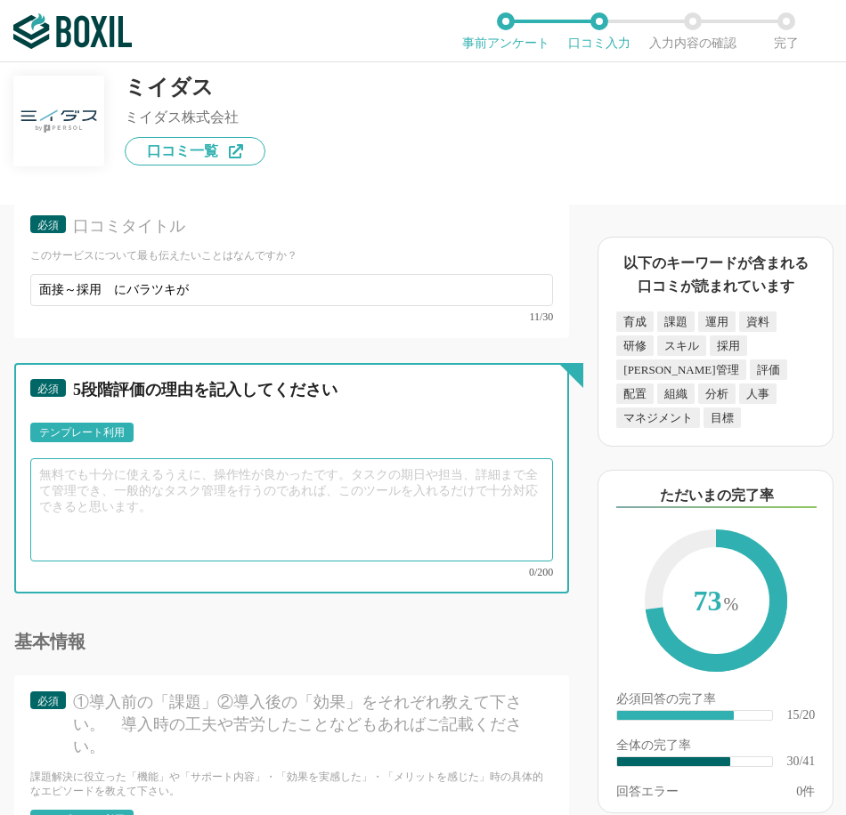
click at [177, 495] on textarea at bounding box center [291, 509] width 523 height 103
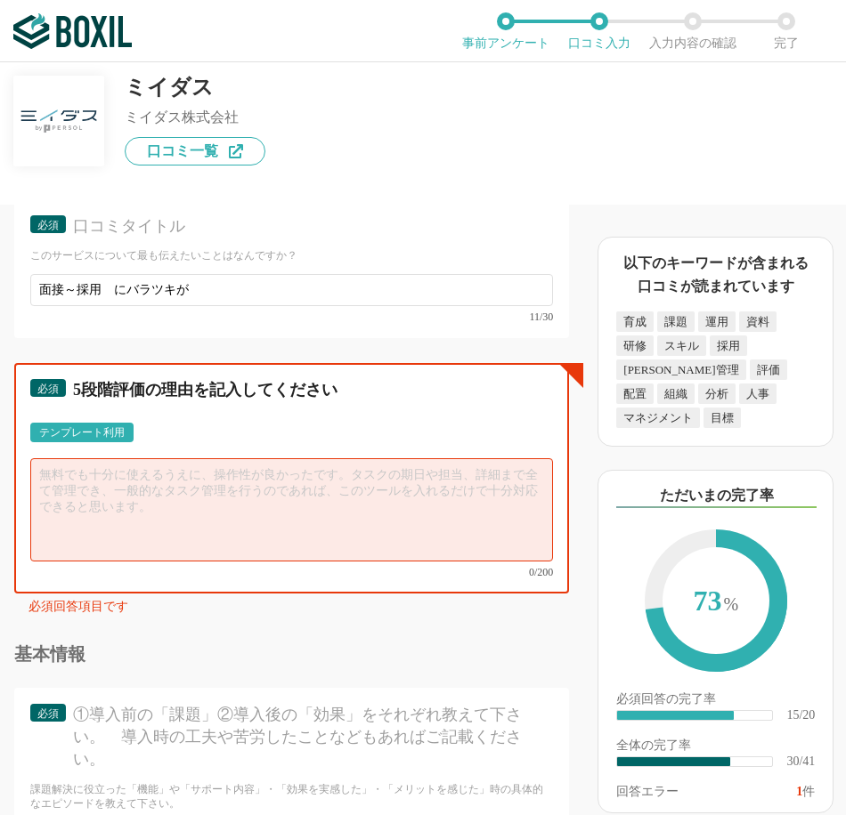
click at [241, 522] on textarea at bounding box center [291, 509] width 523 height 103
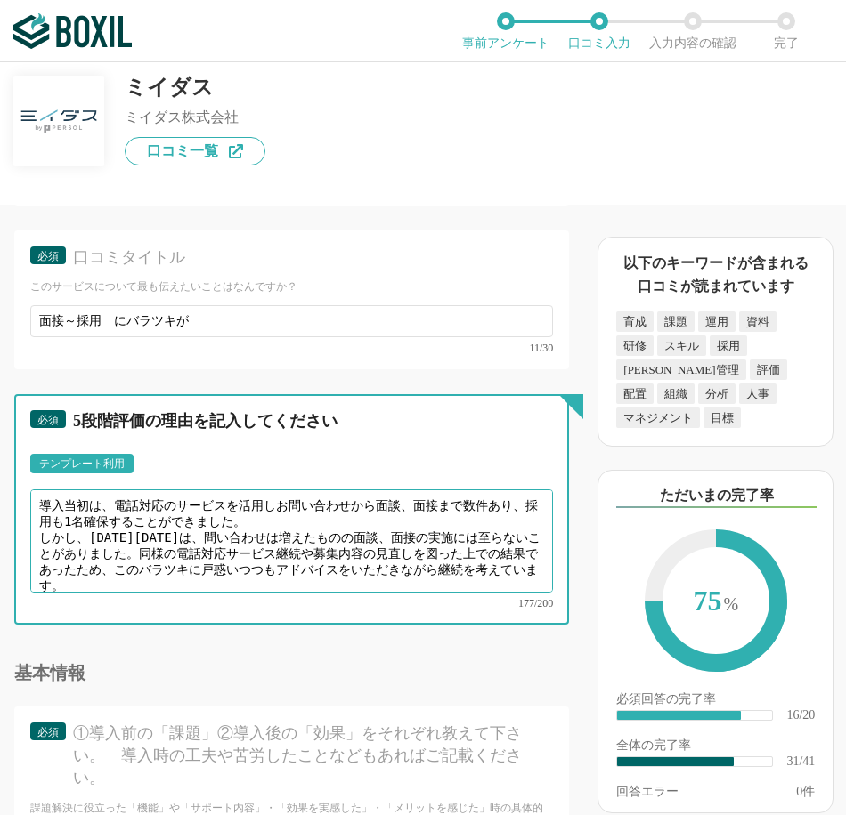
scroll to position [5133, 0]
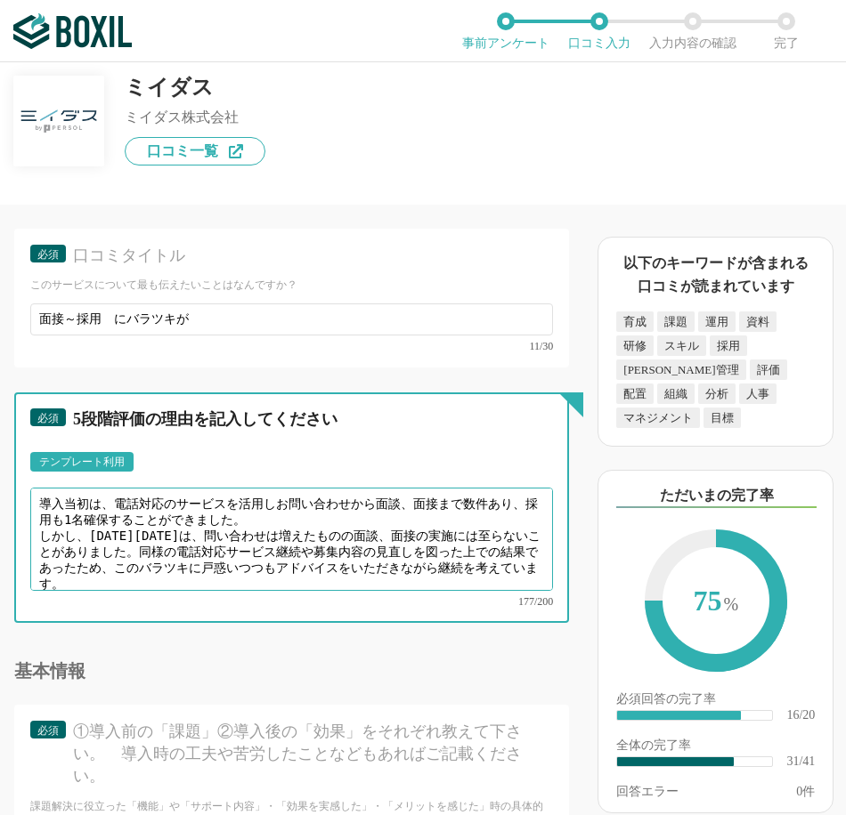
drag, startPoint x: 36, startPoint y: 512, endPoint x: 434, endPoint y: 570, distance: 402.1
click at [433, 546] on textarea "導入当初は、電話対応のサービスを活用しお問い合わせから面談、面接まで数件あり、採用も1名確保することができました。 しかし、[DATE][DATE]は、問い合…" at bounding box center [291, 539] width 523 height 103
click at [432, 571] on textarea "導入当初は、電話対応のサービスを活用しお問い合わせから面談、面接まで数件あり、採用も1名確保することができました。 しかし、[DATE][DATE]は、問い合…" at bounding box center [291, 539] width 523 height 103
click at [136, 545] on textarea "導入当初は、電話対応のサービスを活用しお問い合わせから面談、面接まで数件あり、採用も1名確保することができました。 しかし、[DATE][DATE]は、問い合…" at bounding box center [291, 539] width 523 height 103
drag, startPoint x: 126, startPoint y: 545, endPoint x: 211, endPoint y: 575, distance: 89.8
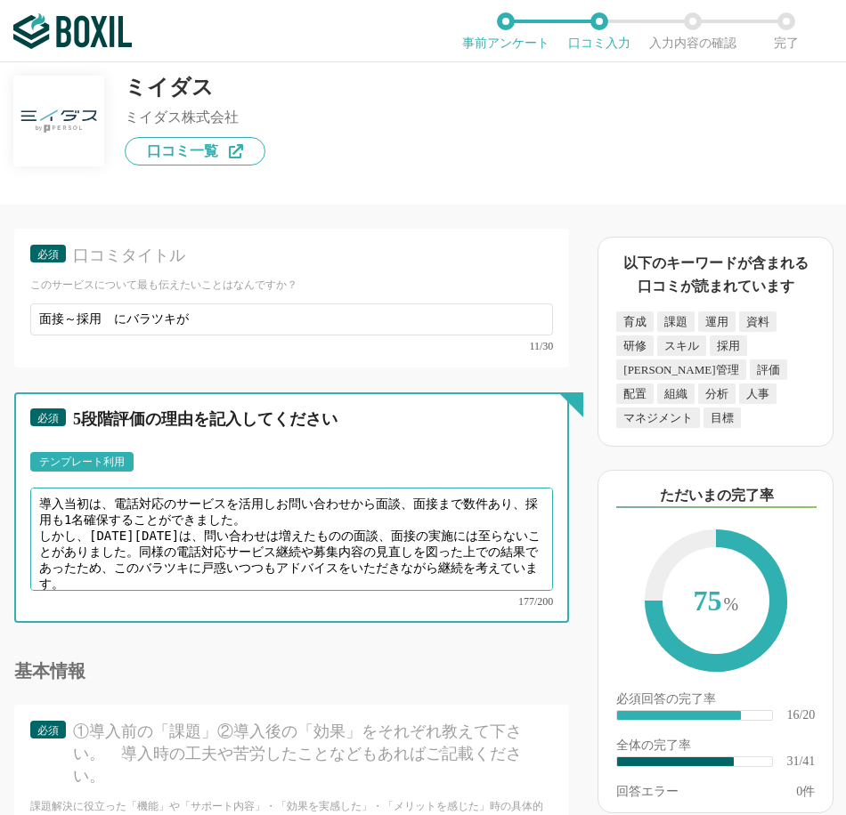
click at [211, 575] on textarea "導入当初は、電話対応のサービスを活用しお問い合わせから面談、面接まで数件あり、採用も1名確保することができました。 しかし、[DATE][DATE]は、問い合…" at bounding box center [291, 539] width 523 height 103
click at [203, 580] on textarea "導入当初は、電話対応のサービスを活用しお問い合わせから面談、面接まで数件あり、採用も1名確保することができました。 しかし、[DATE][DATE]は、問い合…" at bounding box center [291, 539] width 523 height 103
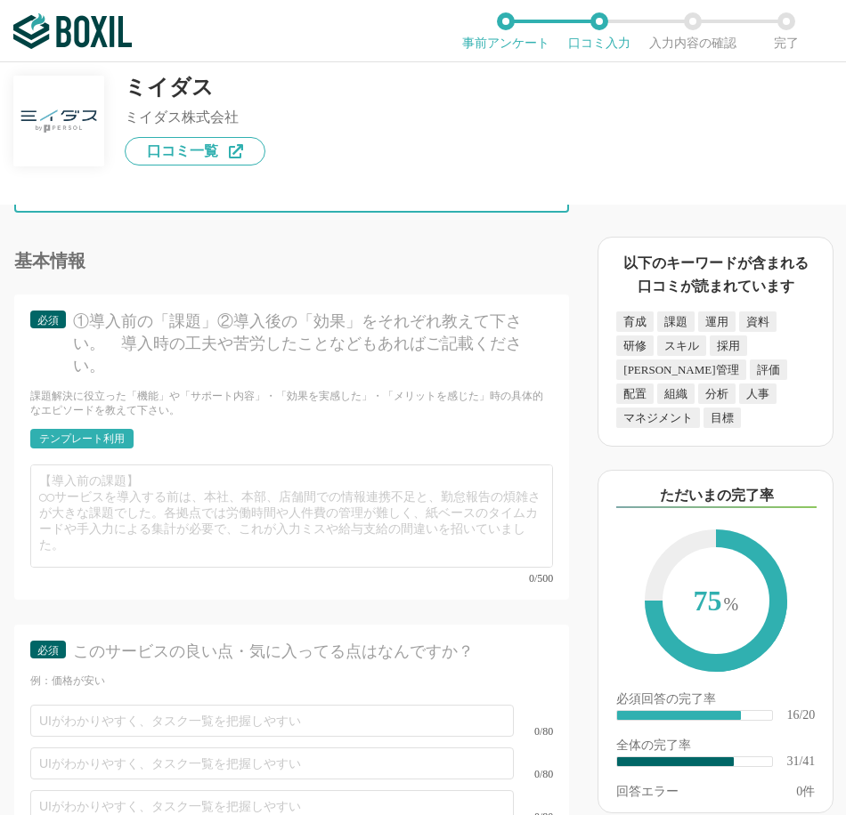
scroll to position [5548, 0]
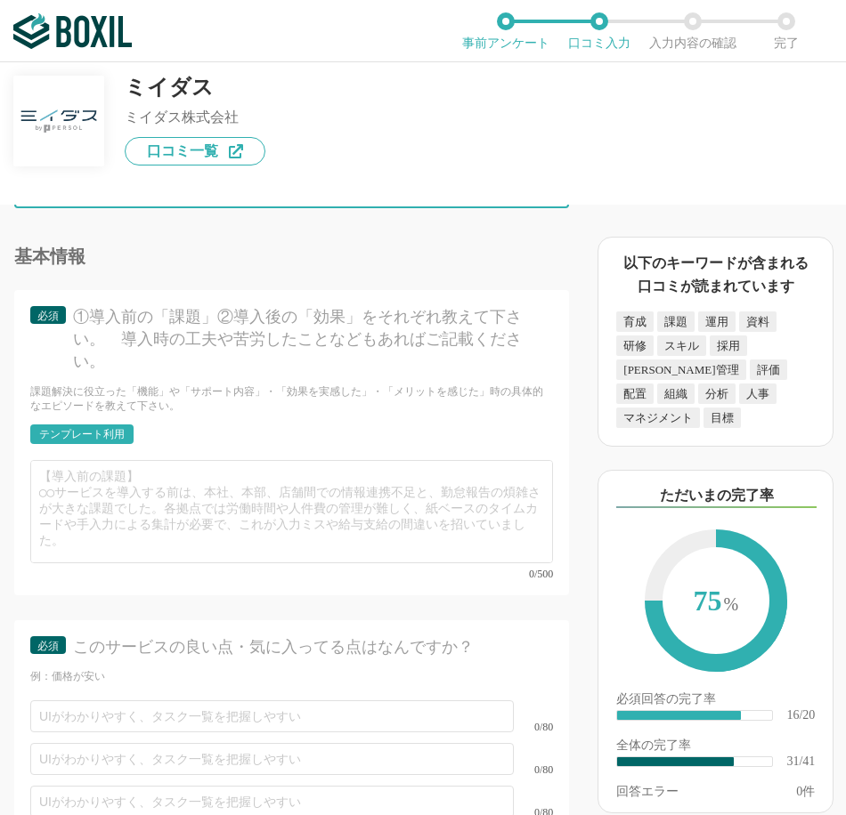
type textarea "導入当初は、電話対応のサービスを活用しお問い合わせから面談、面接まで数件あり、採用も1名確保することができました。 しかし、[DATE][DATE]は、問い合…"
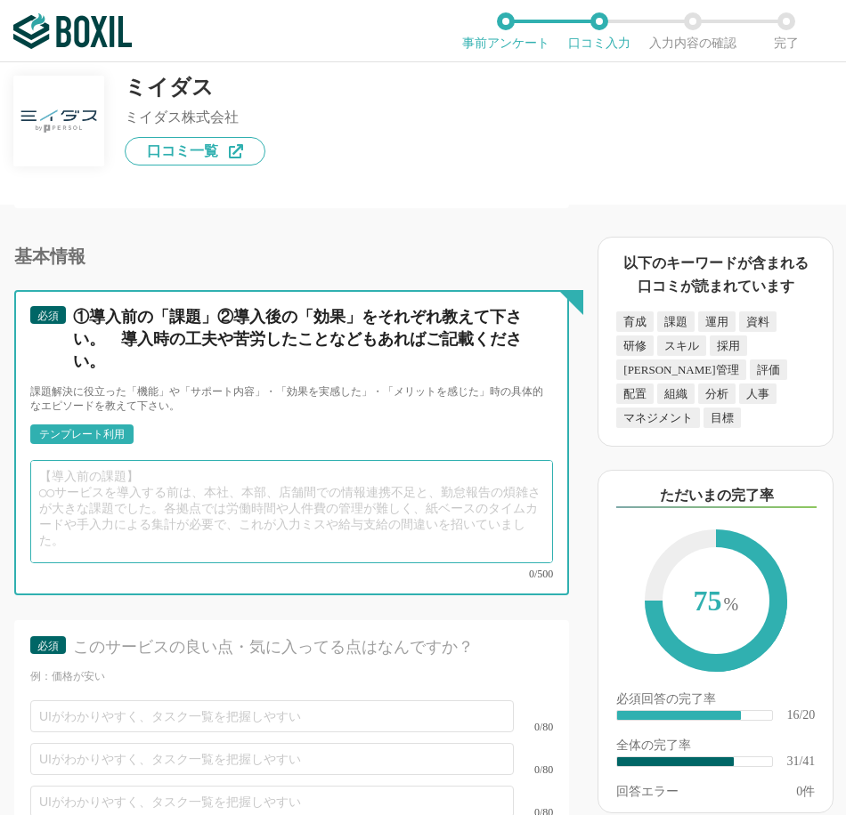
click at [230, 514] on textarea at bounding box center [291, 511] width 523 height 103
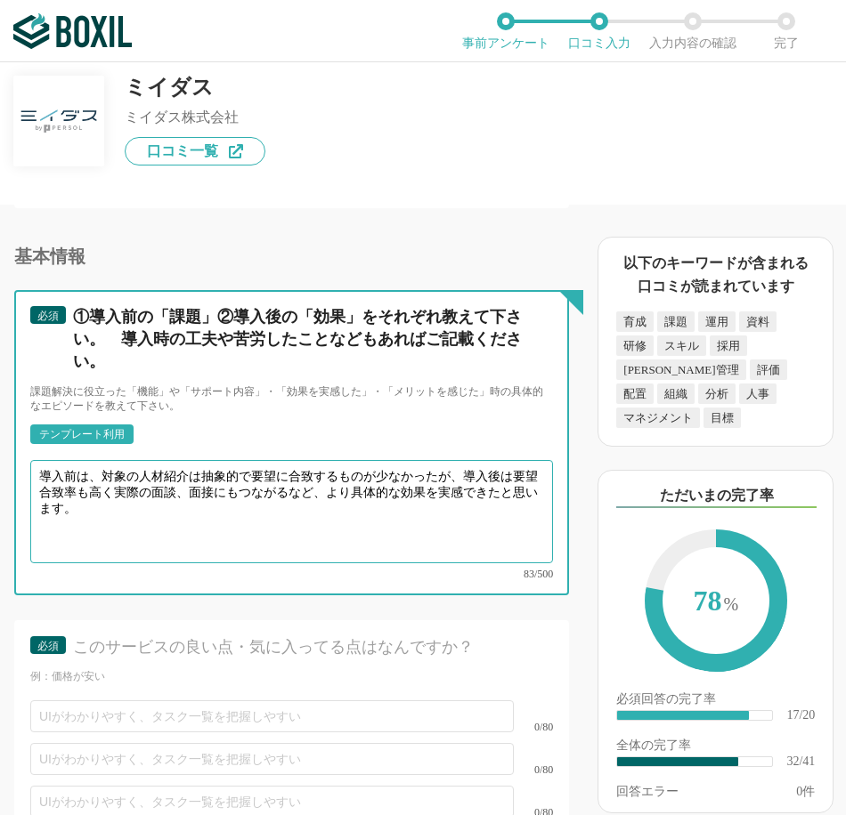
click at [441, 474] on textarea "導入前は、対象の人材紹介は抽象的で要望に合致するものが少なかったが、導入後は要望合致率も高く実際の面談、面接にもつながるなど、より具体的な効果を実感できたと思…" at bounding box center [291, 511] width 523 height 103
click at [366, 505] on textarea "導入前は、対象の人材紹介は抽象的で要望に合致するものが少なかったですが、導入後は要望合致率も高く実際の面談、面接にもつながるなど、より具体的な効果を実感できた…" at bounding box center [291, 511] width 523 height 103
click at [356, 539] on textarea "導入前は、対象の人材紹介は抽象的で要望に合致するものが少なかったですが、導入後は要望合致率も高く実際の面談、面接にもつながるなど、より具体的な効果を実感できた…" at bounding box center [291, 511] width 523 height 103
type textarea "導入前は、対象の人材紹介は抽象的で要望に合致するものが少なかったですが、導入後は要望合致率も高く実際の面談、面接にもつながるなど、より具体的な効果を実感できた…"
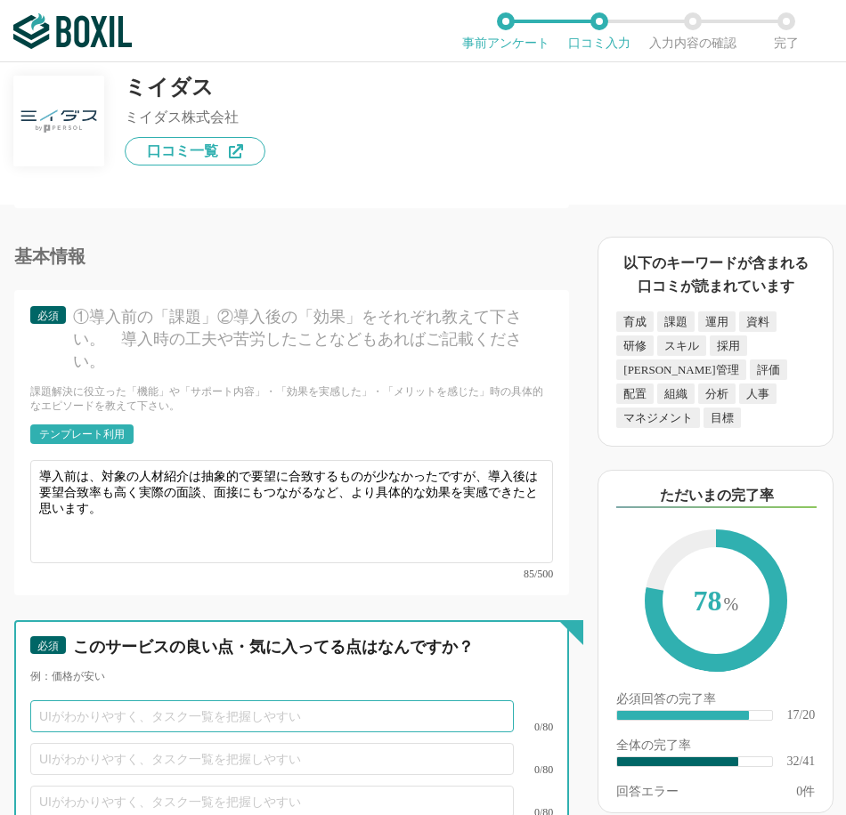
click at [309, 701] on input "text" at bounding box center [271, 717] width 483 height 32
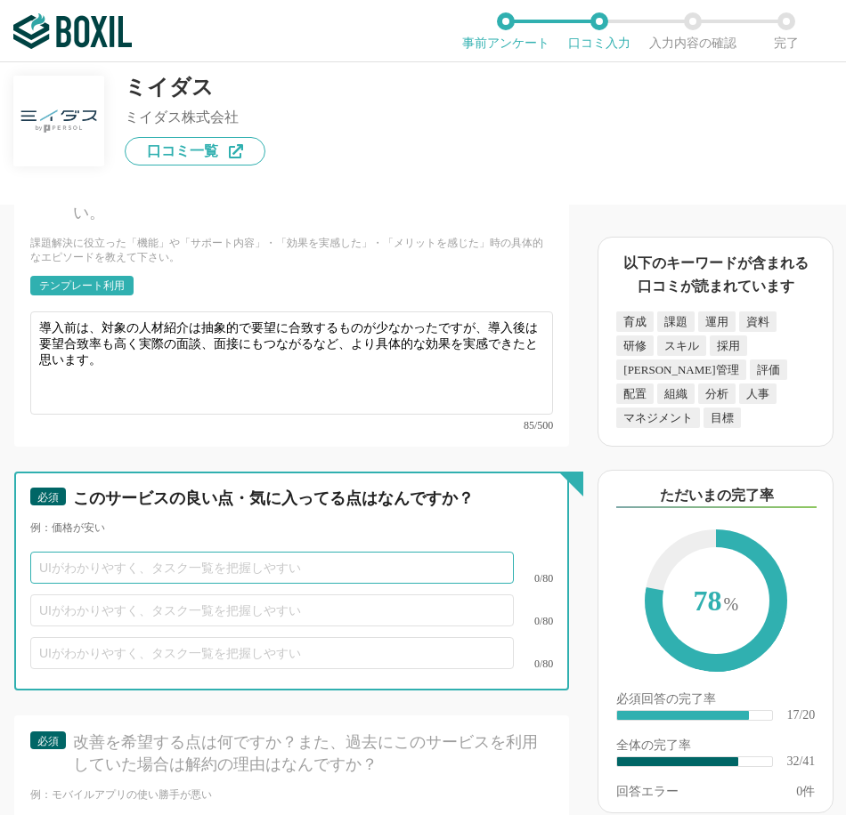
scroll to position [5875, 0]
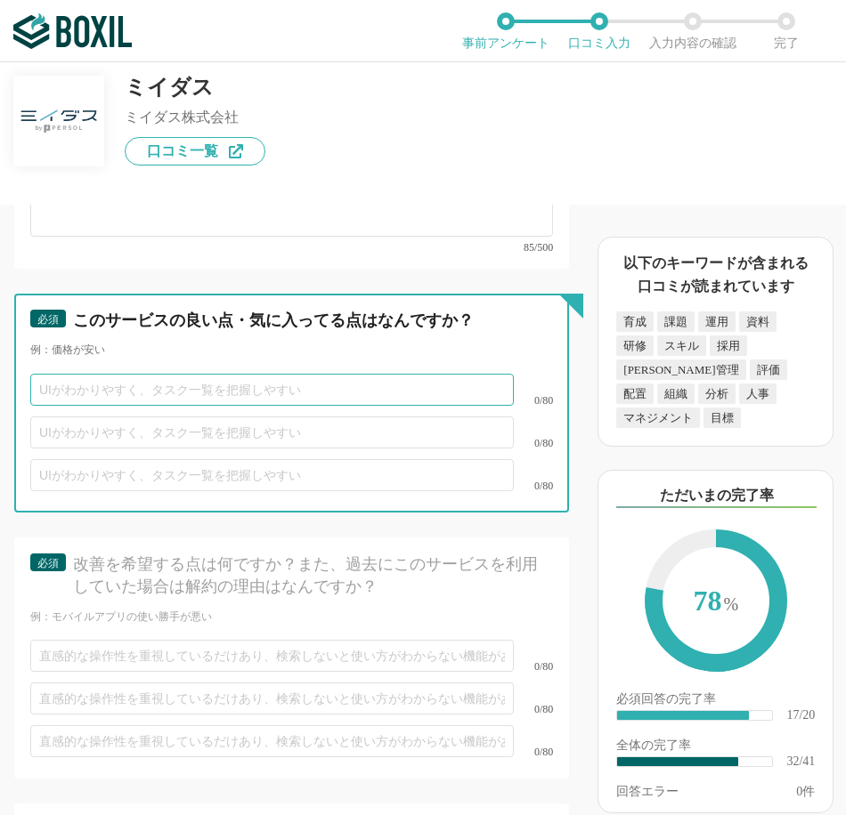
click at [167, 374] on input "text" at bounding box center [271, 390] width 483 height 32
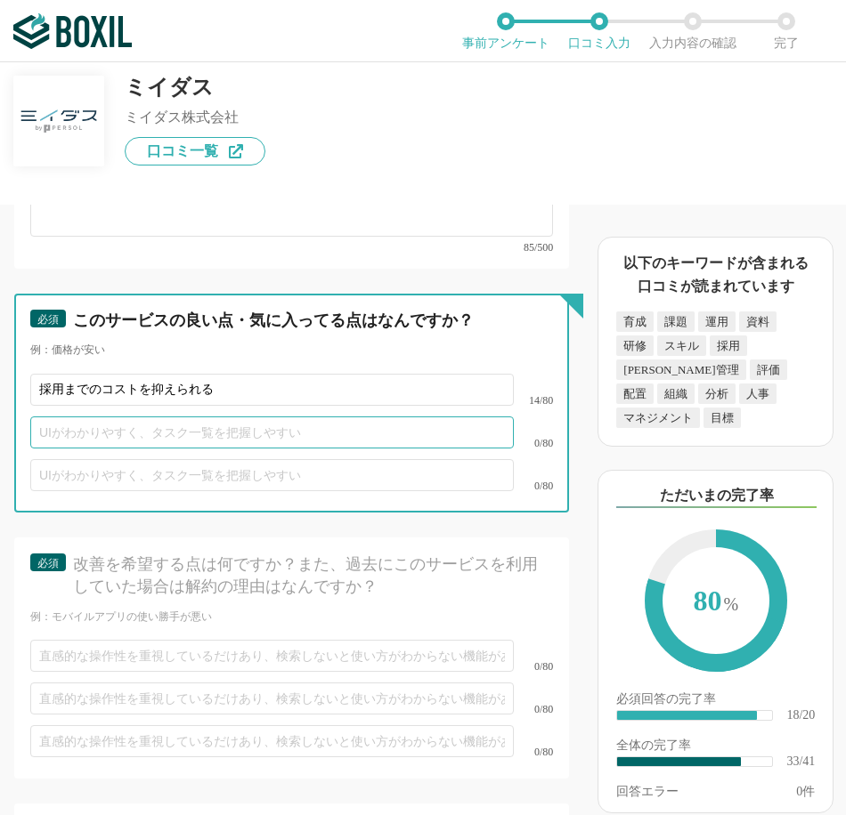
click at [166, 417] on input "text" at bounding box center [271, 433] width 483 height 32
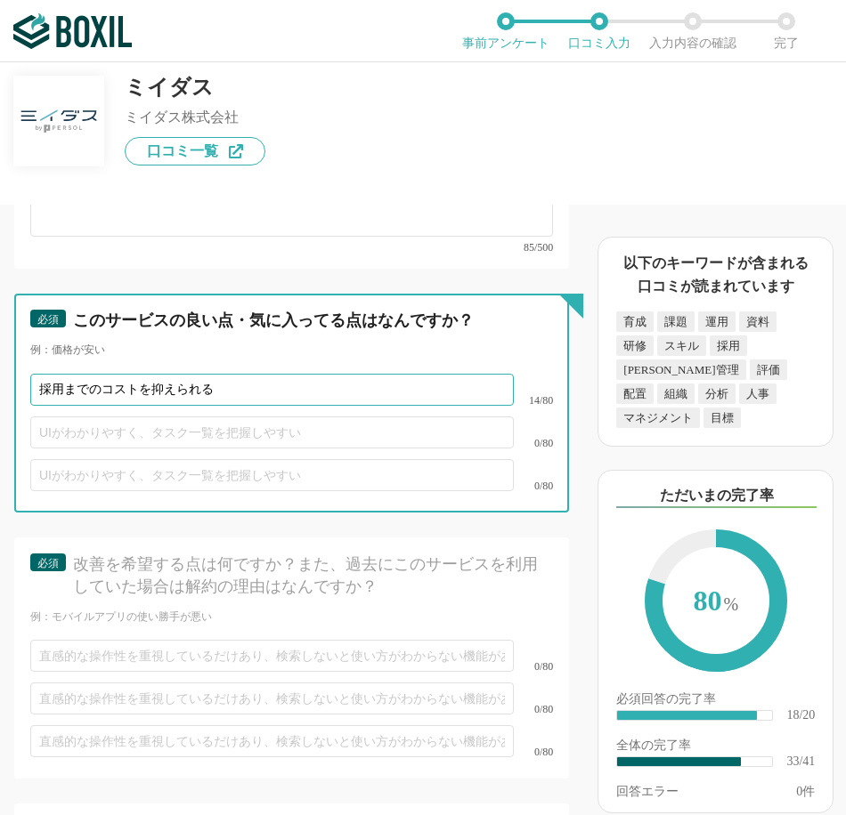
click at [130, 374] on input "採用までのコストを抑えられる" at bounding box center [271, 390] width 483 height 32
click at [158, 374] on input "採用までのコストを抑えられる" at bounding box center [271, 390] width 483 height 32
type input "採用までのコストが抑えられる"
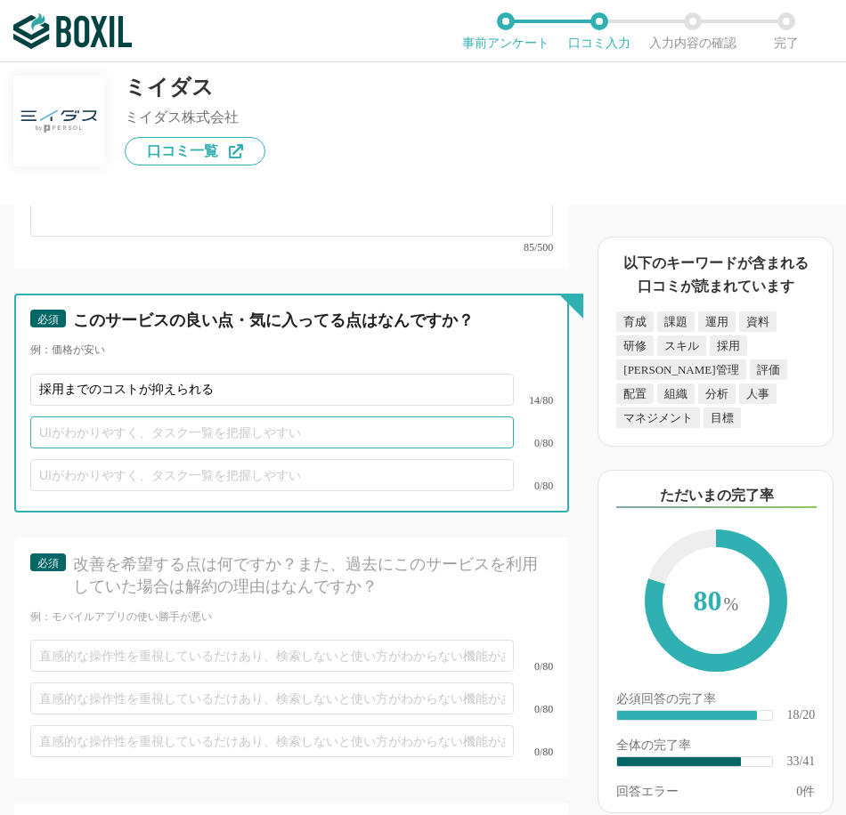
click at [161, 417] on input "text" at bounding box center [271, 433] width 483 height 32
click at [166, 417] on input "text" at bounding box center [271, 433] width 483 height 32
type input "職種を増やしても料金が変わらない"
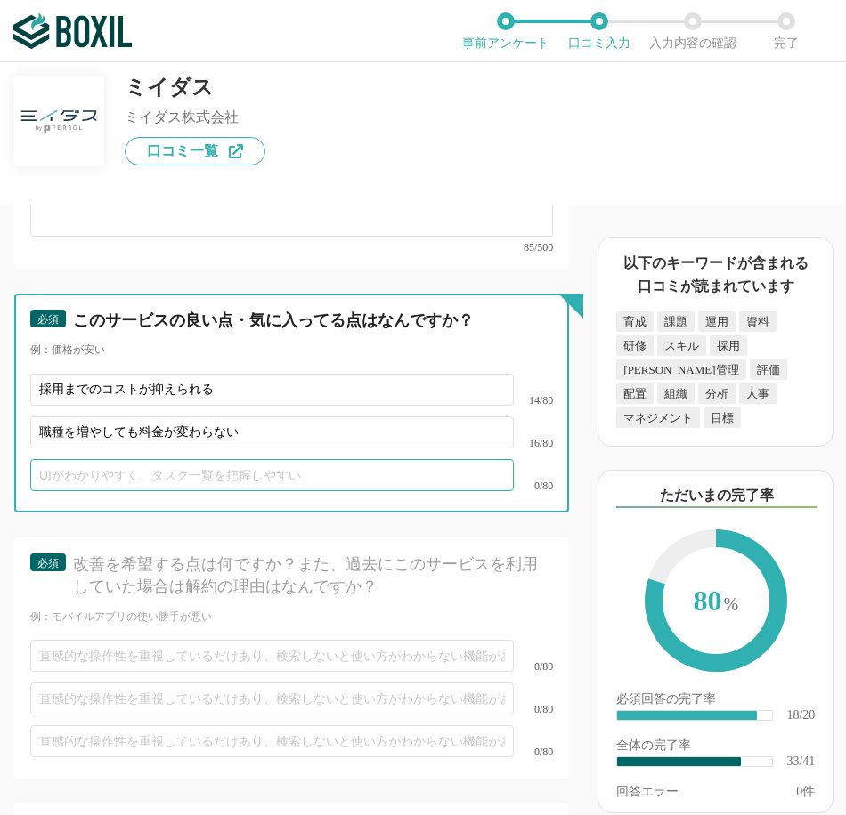
click at [156, 471] on input "text" at bounding box center [271, 475] width 483 height 32
click at [97, 465] on input "応募者との直接のやりとり" at bounding box center [271, 475] width 483 height 32
click at [181, 468] on input "応募者と直接のやりとり" at bounding box center [271, 475] width 483 height 32
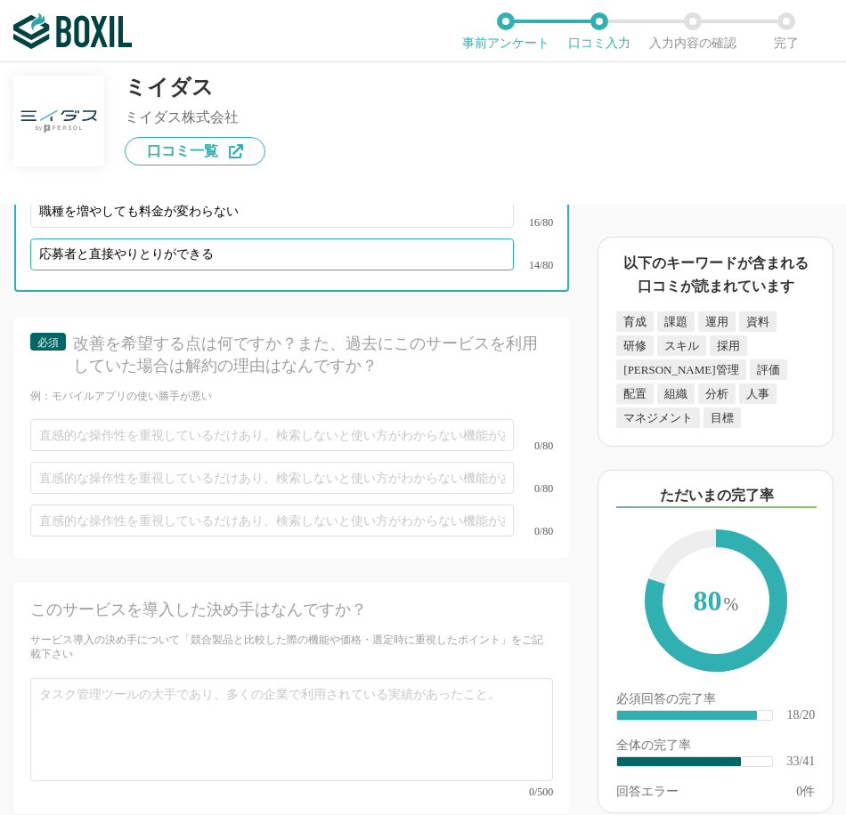
scroll to position [6113, 0]
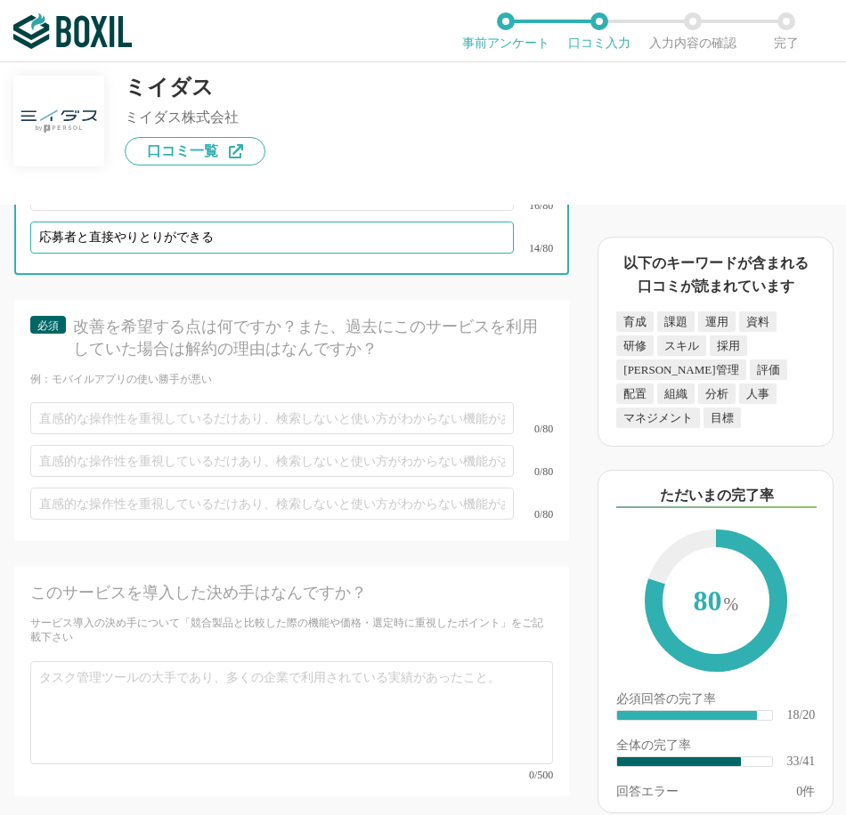
type input "応募者と直接やりとりができる"
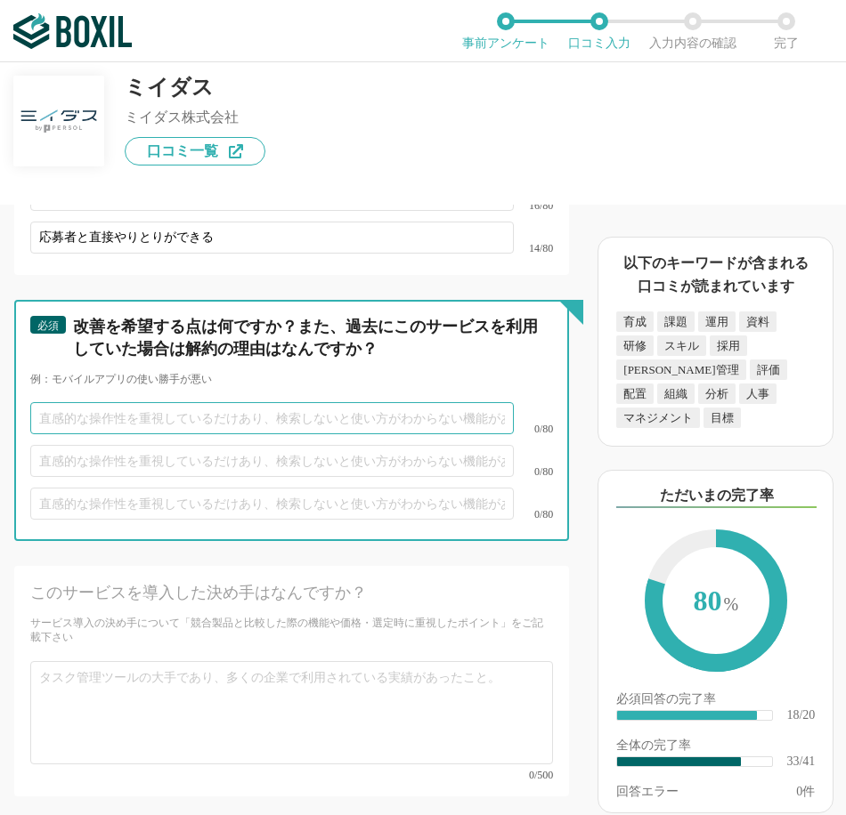
click at [189, 402] on input "text" at bounding box center [271, 418] width 483 height 32
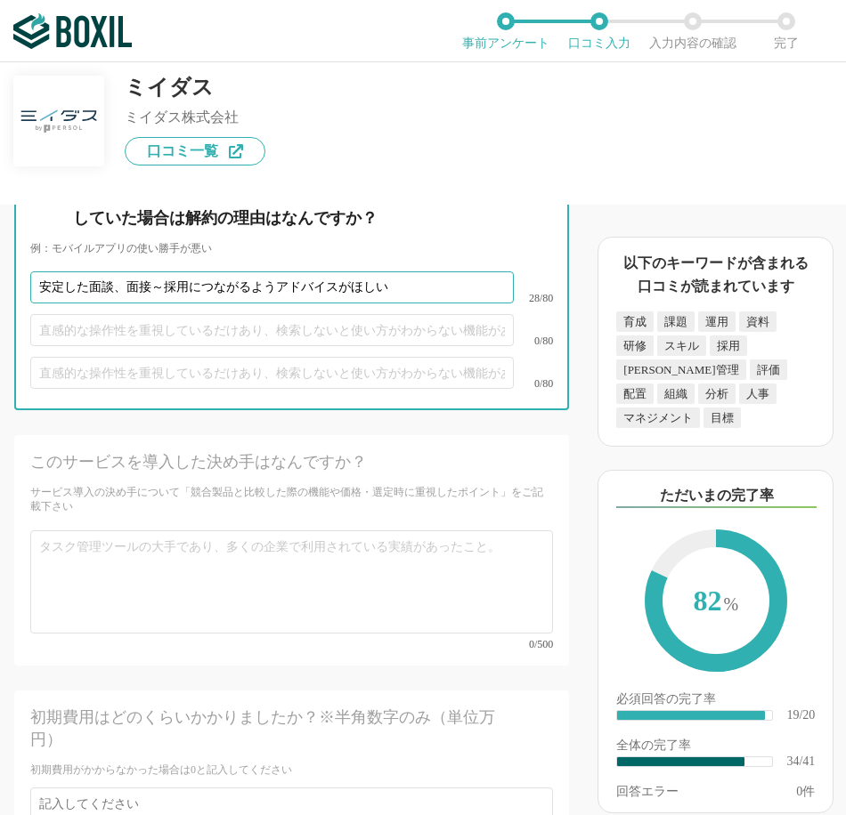
scroll to position [6260, 0]
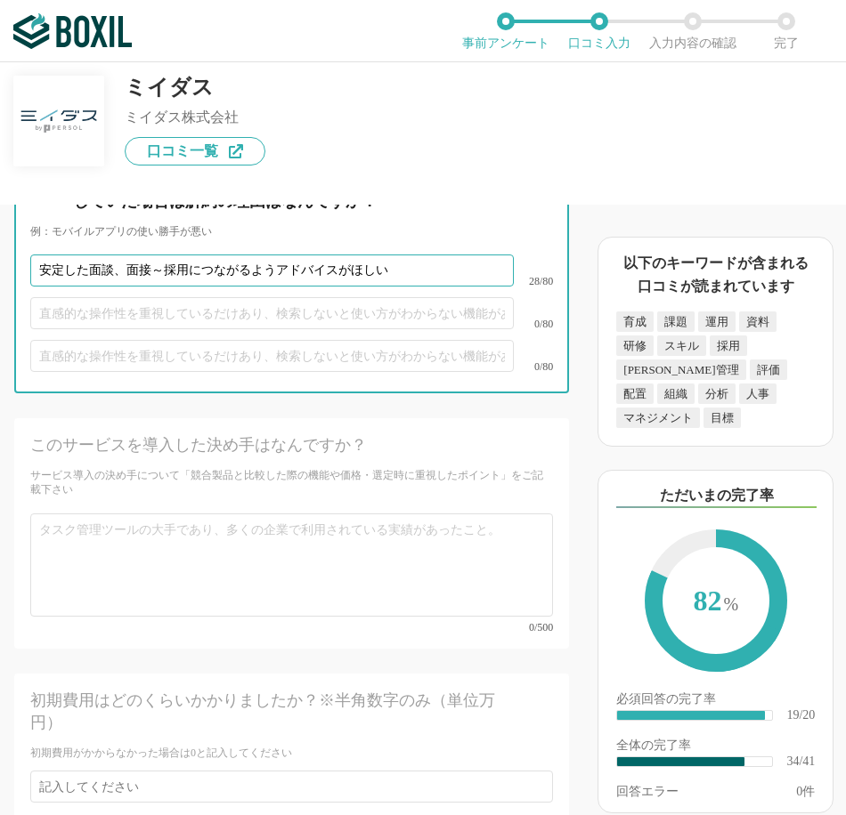
type input "安定した面談、面接～採用につながるようアドバイスがほしい"
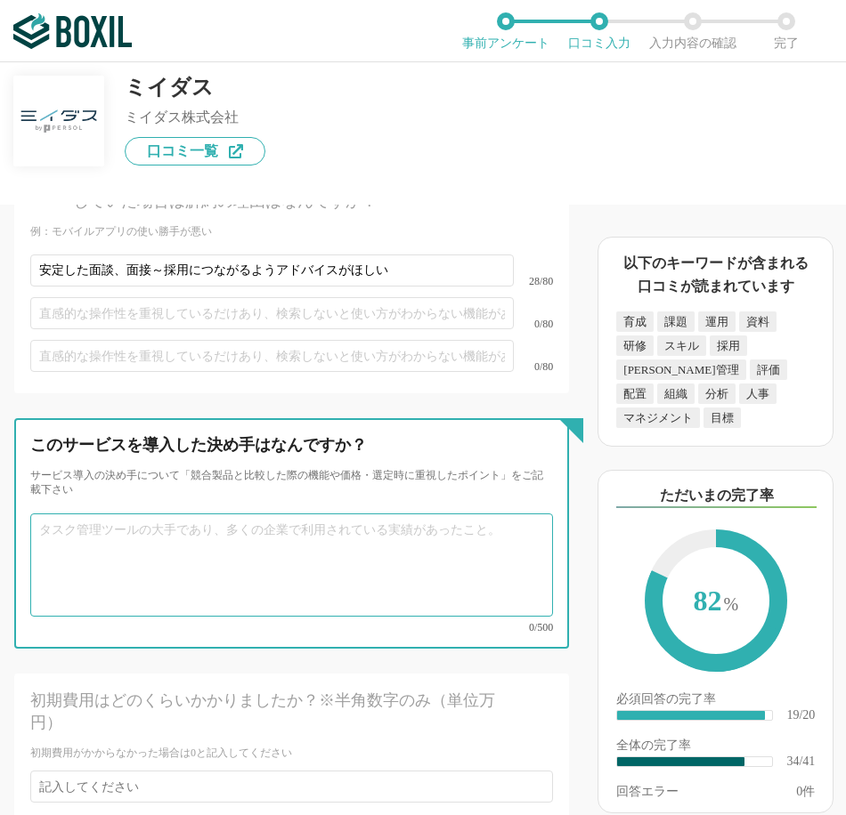
click at [115, 519] on textarea at bounding box center [291, 565] width 523 height 103
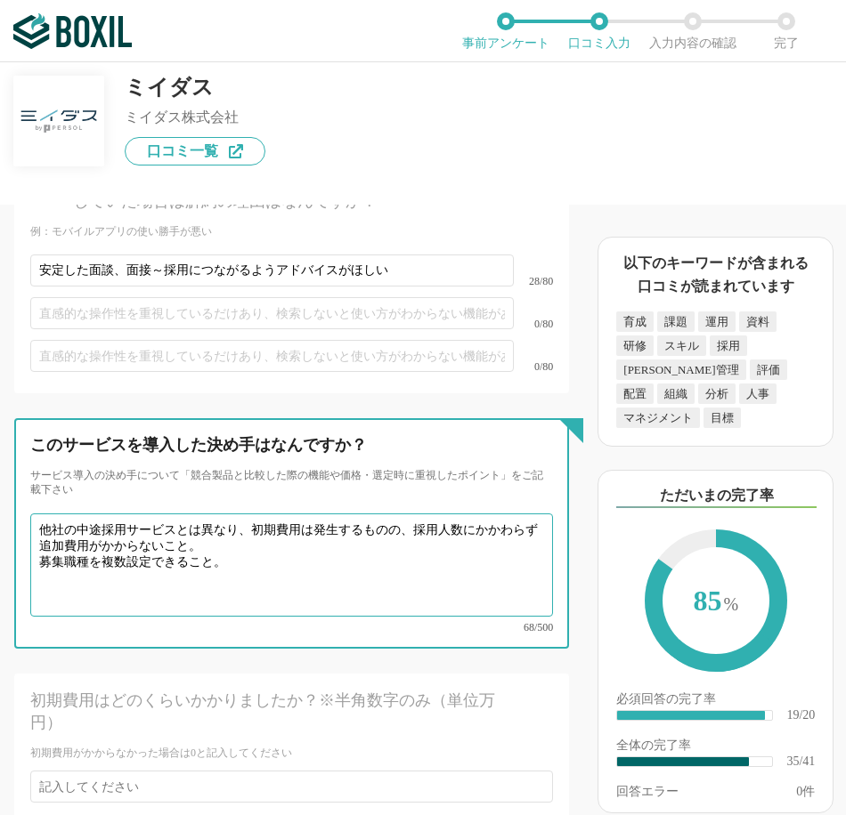
drag, startPoint x: 39, startPoint y: 515, endPoint x: 214, endPoint y: 533, distance: 175.4
click at [214, 533] on textarea "他社の中途採用サービスとは異なり、初期費用は発生するものの、採用人数にかかわらず追加費用がかからないこと。 募集職種を複数設定できること。" at bounding box center [291, 565] width 523 height 103
click at [213, 538] on textarea "他社の中途採用サービスとは異なり、初期費用は発生するものの、採用人数にかかわらず追加費用がかからないこと。 募集職種を複数設定できること。" at bounding box center [291, 565] width 523 height 103
click at [218, 531] on textarea "他社の中途採用サービスとは異なり、初期費用は発生するものの、採用人数にかかわらず追加費用がかからないこと。 募集職種を複数設定できること。" at bounding box center [291, 565] width 523 height 103
click at [246, 548] on textarea "他社の中途採用サービスとは異なり、初期費用は発生するものの、採用人数にかかわらず追加費用がかからないこと。 募集職種を複数設定できること。" at bounding box center [291, 565] width 523 height 103
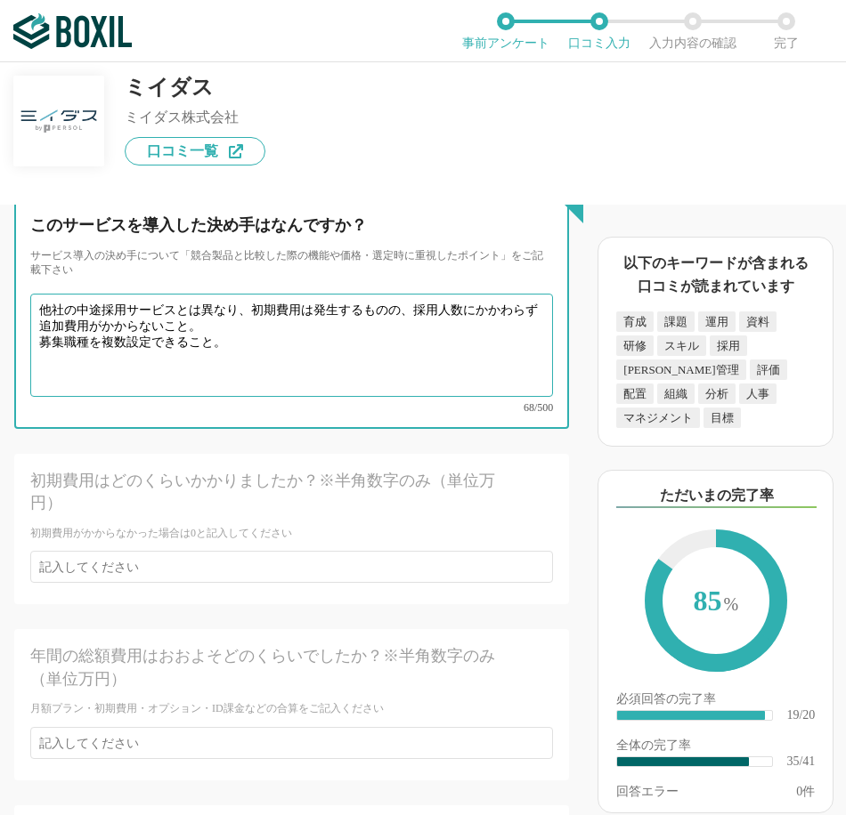
scroll to position [6616, 0]
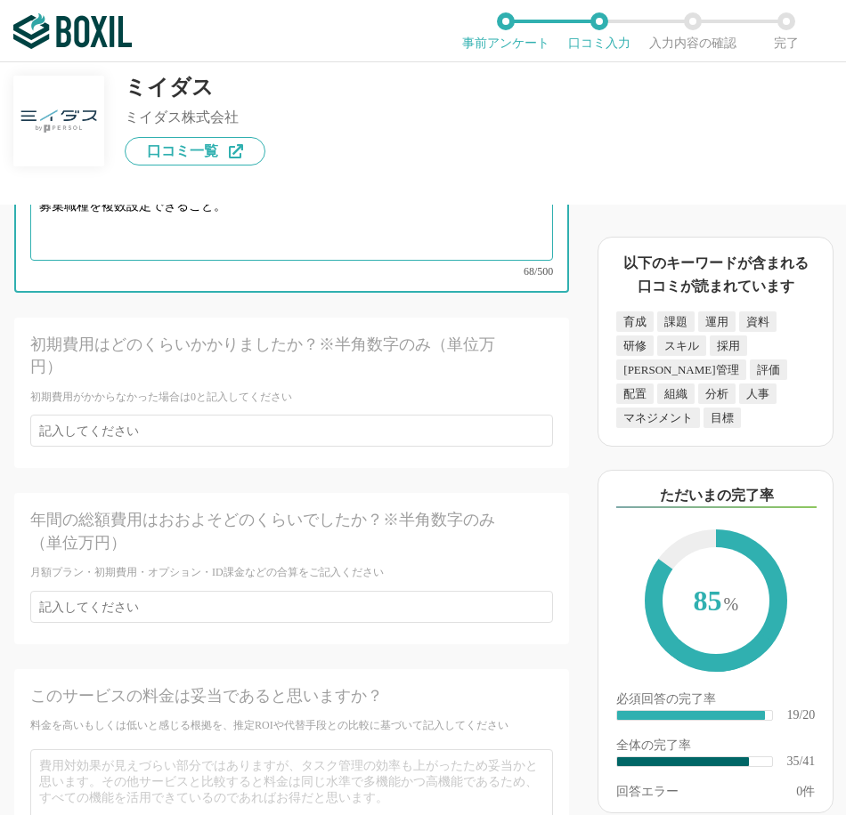
type textarea "他社の中途採用サービスとは異なり、初期費用は発生するものの、採用人数にかかわらず追加費用がかからないこと。 募集職種を複数設定できること。"
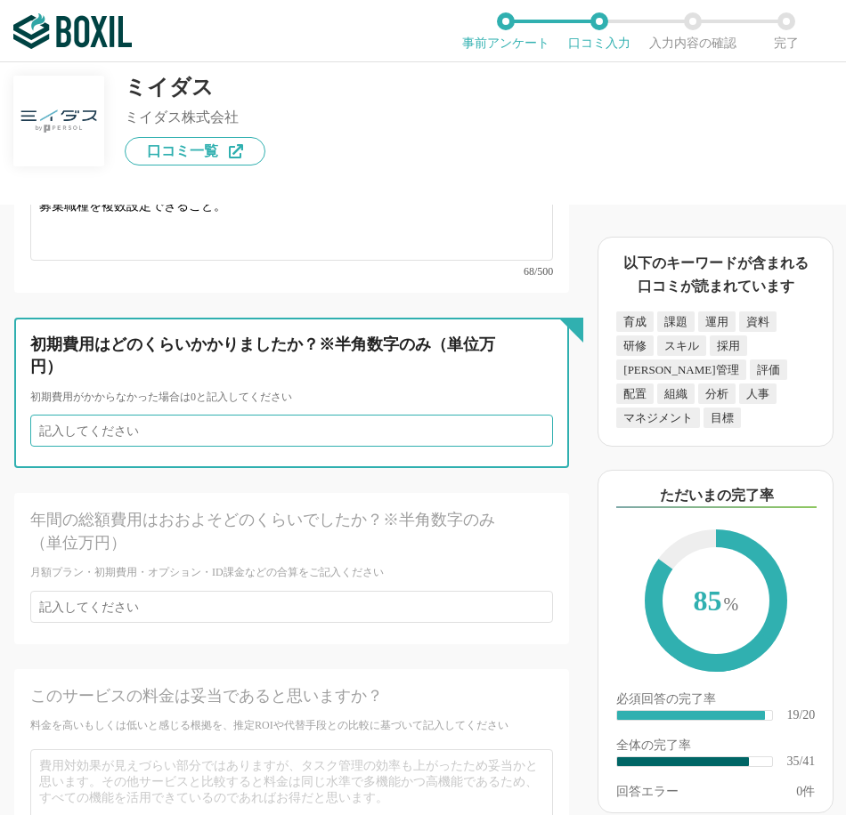
click at [231, 416] on input "number" at bounding box center [291, 431] width 523 height 32
type input "95"
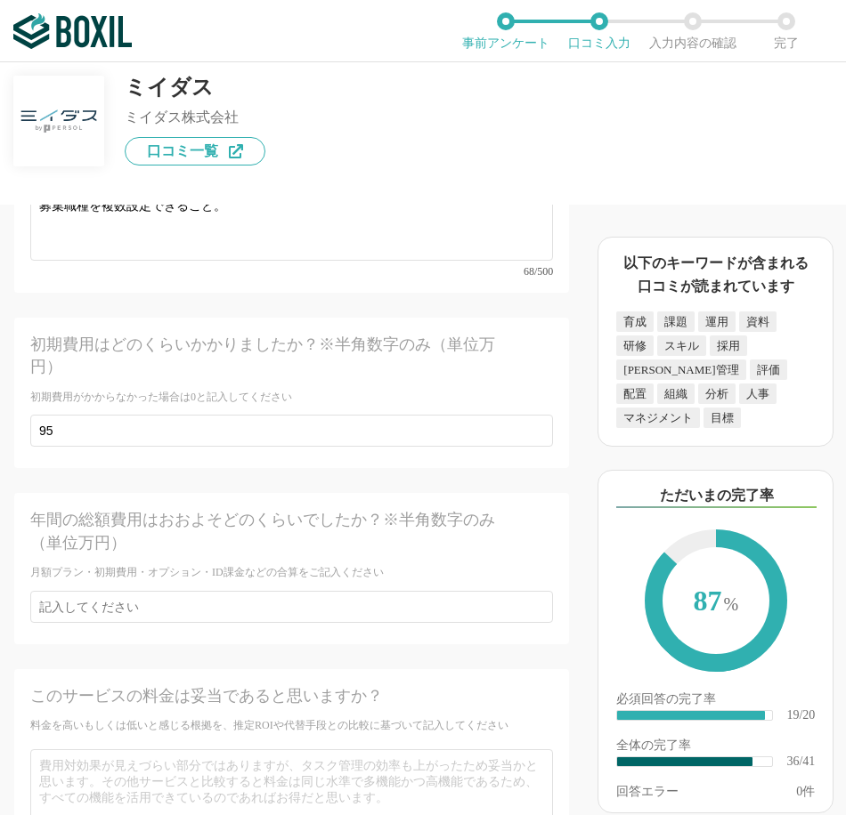
click at [216, 517] on div "年間の総額費用はおおよそどのくらいでしたか？※半角数字のみ（単位万円）" at bounding box center [265, 531] width 471 height 45
click at [223, 561] on div "年間の総額費用はおおよそどのくらいでしたか？※半角数字のみ（単位万円） 月額プラン・初期費用・オプション・ID課金などの合算をご記入ください" at bounding box center [291, 568] width 555 height 150
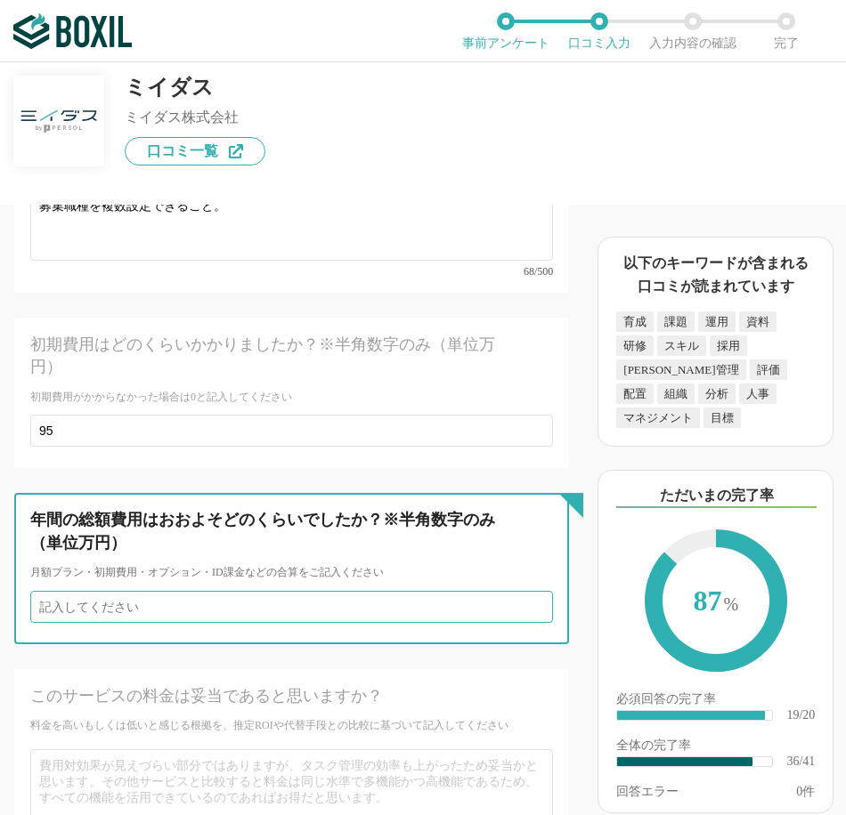
click at [231, 591] on input "number" at bounding box center [291, 607] width 523 height 32
type input "95"
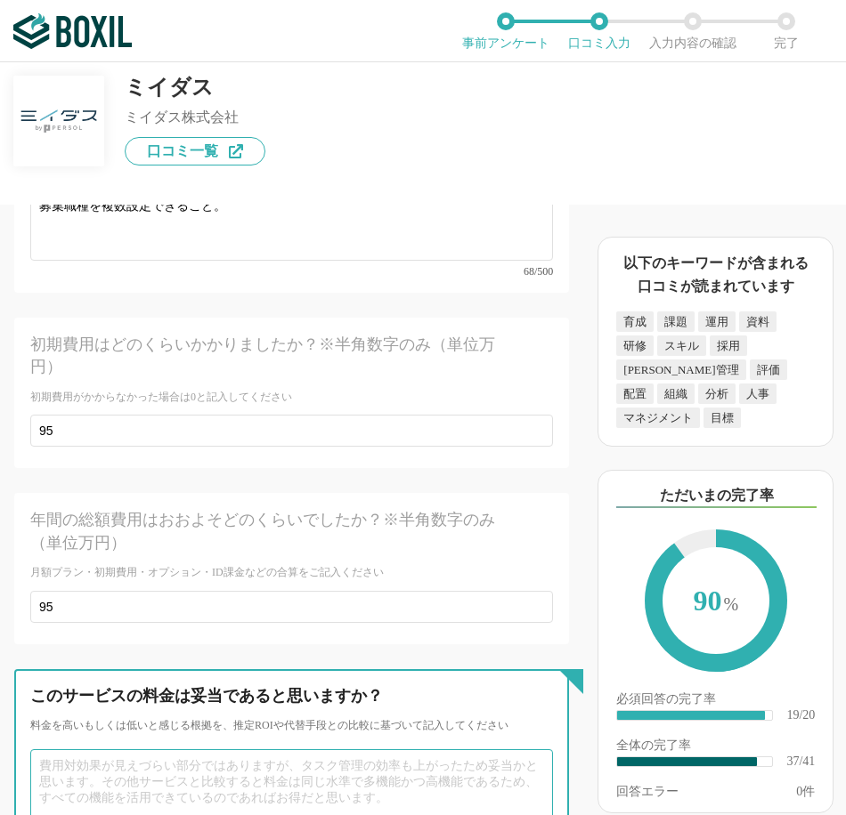
click at [201, 760] on textarea at bounding box center [291, 800] width 523 height 103
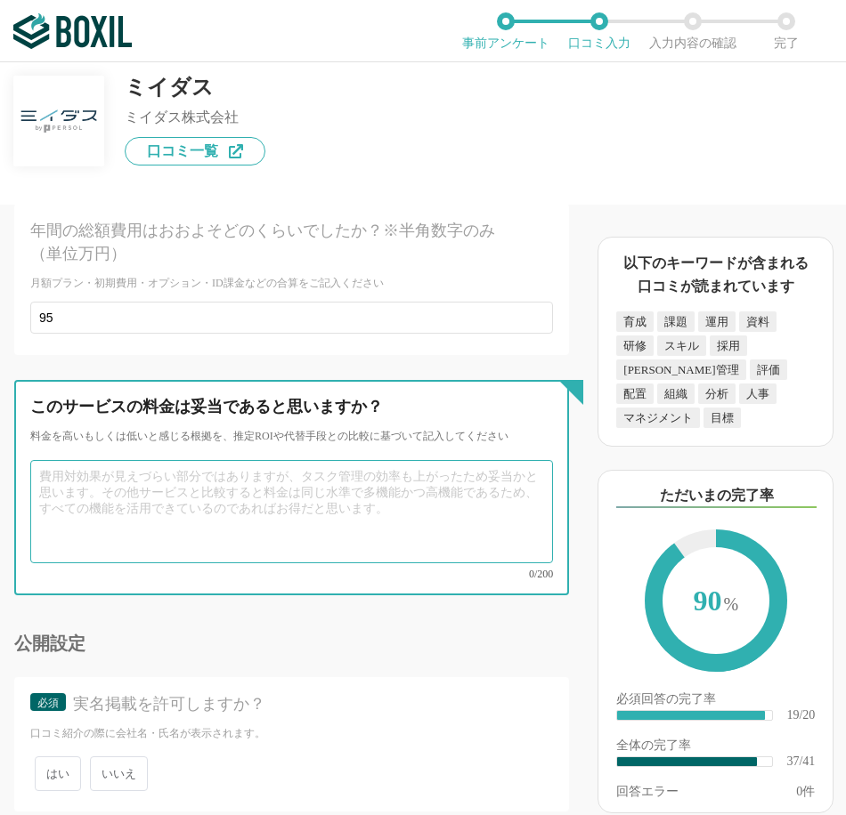
scroll to position [6914, 0]
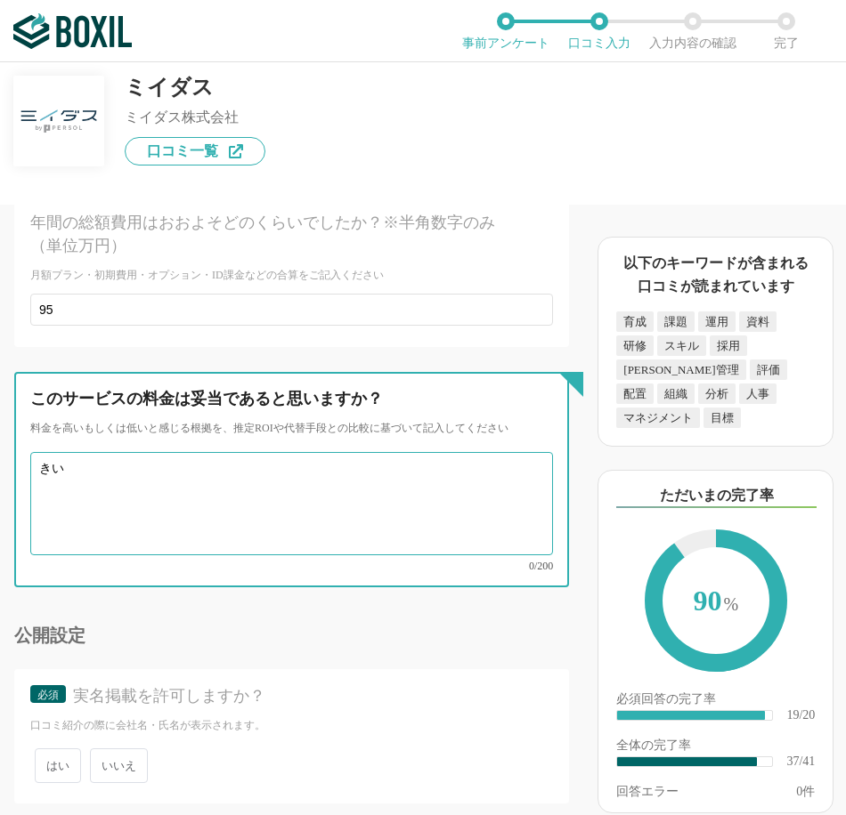
type textarea "き"
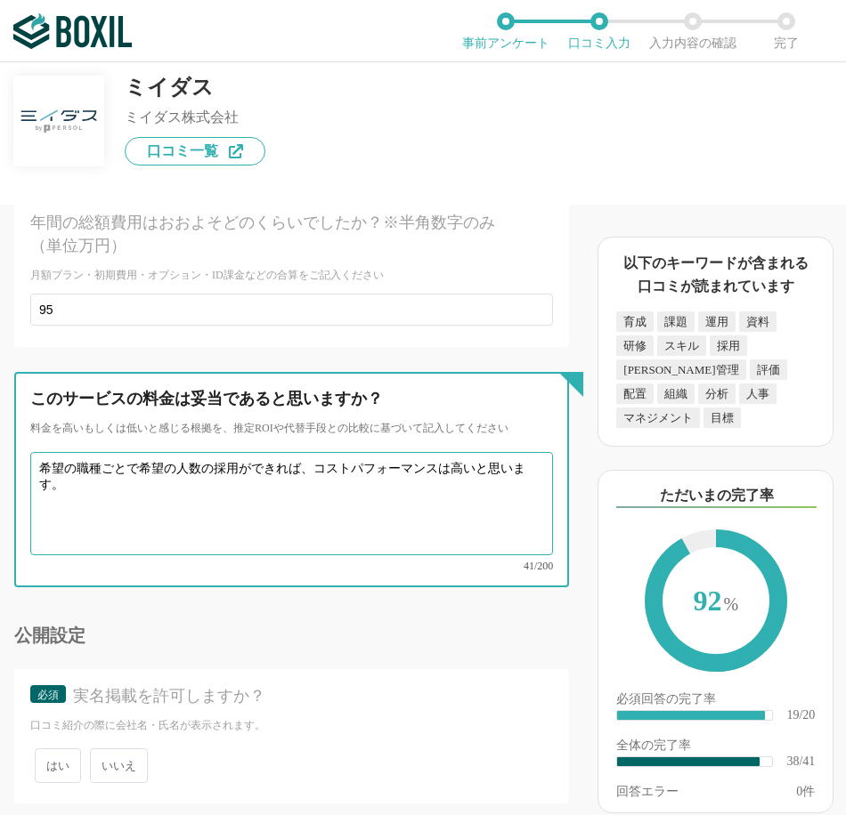
type textarea "希望の職種ごとで希望の人数の採用ができれば、コストパフォーマンスは高いと思います。"
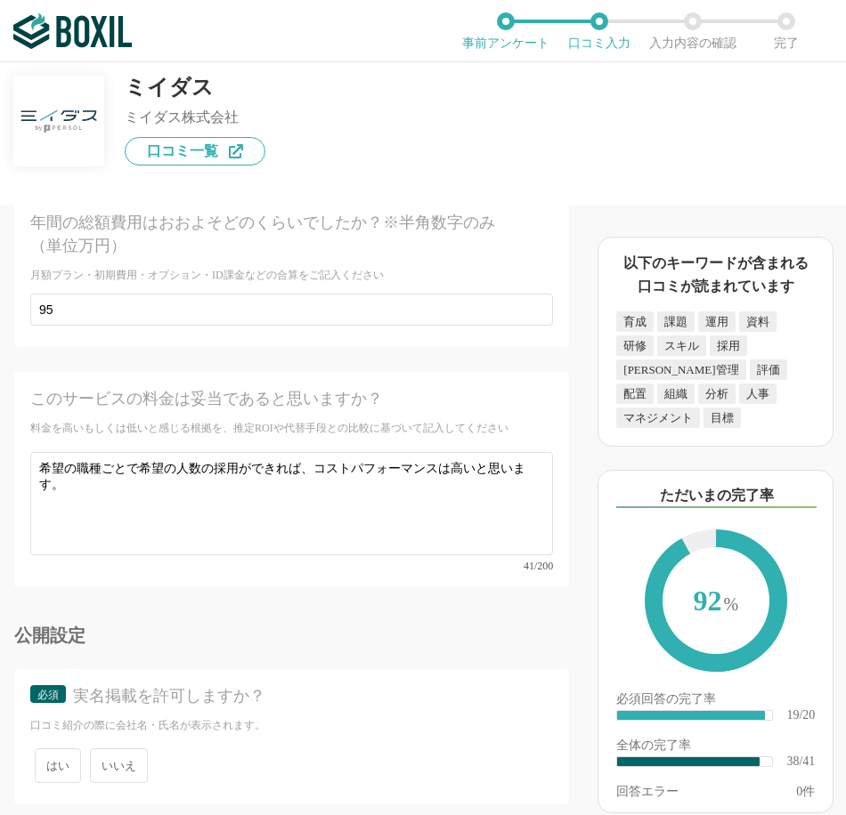
click at [120, 627] on div "公開設定" at bounding box center [291, 636] width 555 height 18
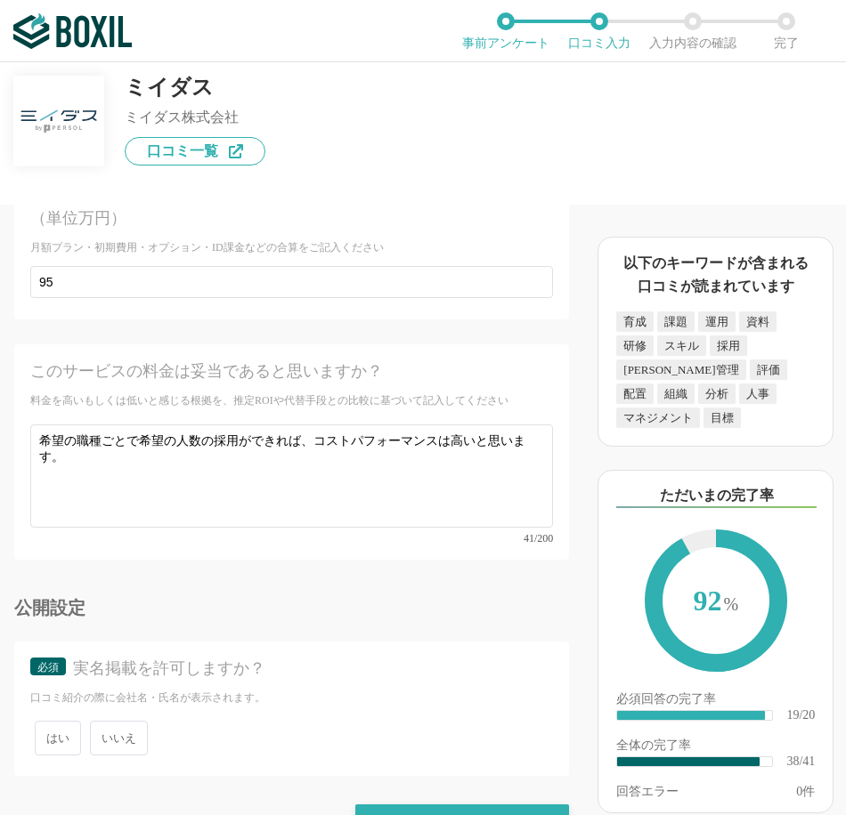
scroll to position [6961, 0]
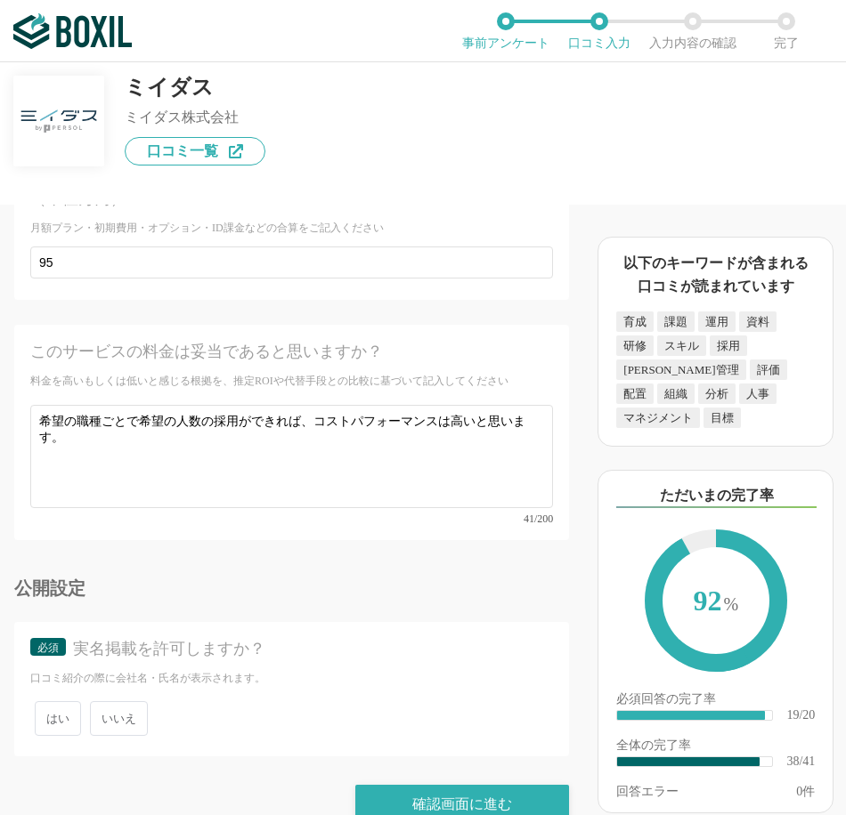
click at [128, 701] on span "いいえ" at bounding box center [119, 718] width 58 height 35
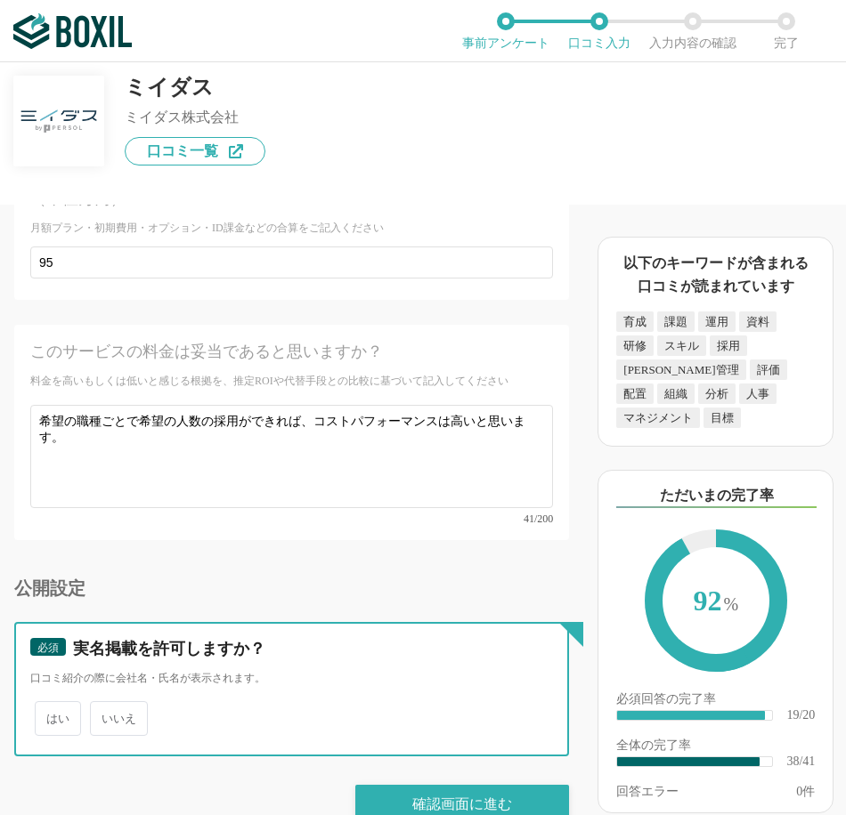
click at [106, 704] on input "いいえ" at bounding box center [100, 710] width 12 height 12
radio input "true"
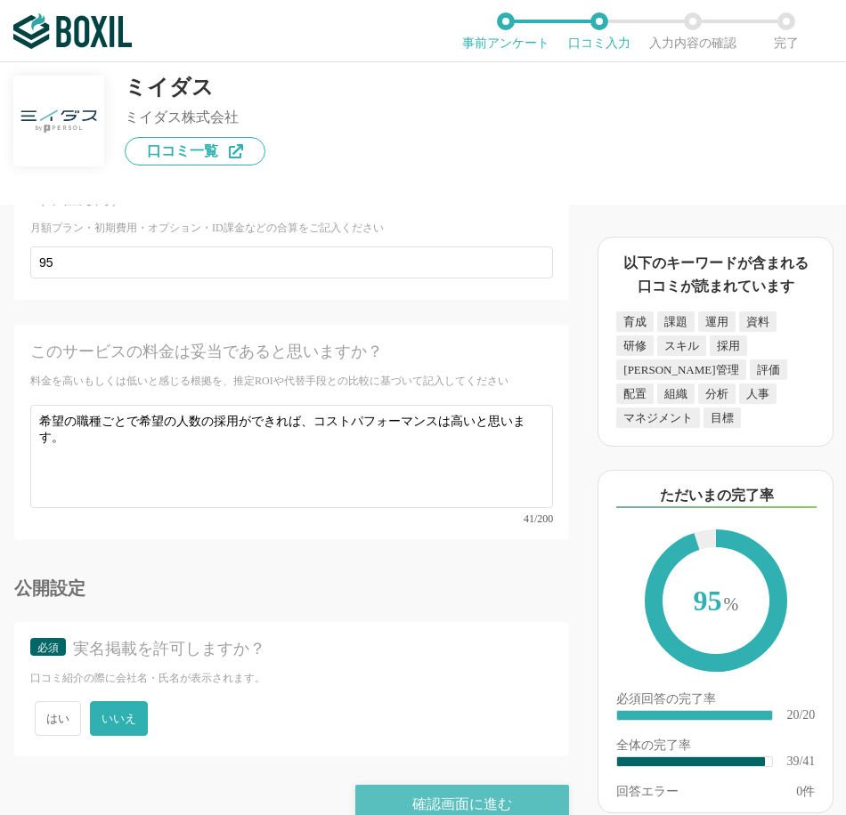
click at [451, 785] on div "確認画面に進む" at bounding box center [462, 804] width 214 height 39
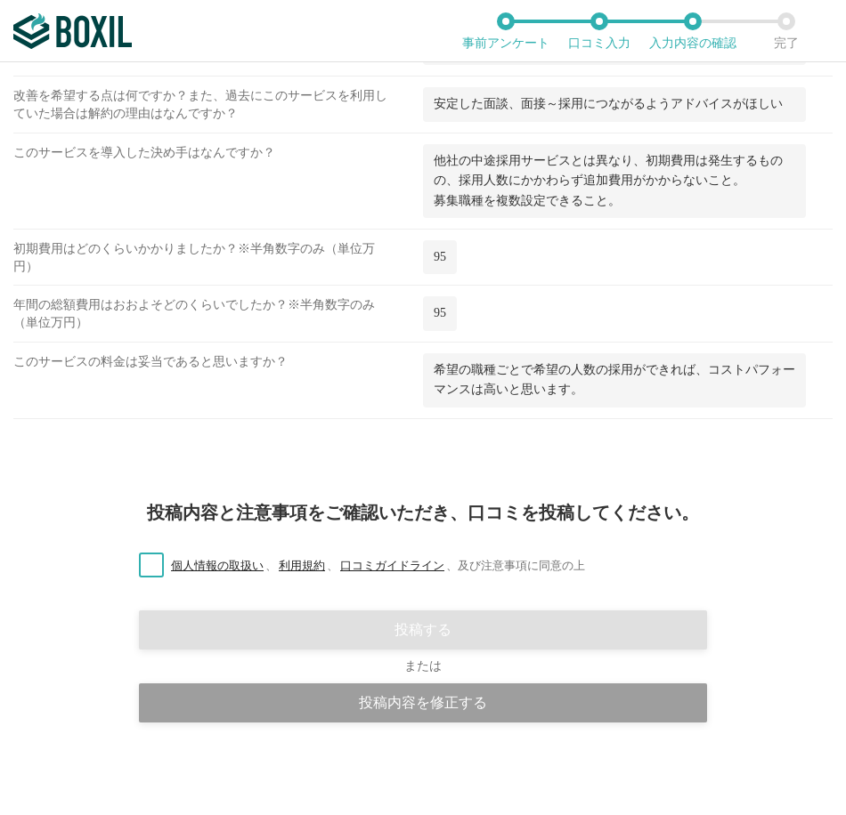
scroll to position [2645, 0]
click at [508, 396] on span "希望の職種ごとで希望の人数の採用ができれば、コストパフォーマンスは高いと思います。" at bounding box center [613, 379] width 361 height 33
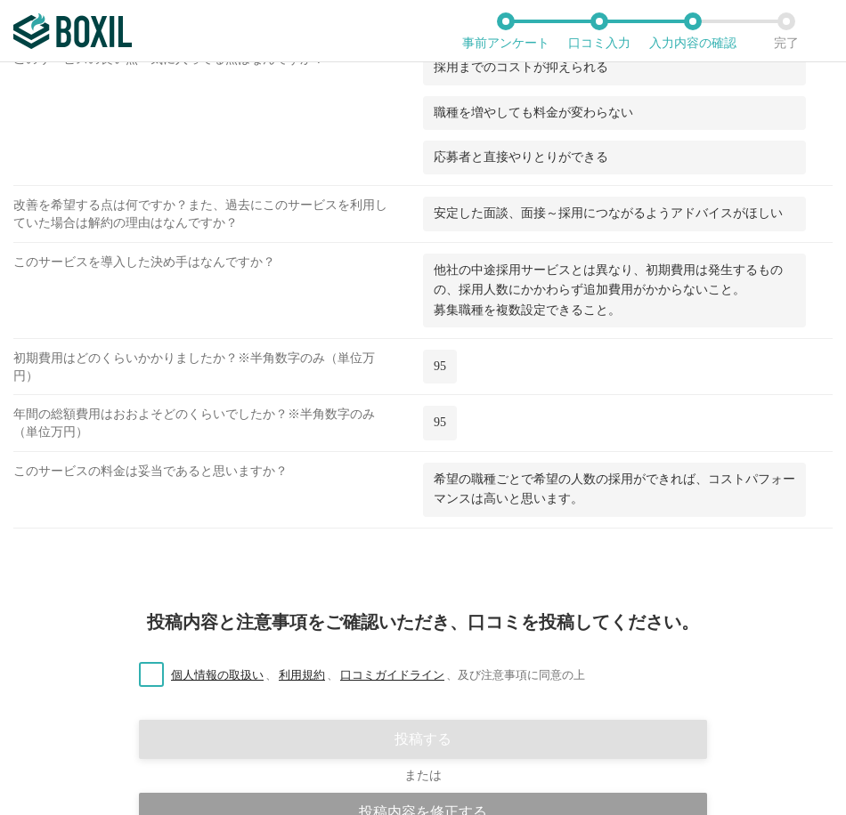
click at [506, 394] on div "95" at bounding box center [627, 372] width 409 height 45
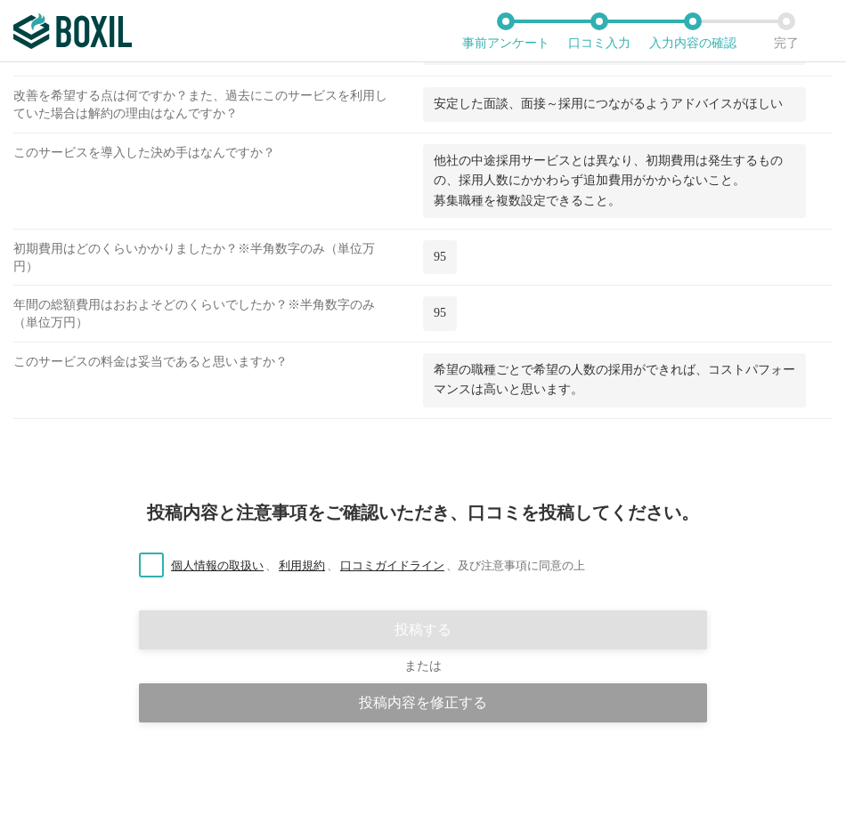
click at [142, 566] on label "個人情報の取扱い 、 利用規約 、 口コミガイドライン 、 及び注意事項に同意の上" at bounding box center [355, 566] width 460 height 19
click at [0, 0] on input "個人情報の取扱い 、 利用規約 、 口コミガイドライン 、 及び注意事項に同意の上" at bounding box center [0, 0] width 0 height 0
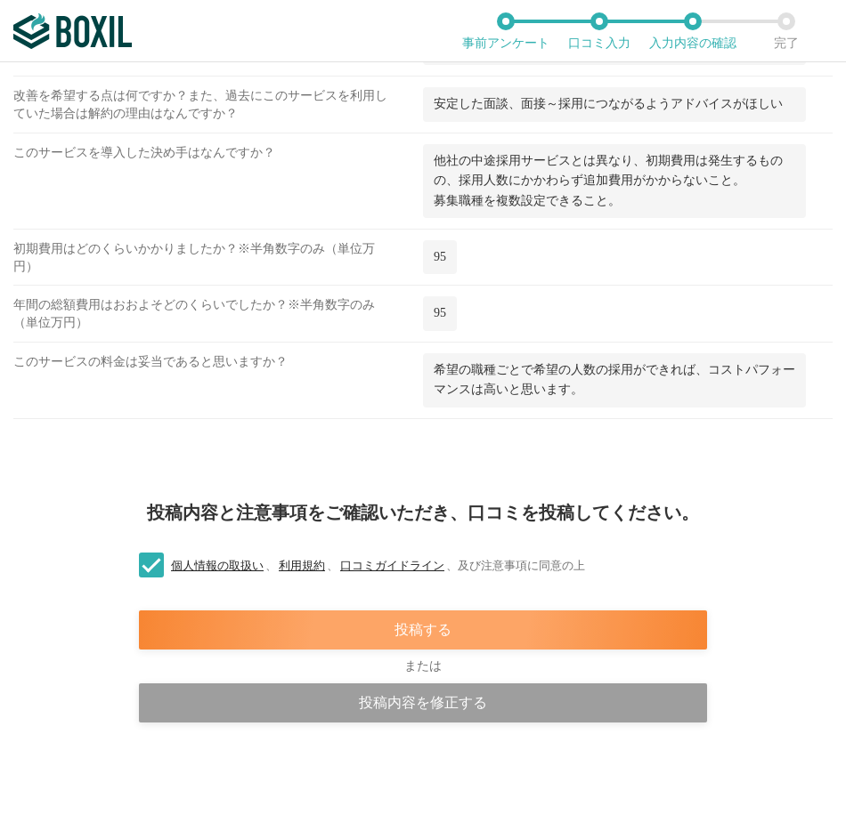
click at [443, 632] on div "投稿する" at bounding box center [423, 630] width 568 height 39
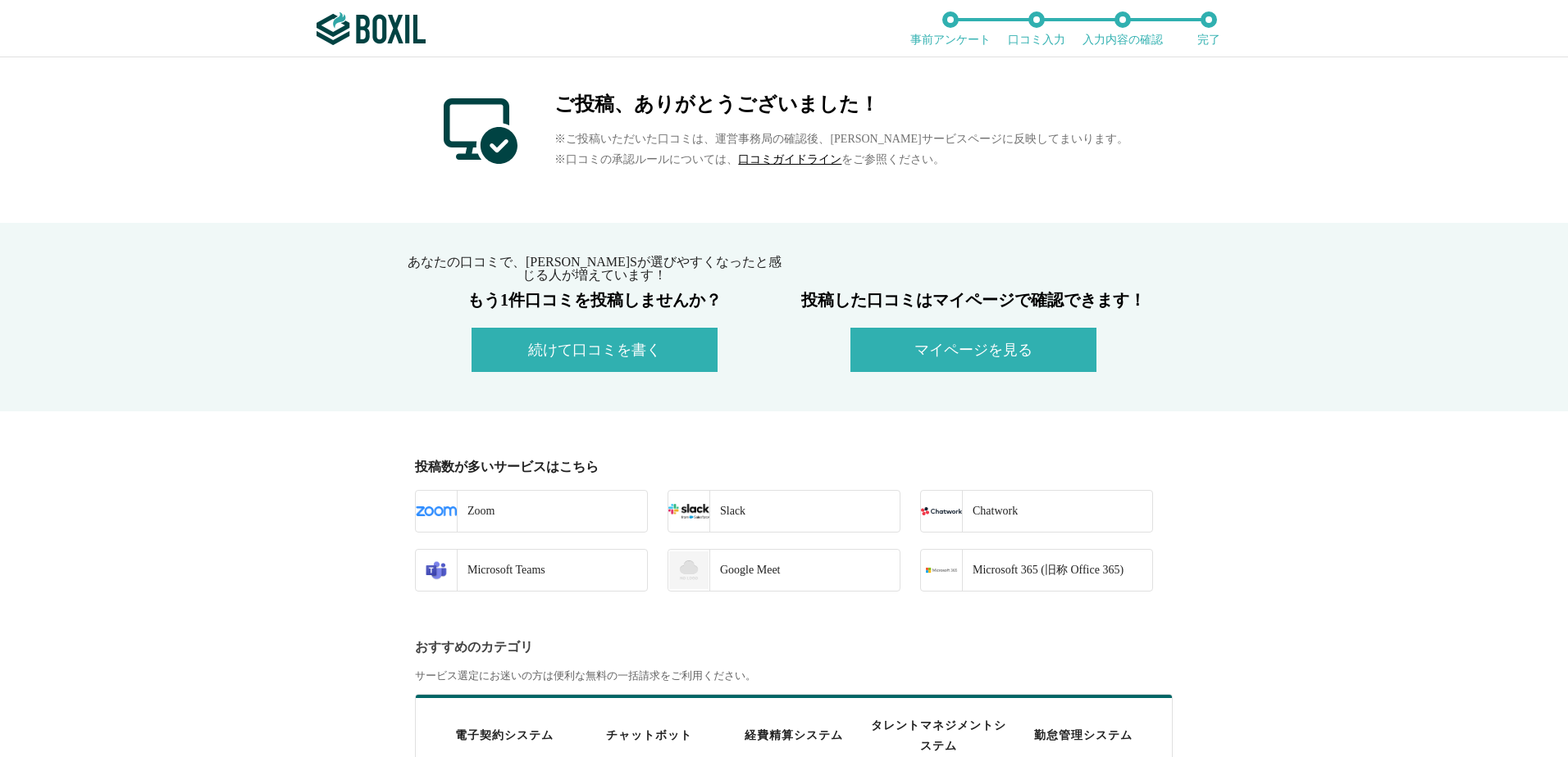
click at [919, 360] on button "マイページを見る" at bounding box center [973, 350] width 246 height 44
